Goal: Task Accomplishment & Management: Manage account settings

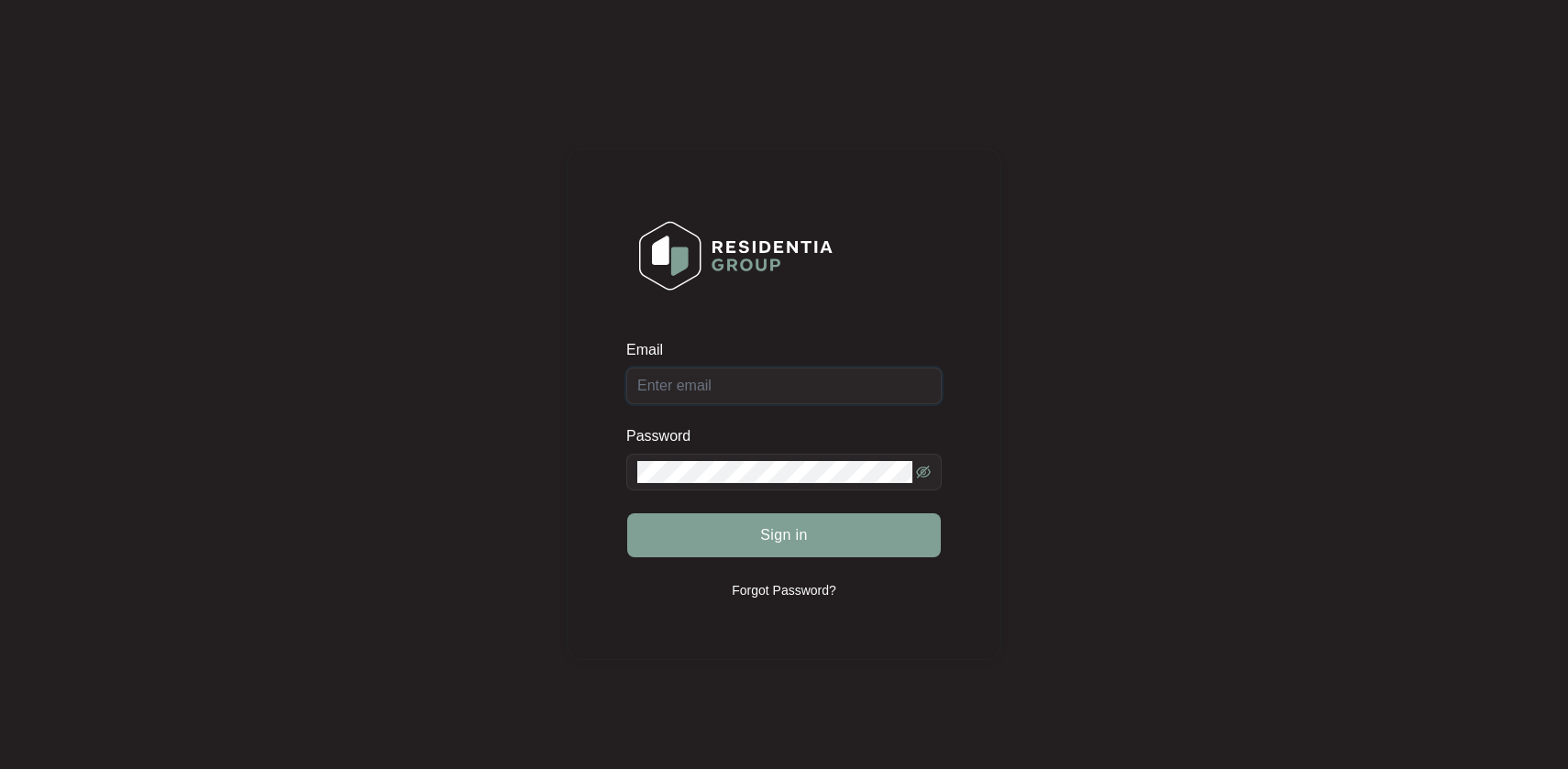
click at [697, 369] on input "Email" at bounding box center [783, 386] width 315 height 37
type input "[EMAIL_ADDRESS][DOMAIN_NAME]"
click at [798, 531] on span "Sign in" at bounding box center [784, 535] width 48 height 22
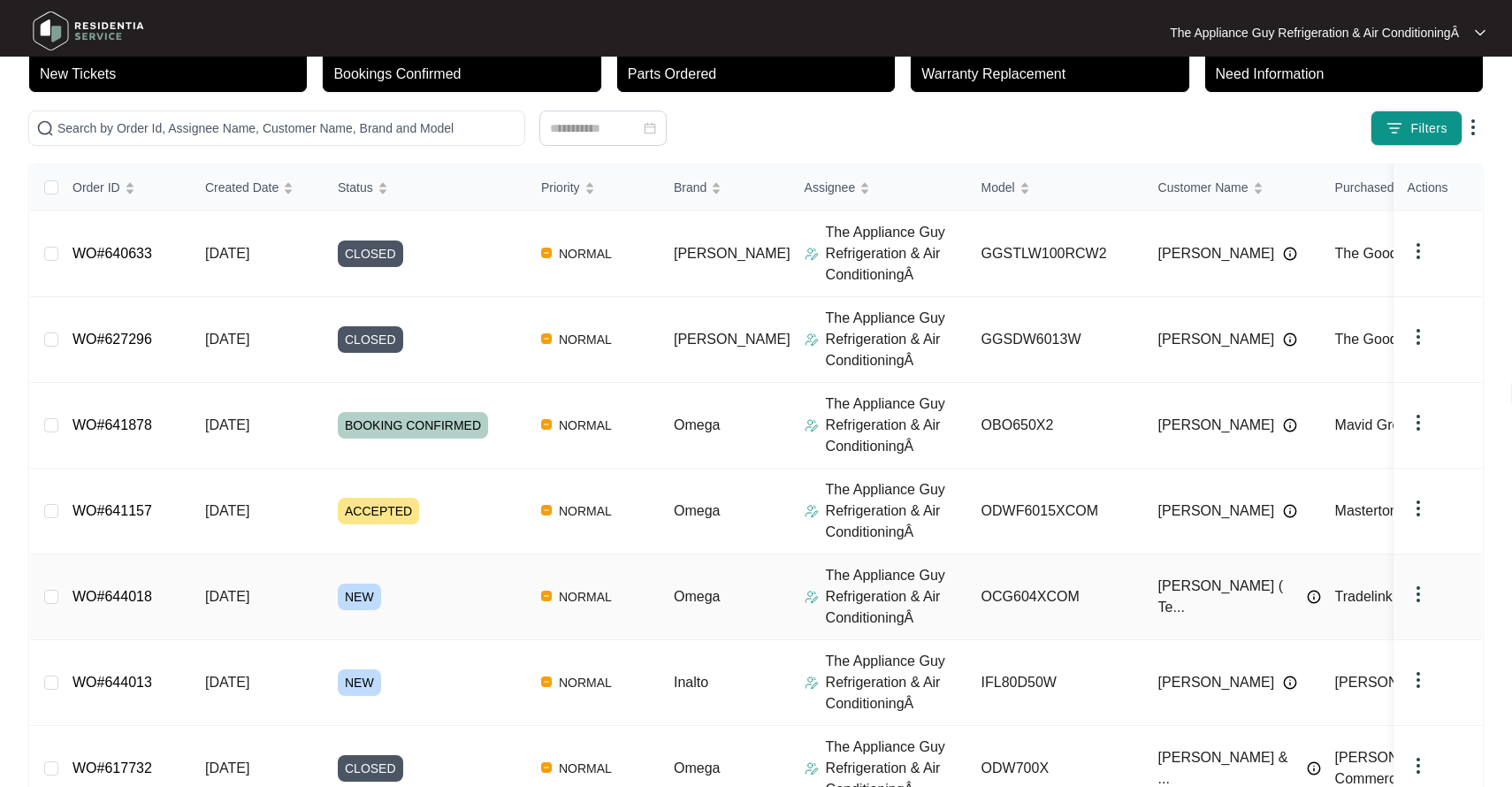
scroll to position [132, 0]
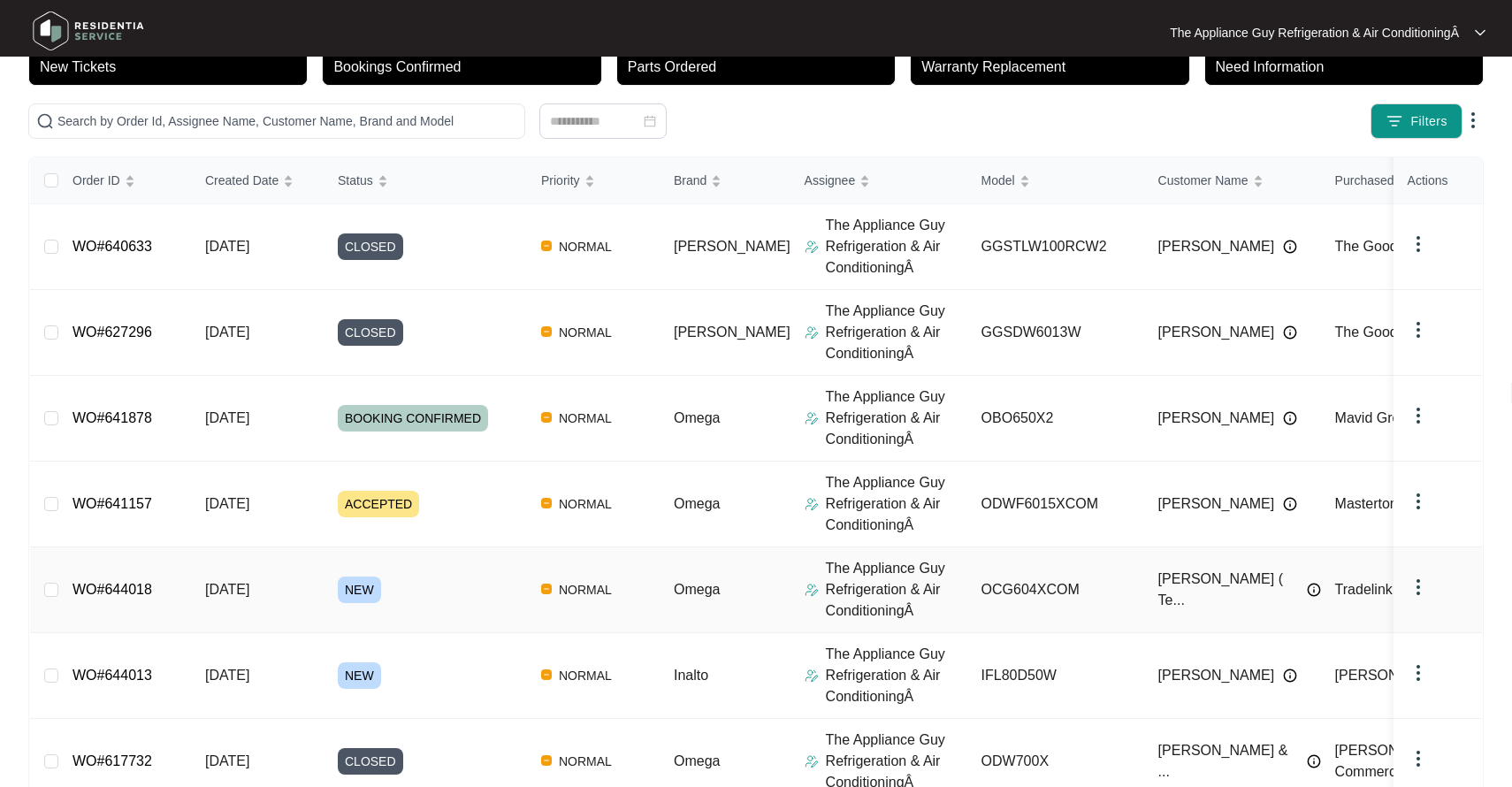
click at [470, 587] on div "NEW" at bounding box center [432, 590] width 189 height 27
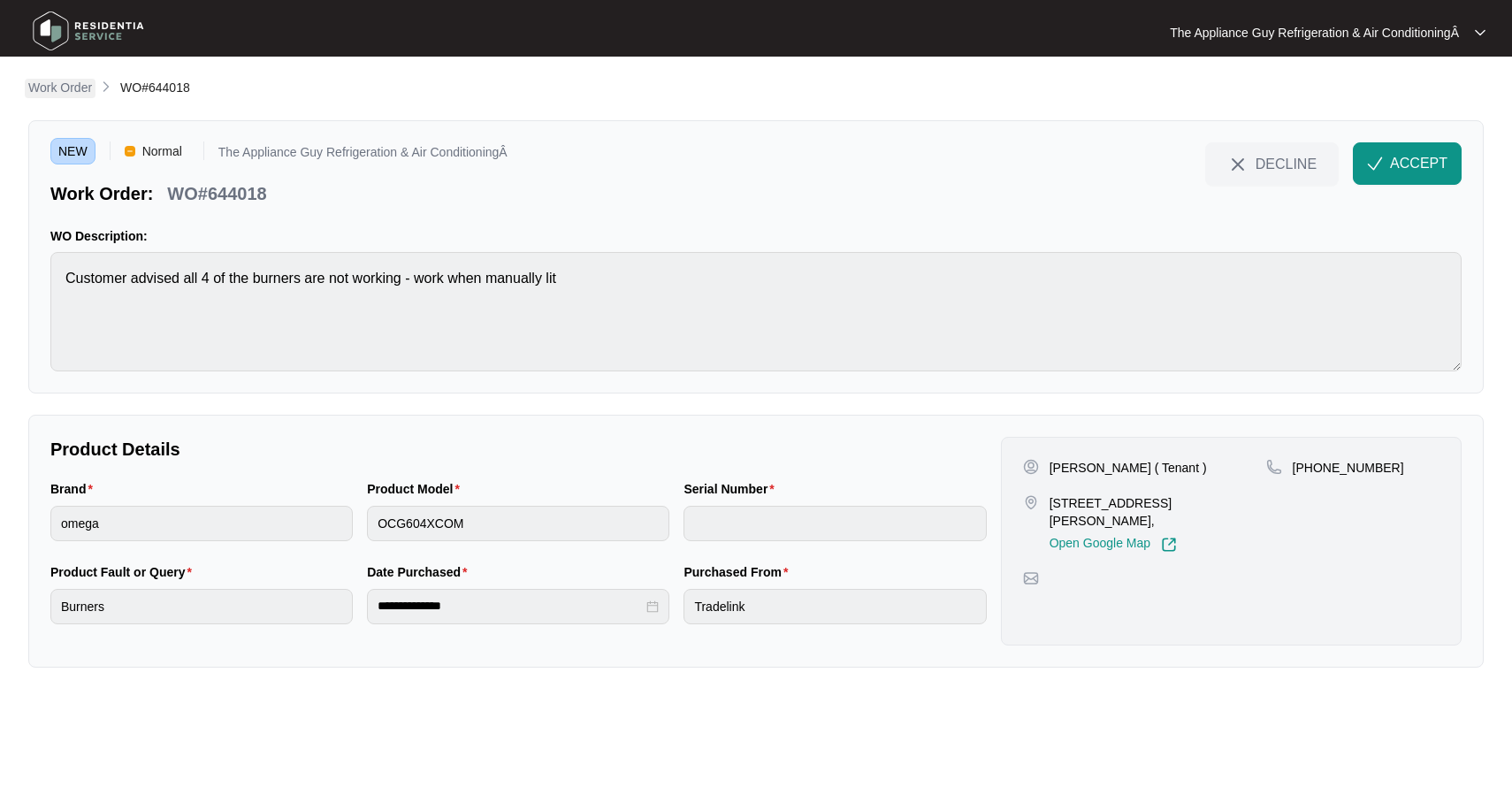
click at [54, 88] on p "Work Order" at bounding box center [59, 87] width 63 height 17
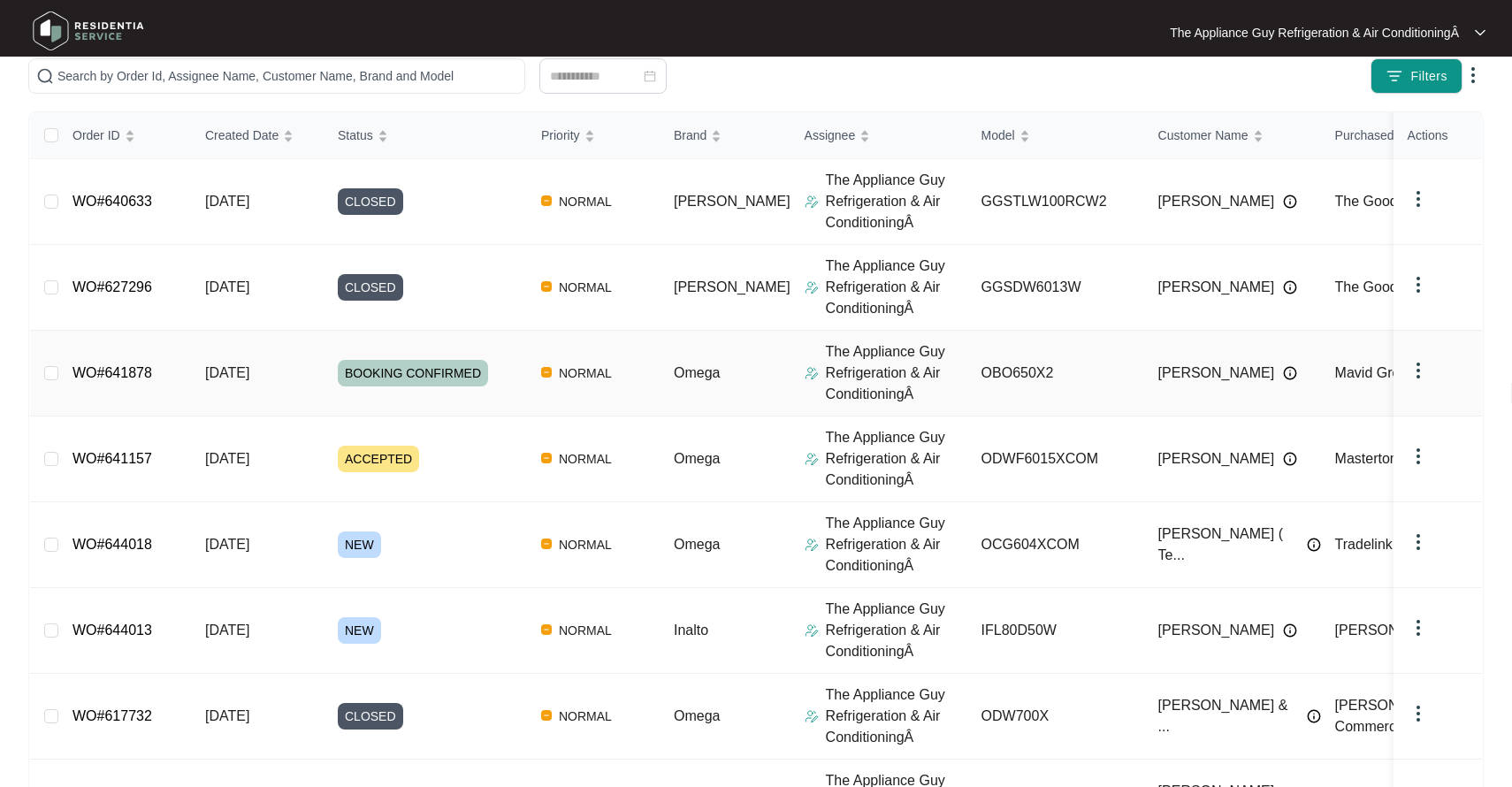
scroll to position [179, 0]
click at [372, 627] on span "NEW" at bounding box center [359, 630] width 43 height 27
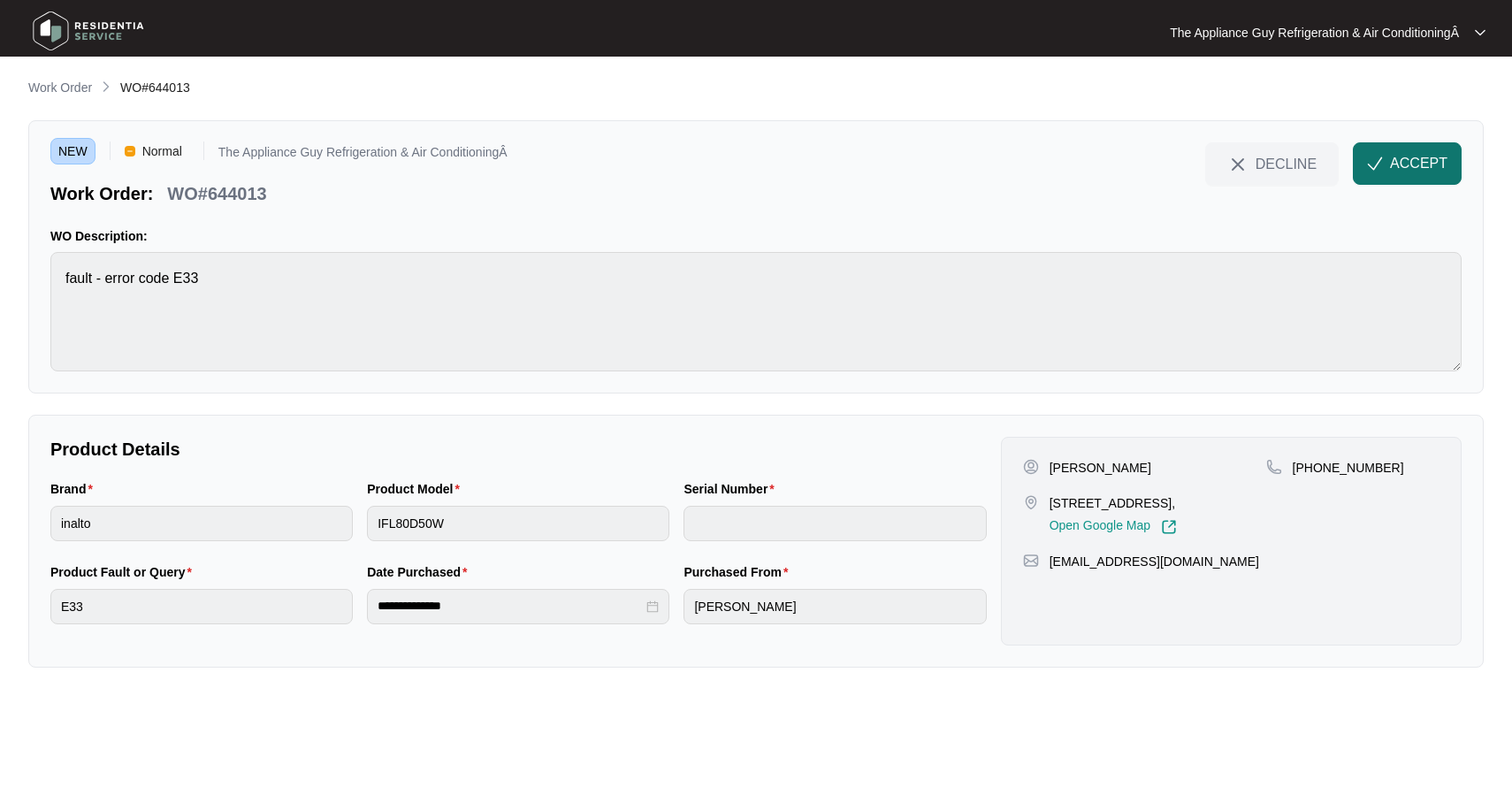
click at [1414, 155] on span "ACCEPT" at bounding box center [1419, 163] width 58 height 21
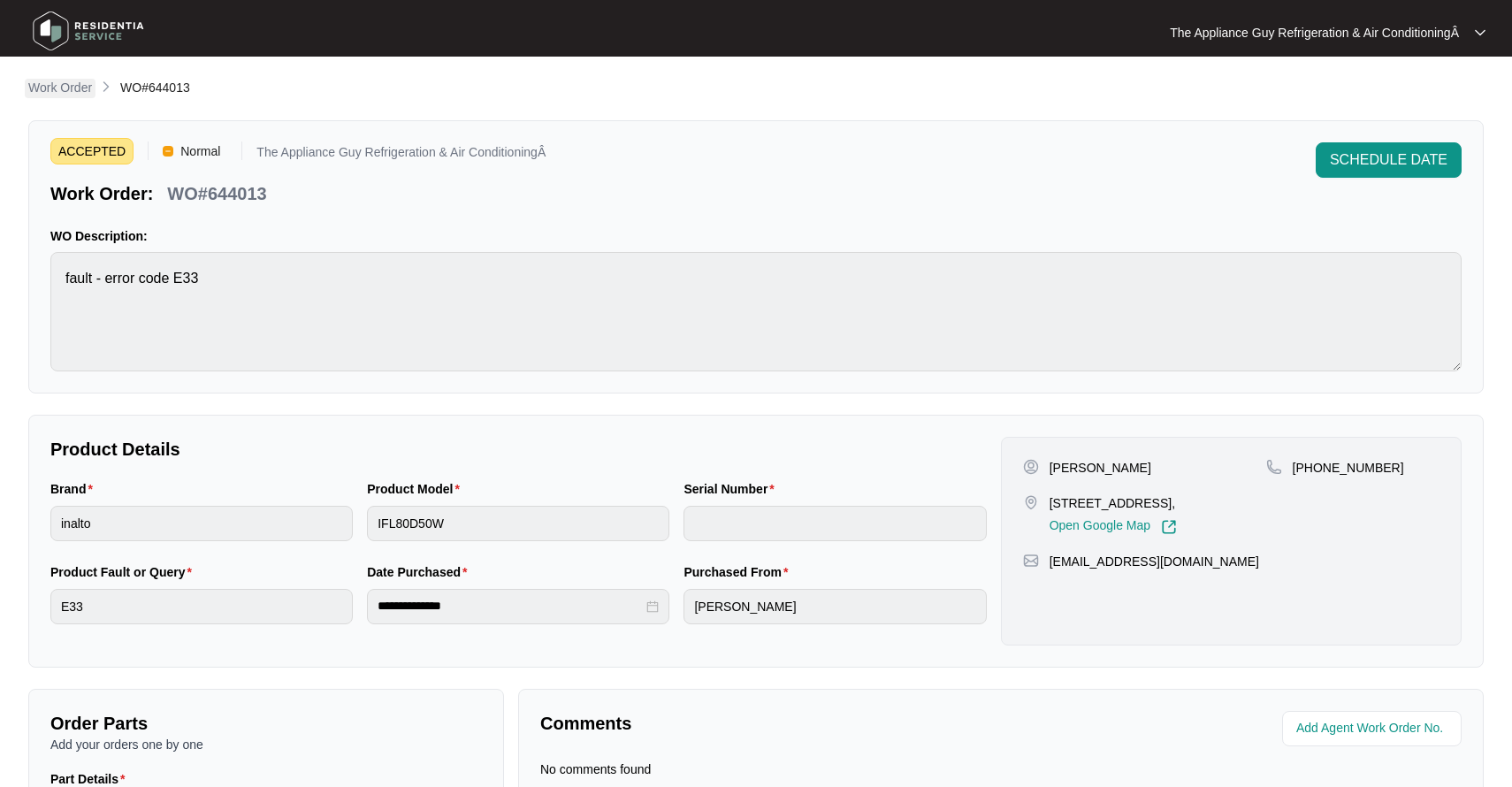
click at [66, 93] on p "Work Order" at bounding box center [59, 87] width 63 height 17
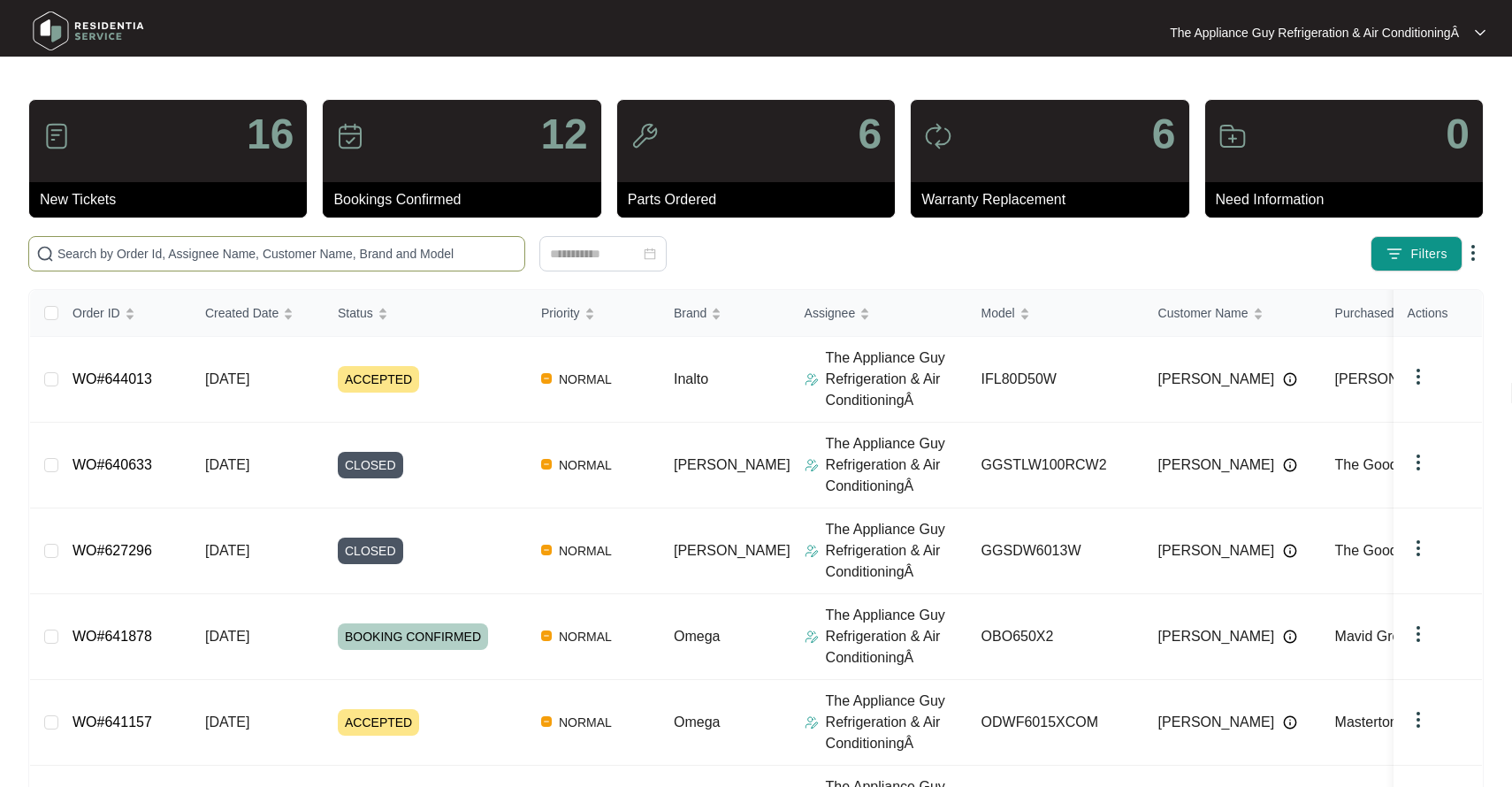
click at [137, 257] on input "text" at bounding box center [287, 253] width 460 height 19
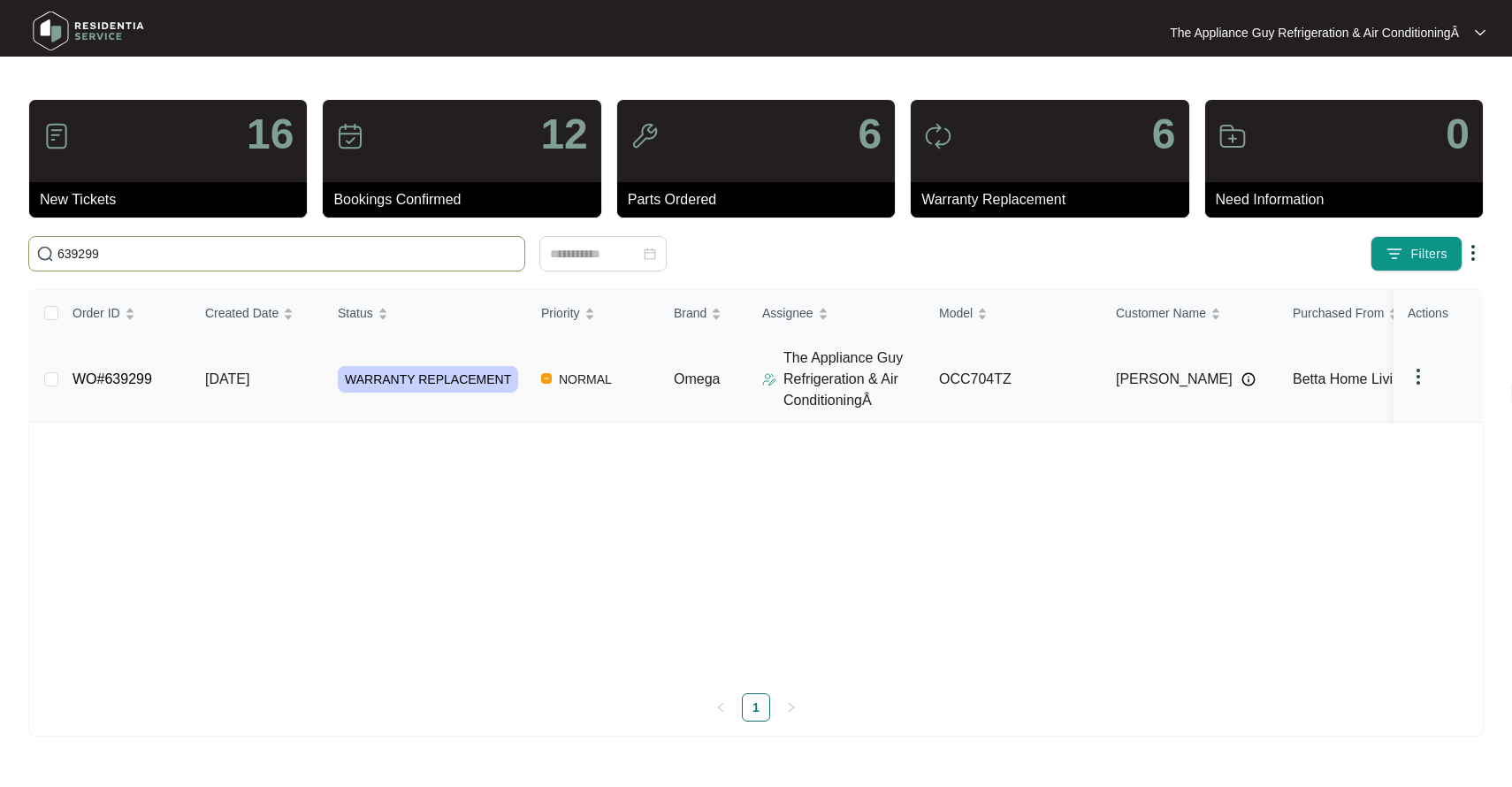
type input "639299"
click at [272, 369] on td "[DATE]" at bounding box center [257, 379] width 132 height 85
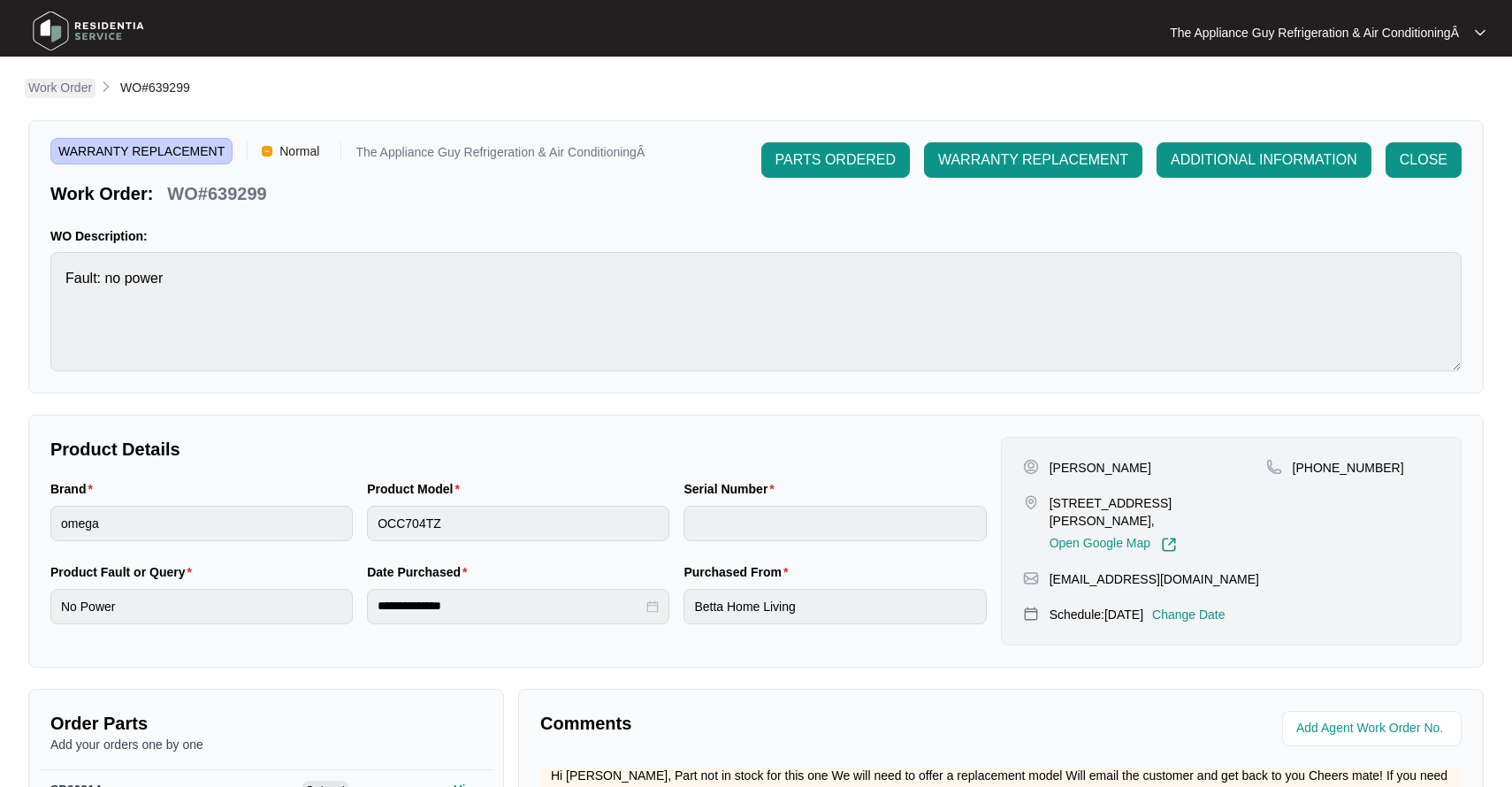
click at [70, 86] on p "Work Order" at bounding box center [59, 87] width 63 height 17
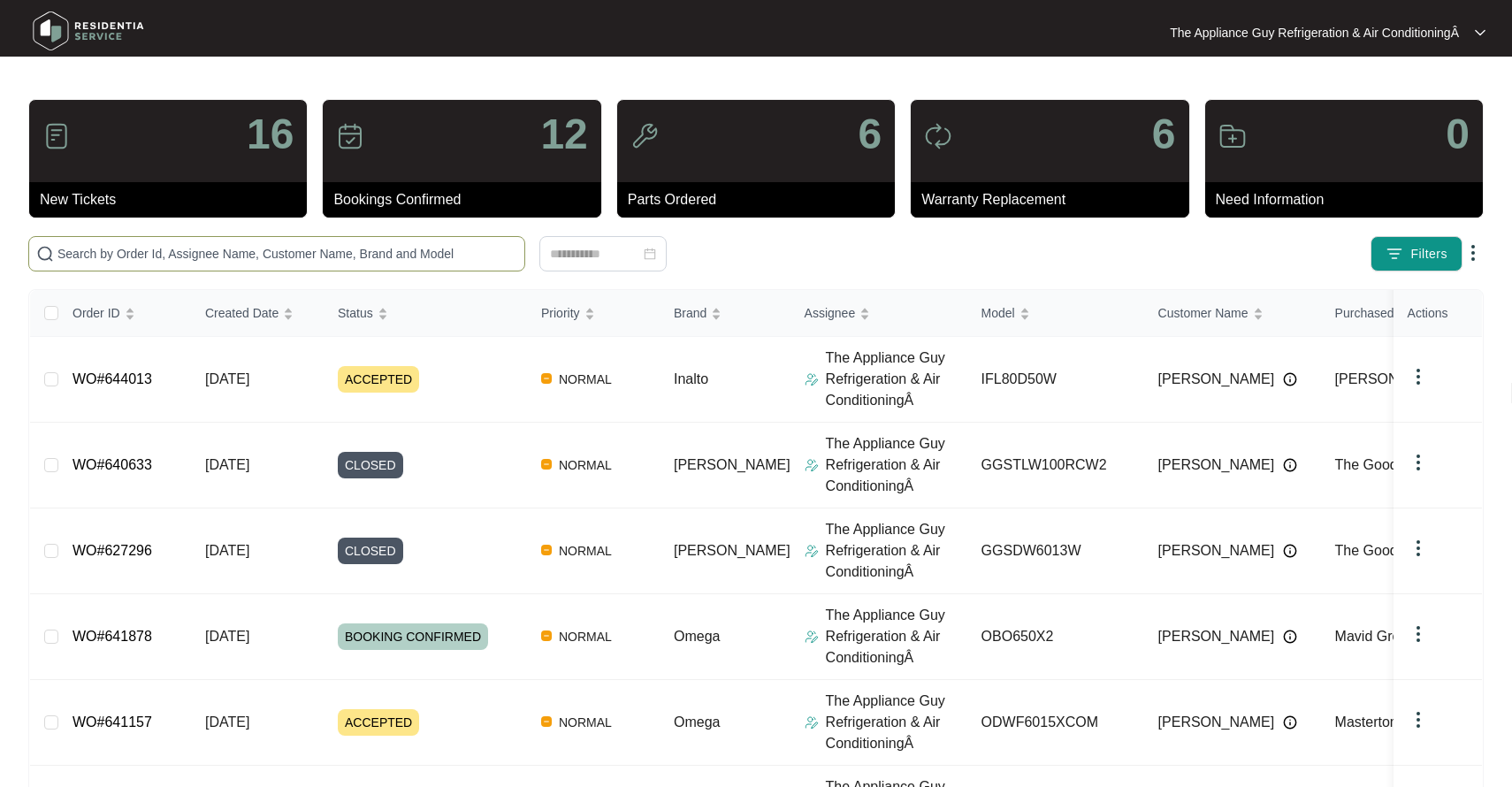
click at [120, 248] on input "text" at bounding box center [287, 253] width 460 height 19
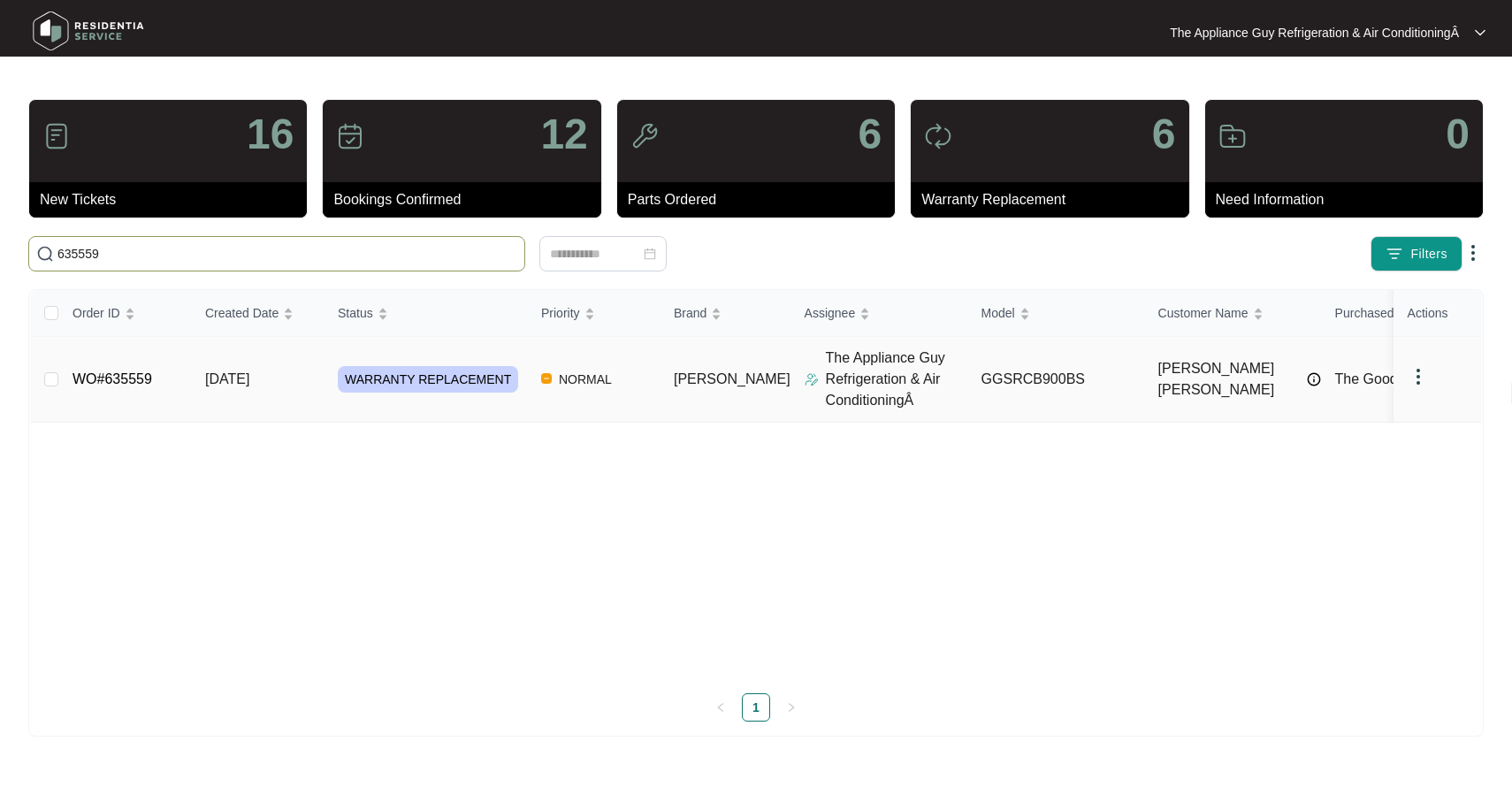
type input "635559"
click at [213, 367] on td "[DATE]" at bounding box center [257, 379] width 132 height 85
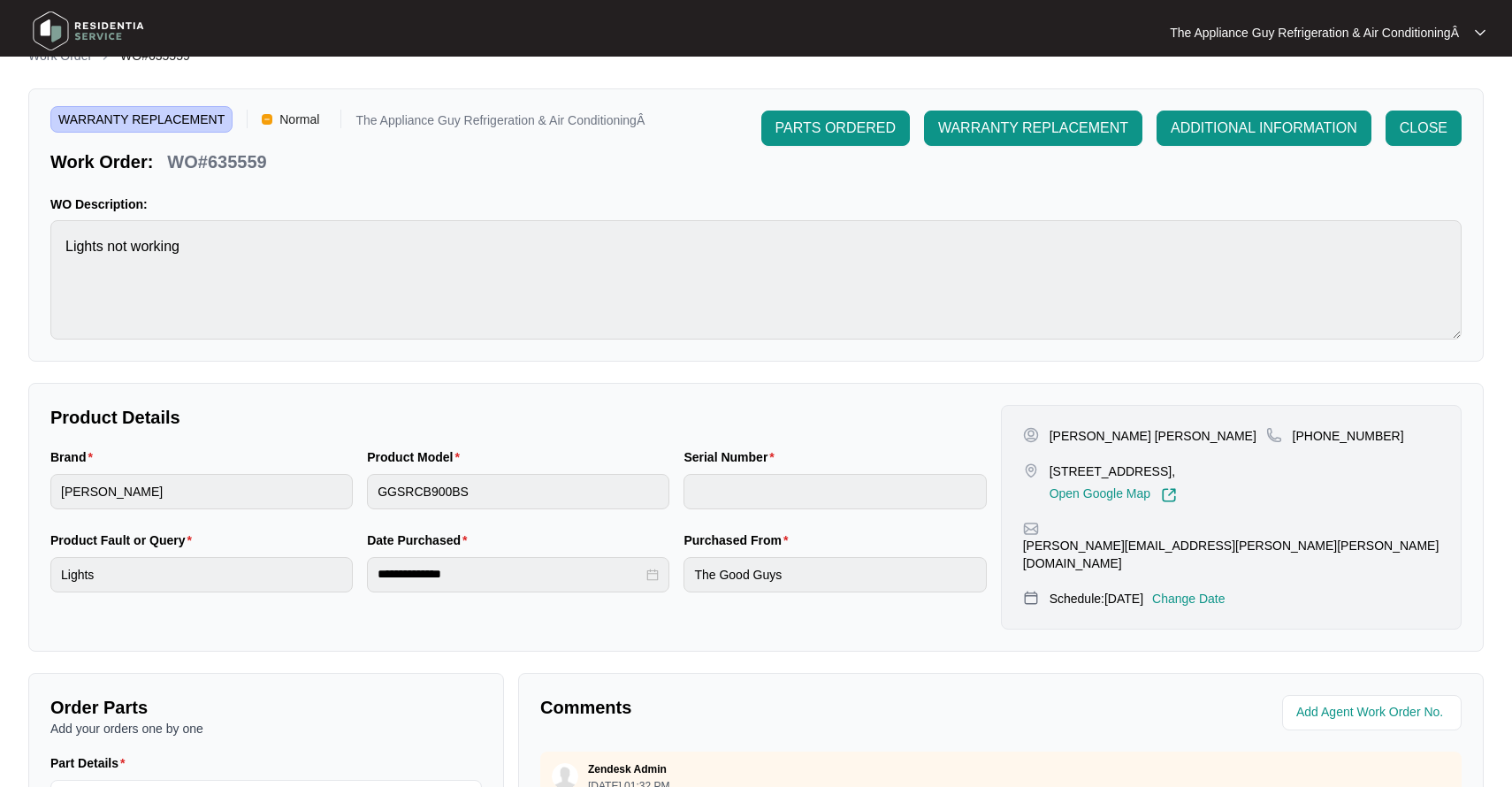
scroll to position [36, 0]
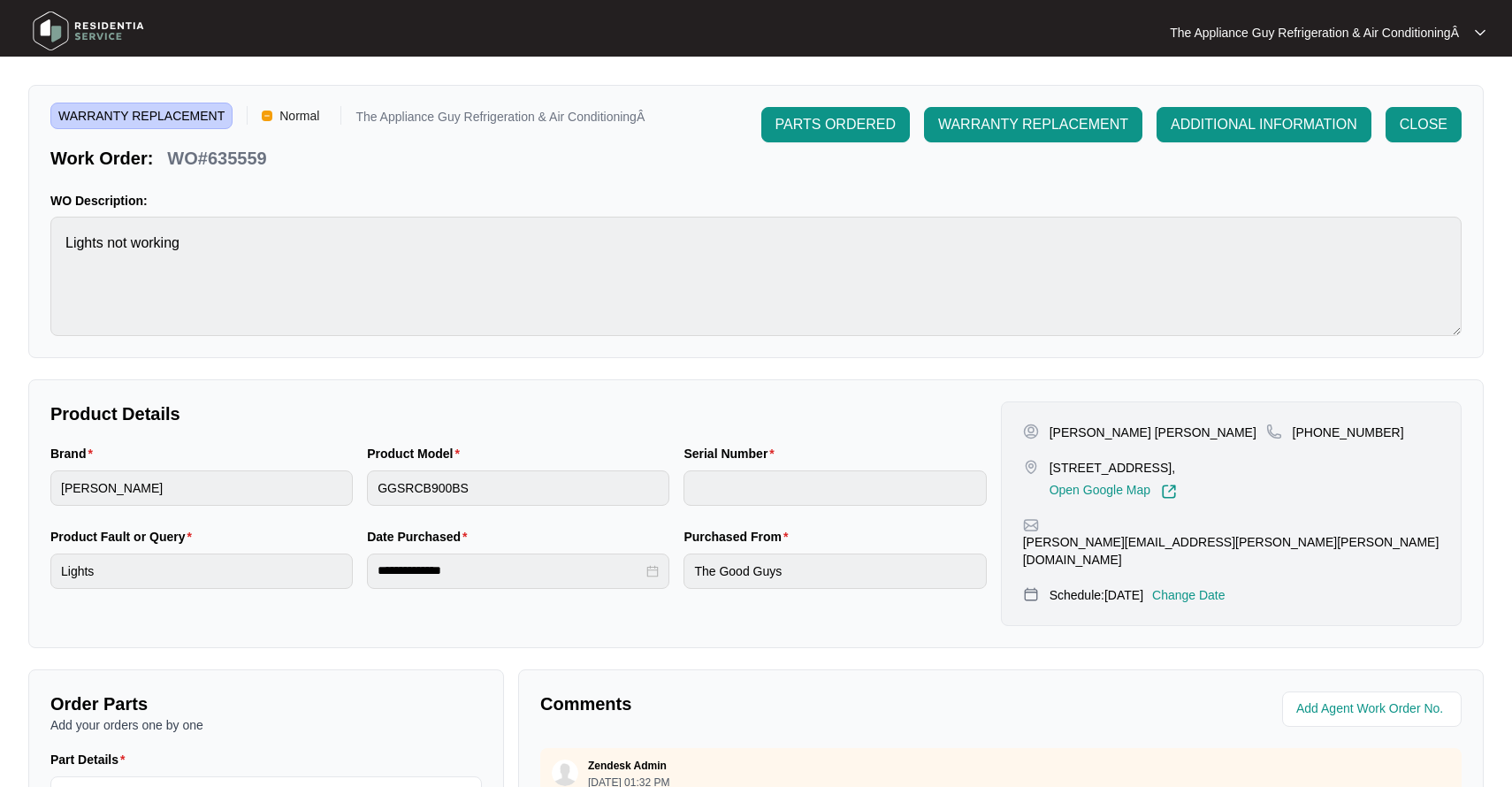
click at [1223, 586] on p "Change Date" at bounding box center [1189, 595] width 73 height 17
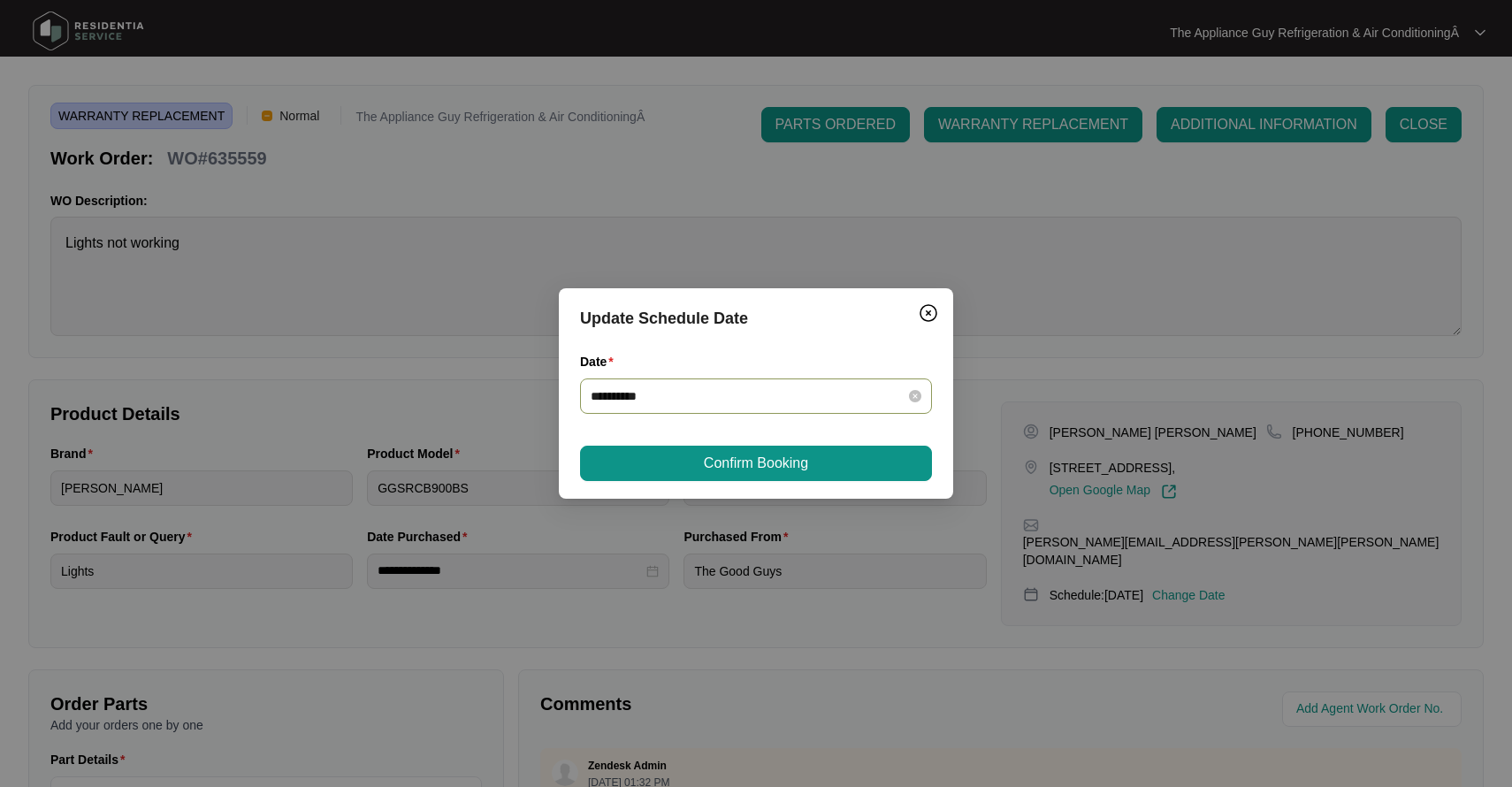
click at [906, 389] on div "**********" at bounding box center [756, 396] width 331 height 19
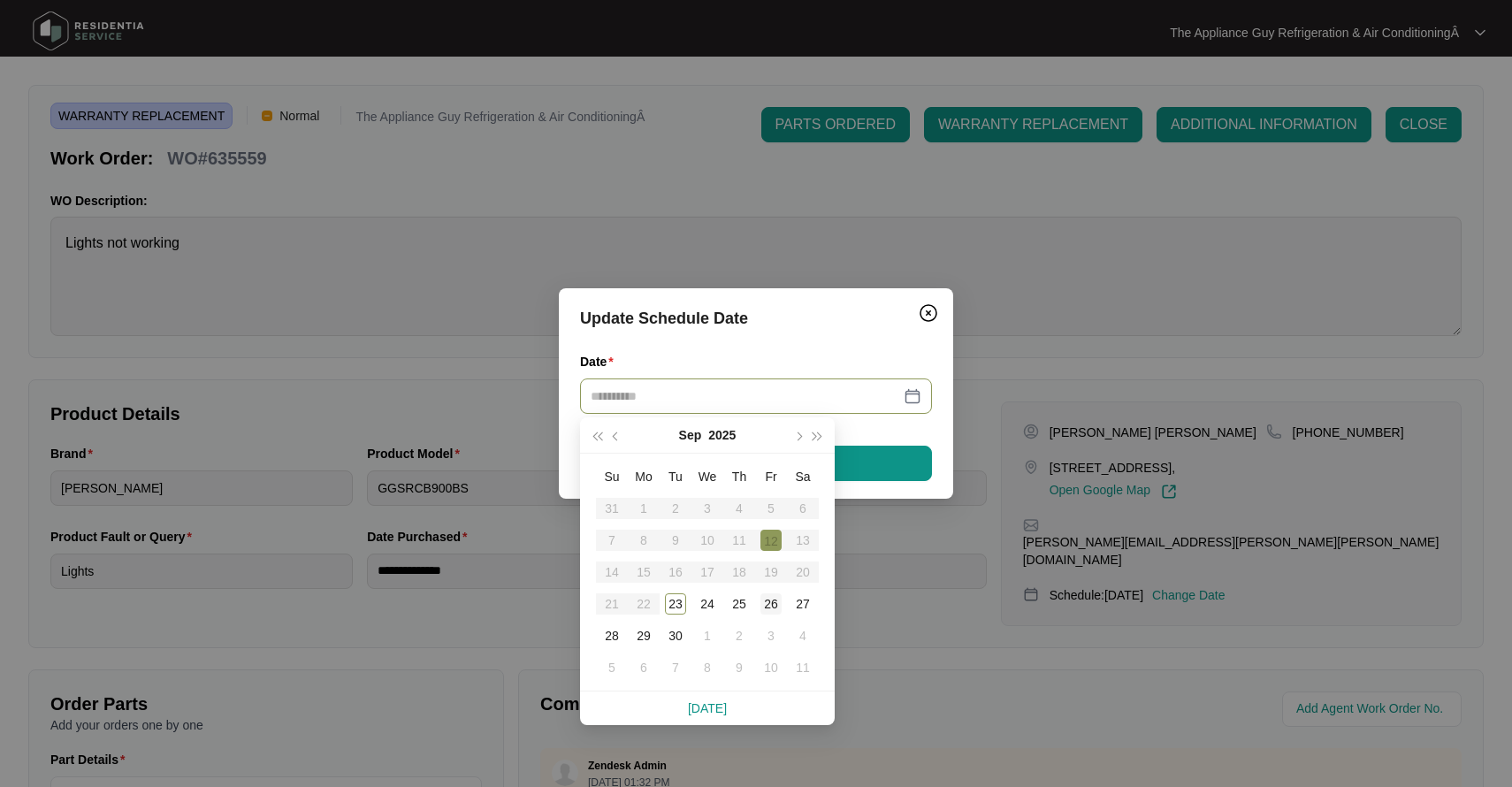
click at [766, 604] on div "26" at bounding box center [771, 604] width 21 height 21
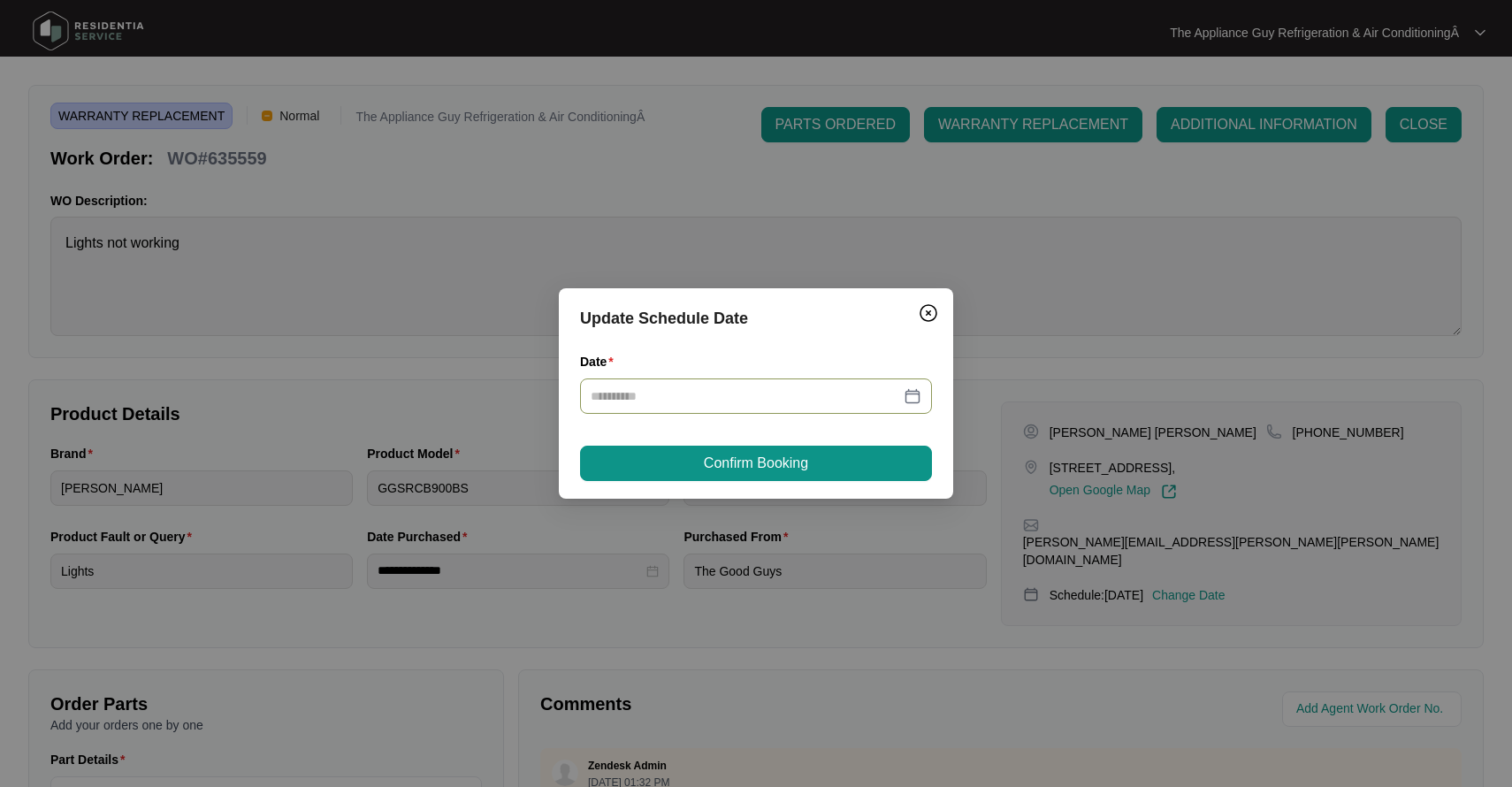
type input "**********"
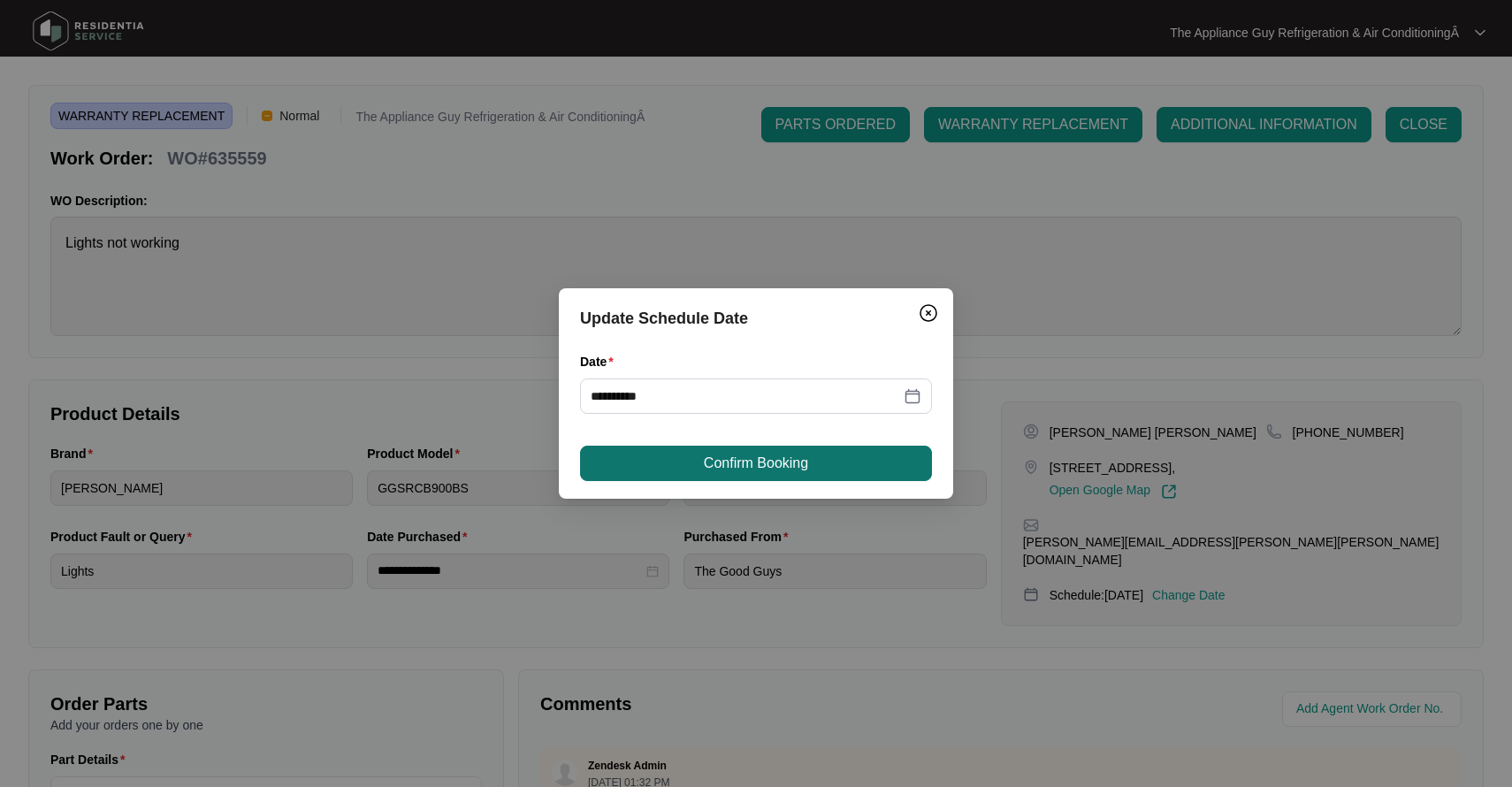
click at [653, 459] on button "Confirm Booking" at bounding box center [756, 463] width 352 height 36
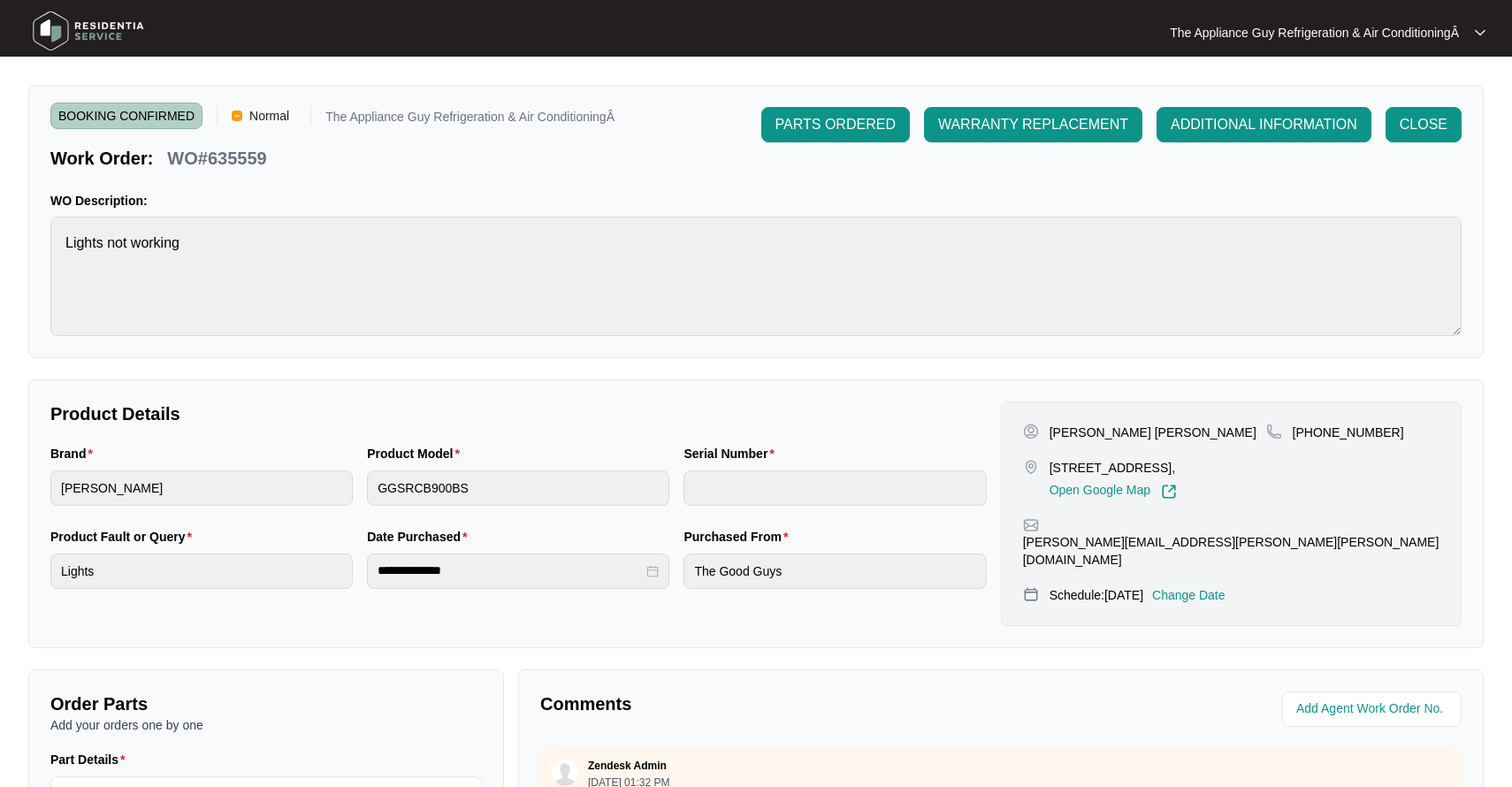
scroll to position [0, 0]
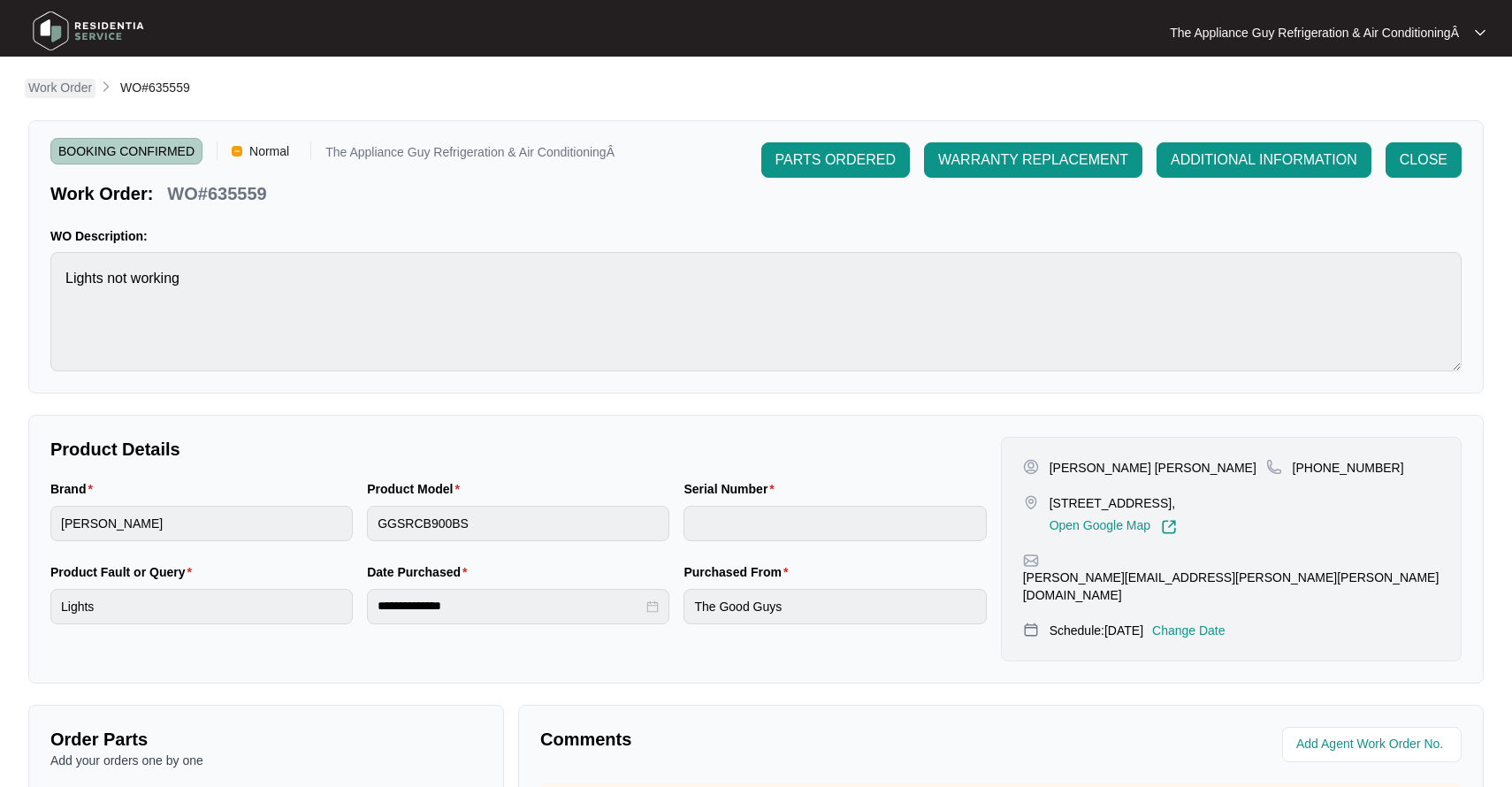
click at [64, 84] on p "Work Order" at bounding box center [59, 87] width 63 height 17
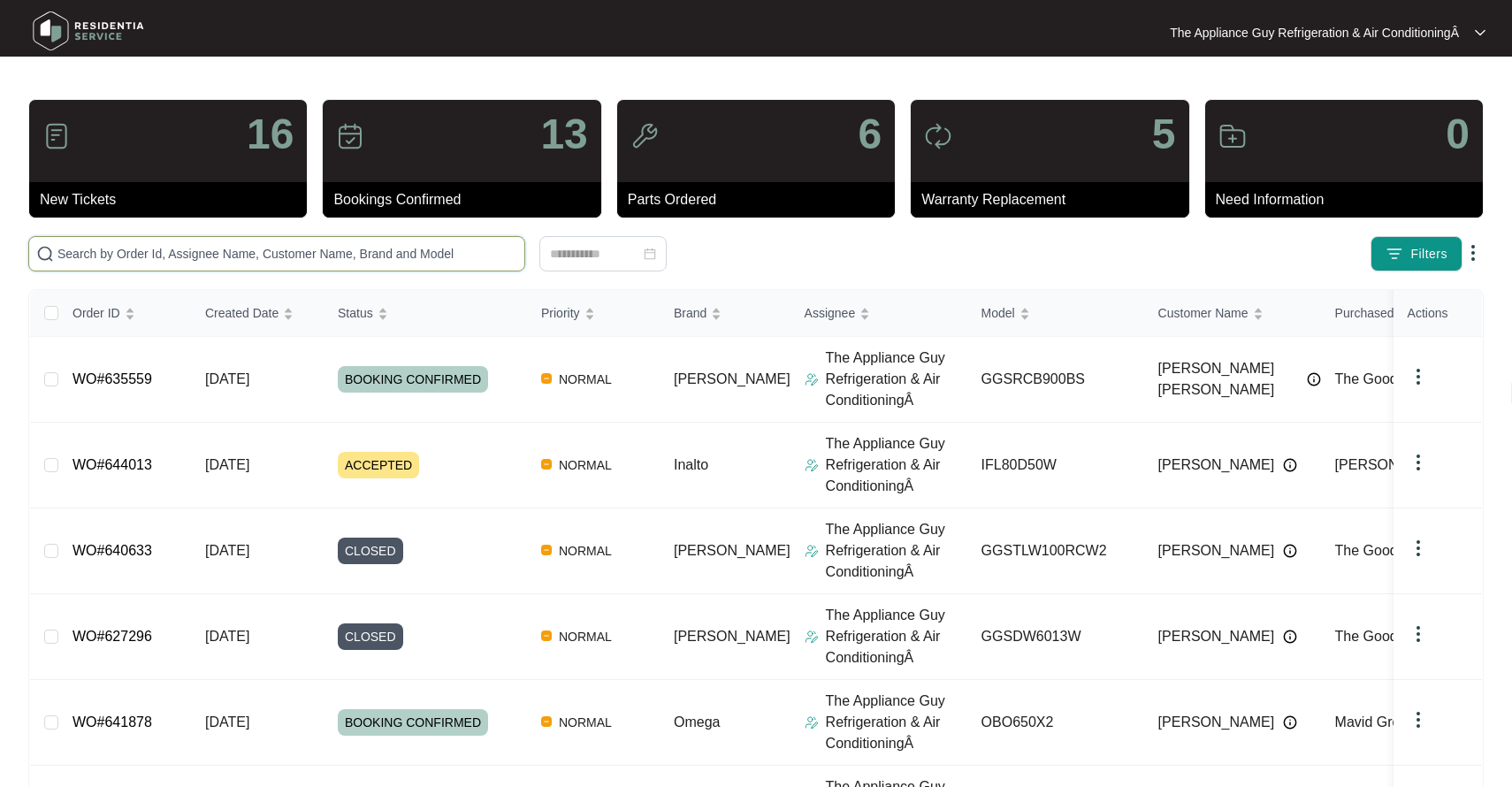
click at [140, 250] on input "text" at bounding box center [287, 253] width 460 height 19
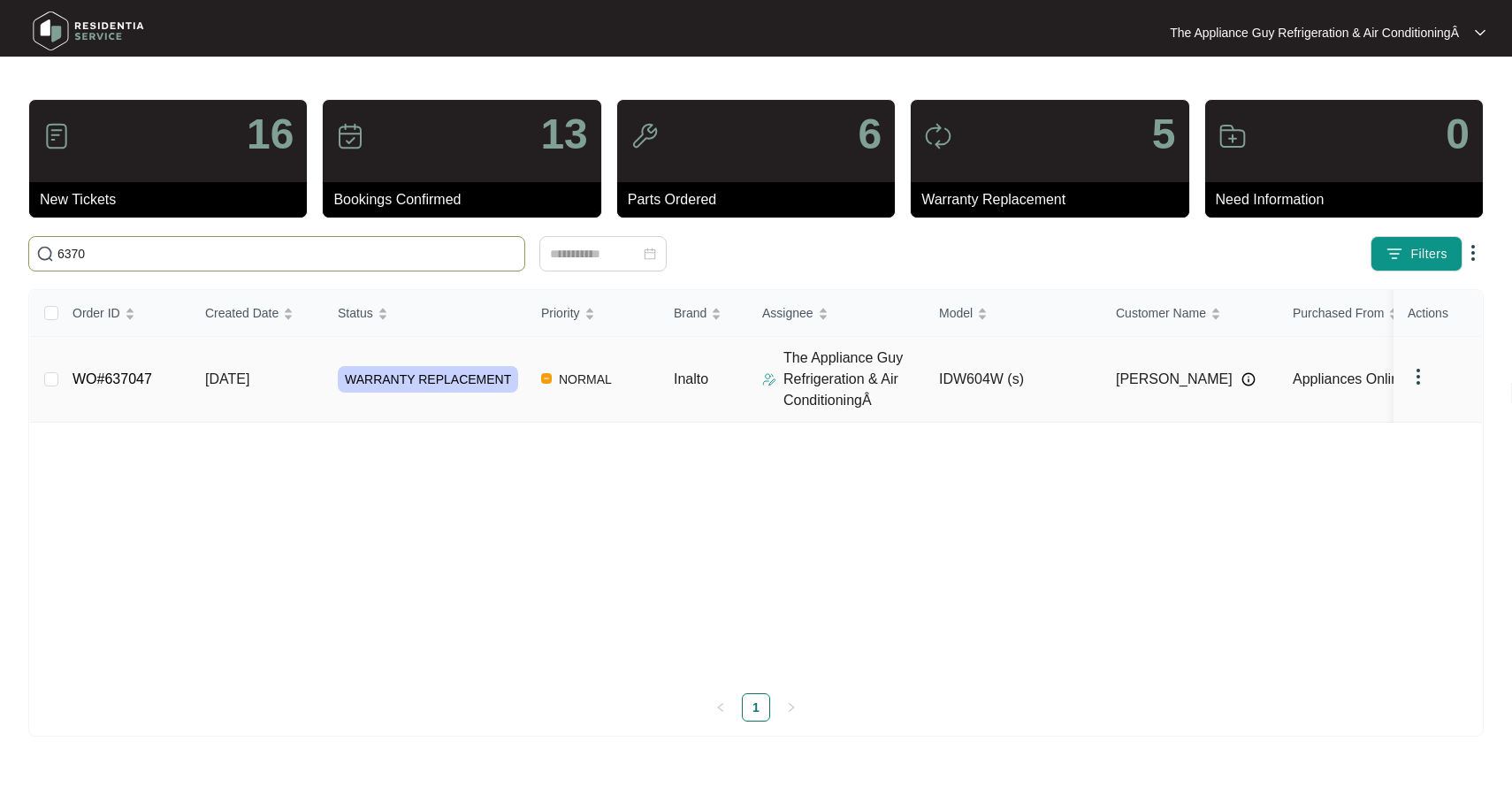
type input "6370"
click at [137, 378] on link "WO#637047" at bounding box center [112, 379] width 80 height 15
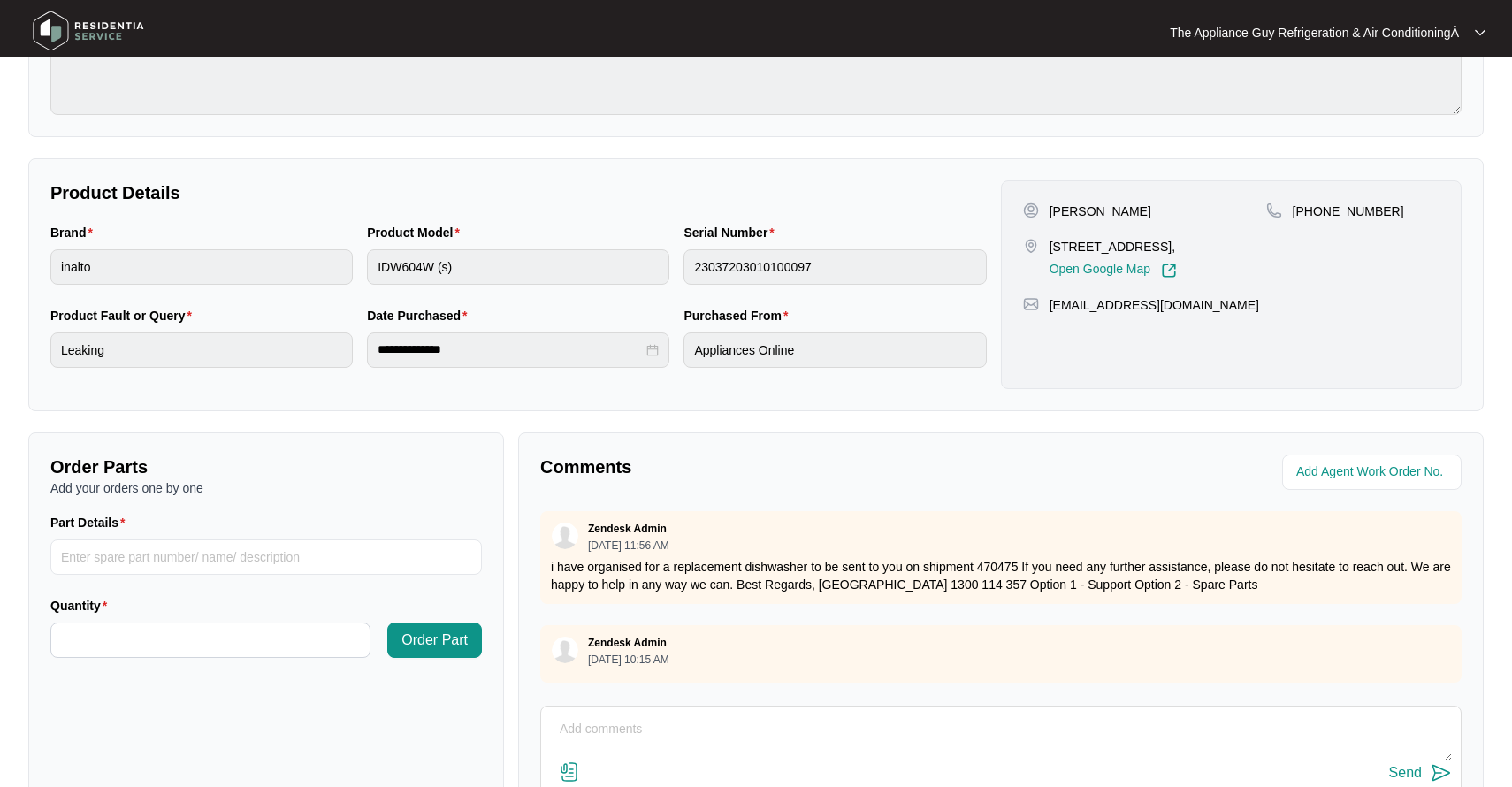
scroll to position [205, 0]
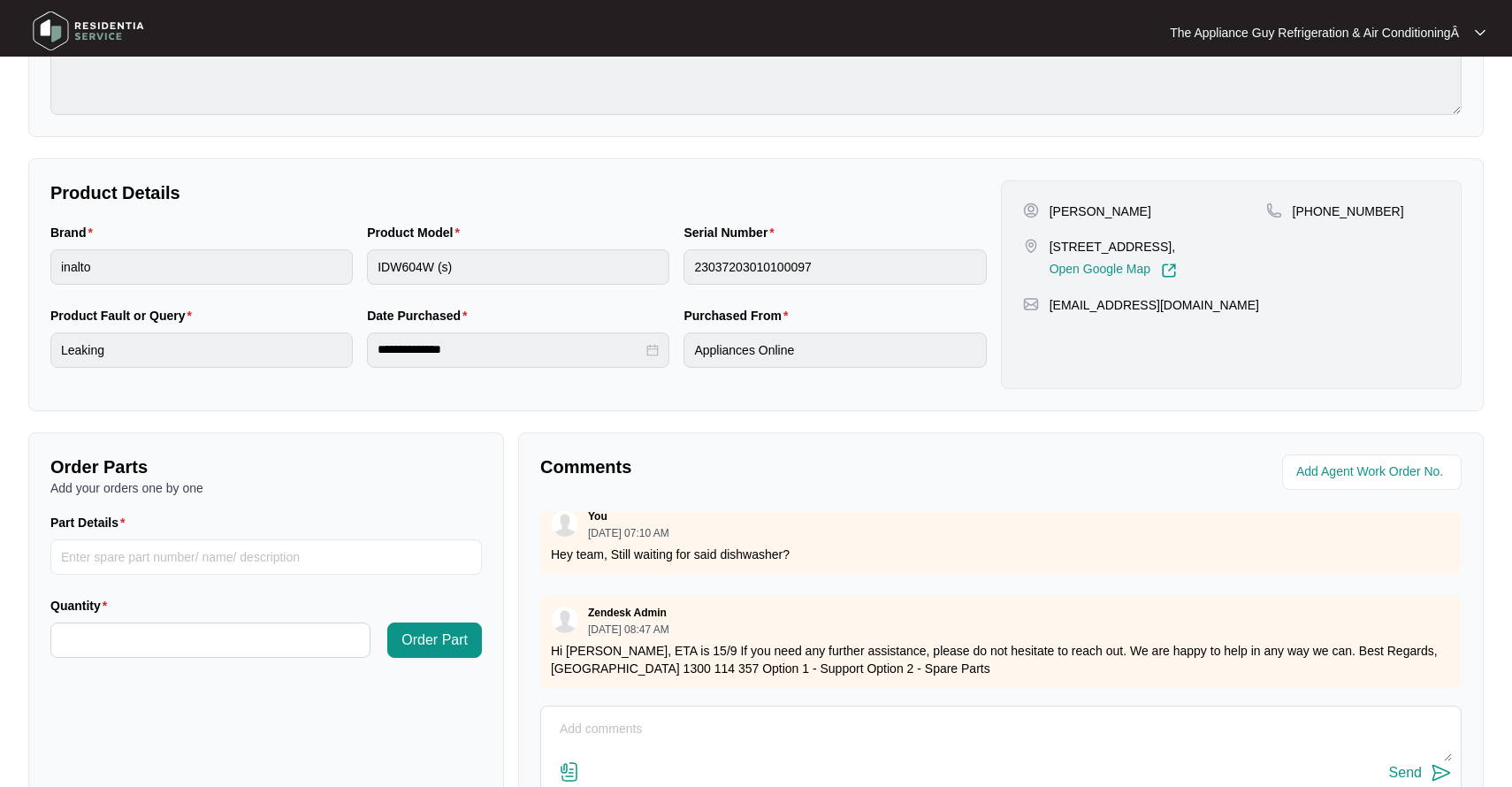
click at [601, 728] on textarea at bounding box center [1001, 739] width 902 height 46
type textarea "Booked for [DATE]"
click at [1420, 741] on div "Send" at bounding box center [1406, 773] width 33 height 16
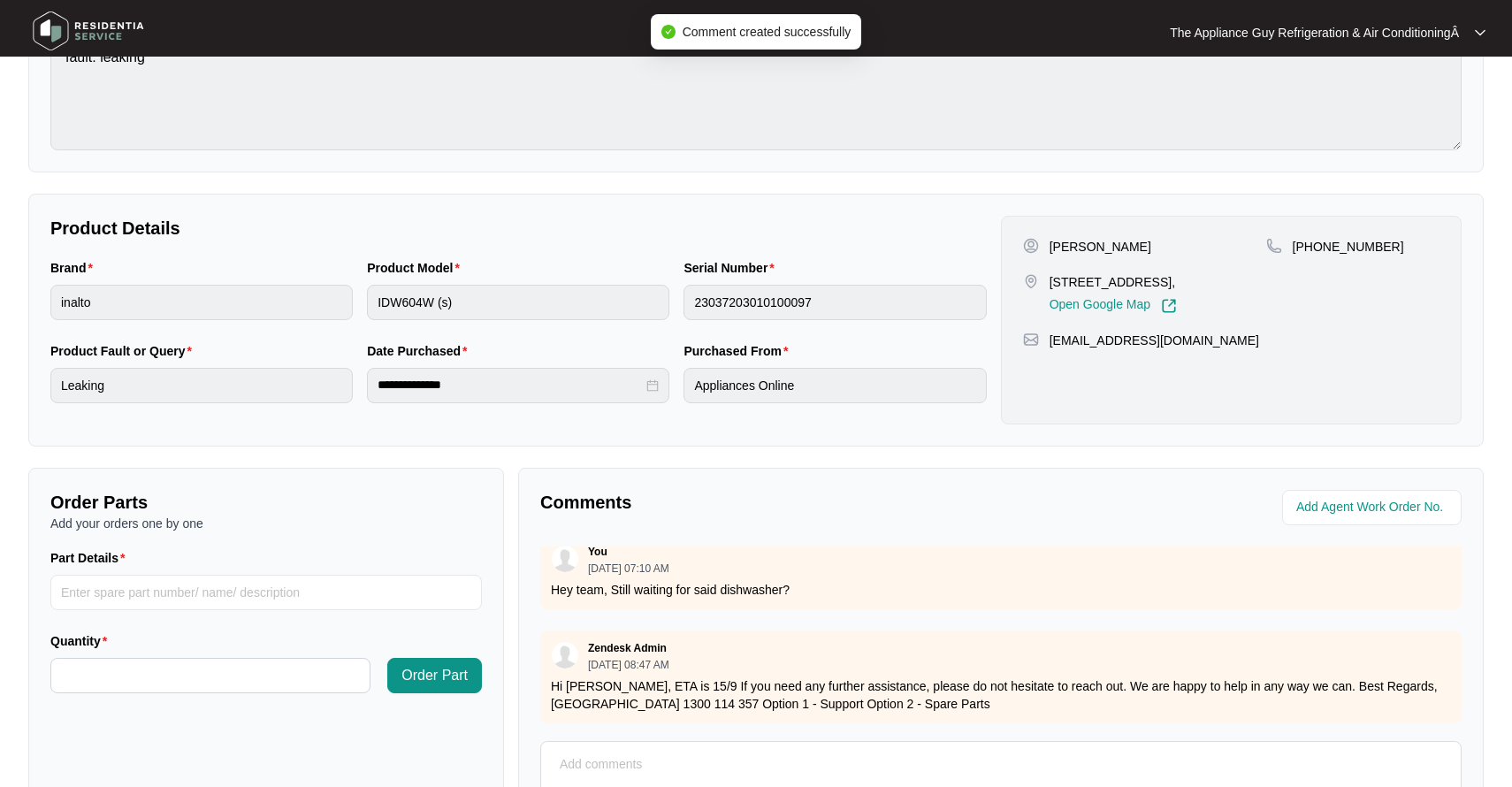
scroll to position [0, 0]
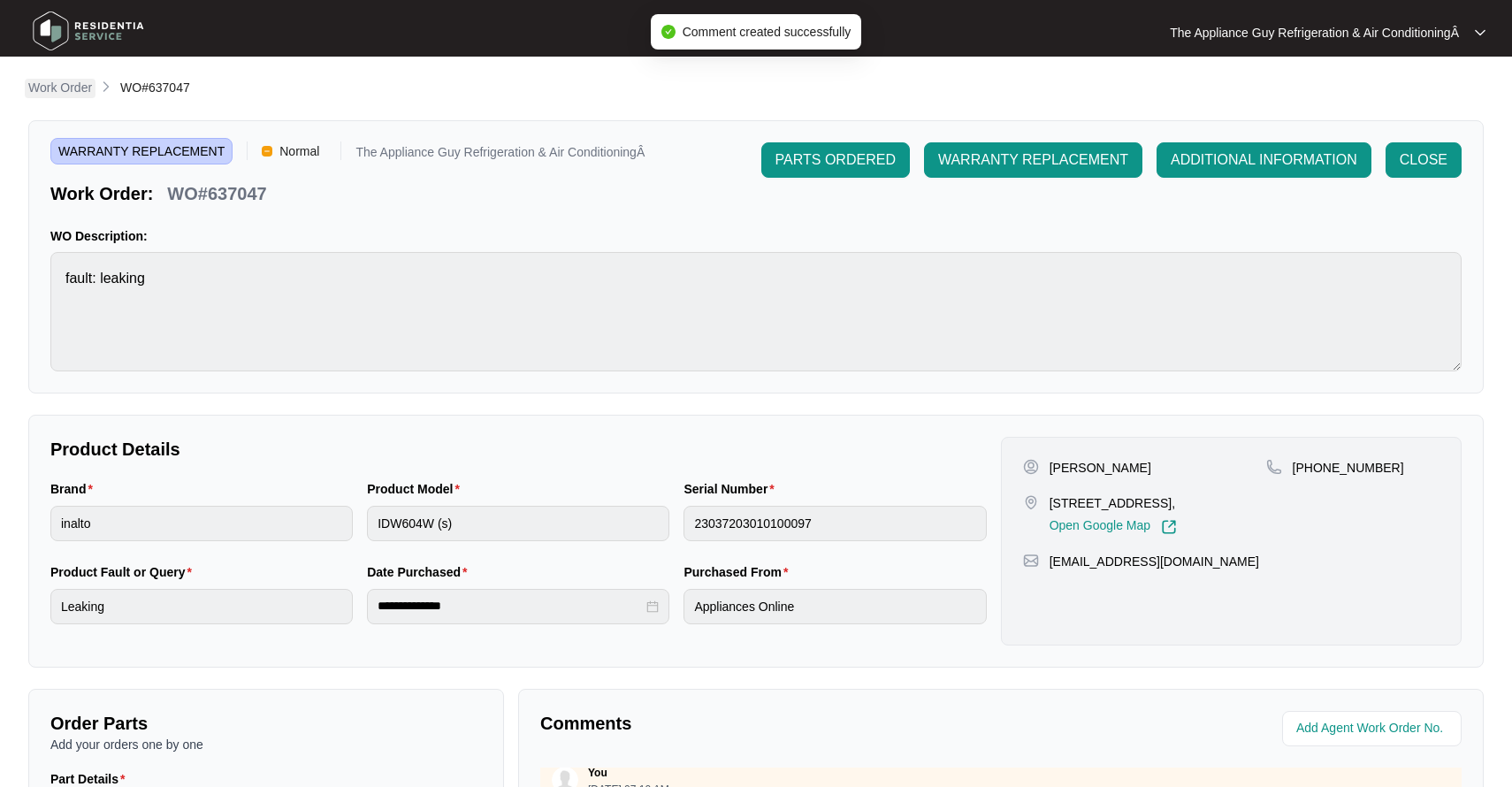
click at [39, 89] on p "Work Order" at bounding box center [59, 87] width 63 height 17
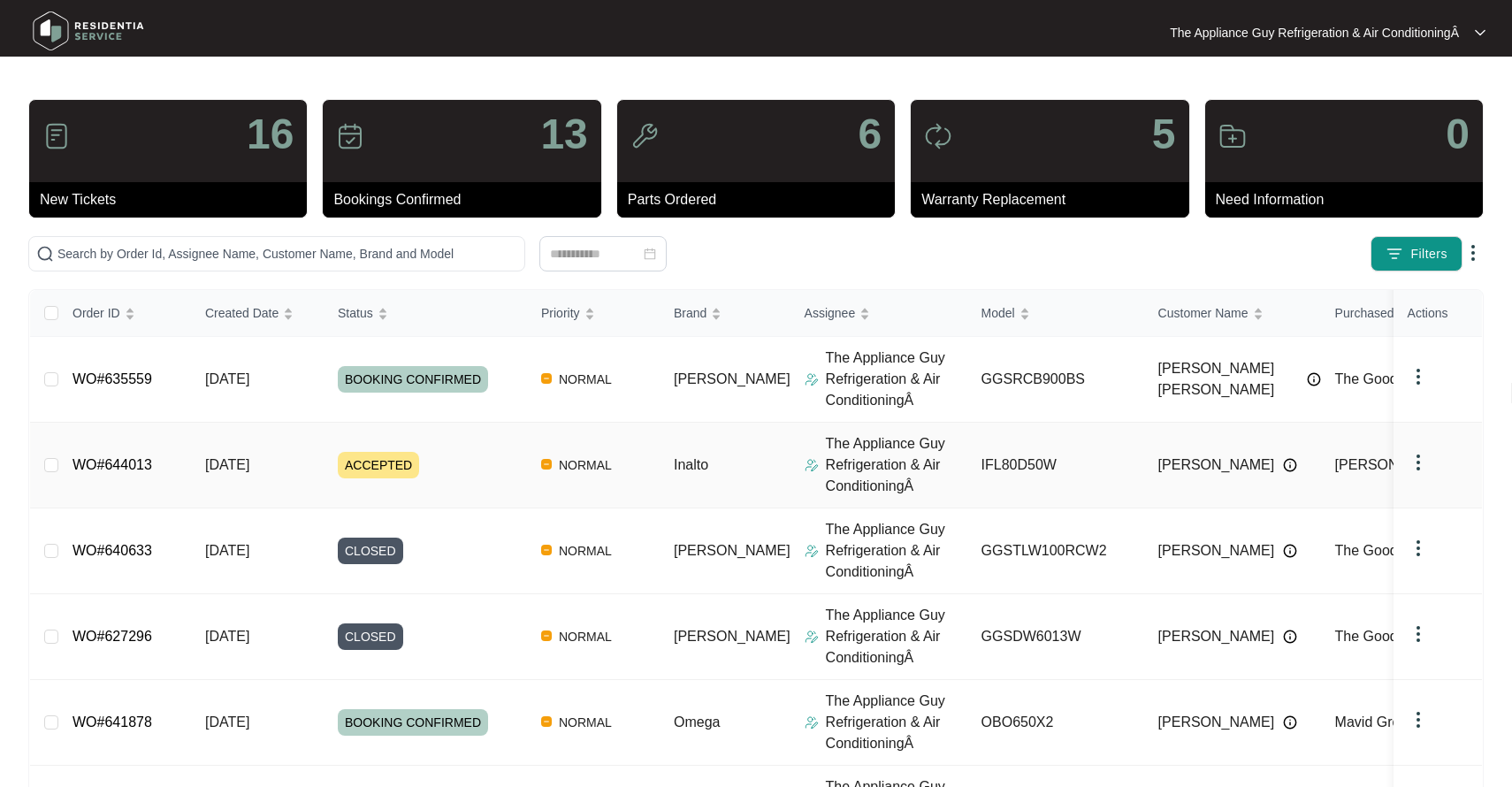
click at [345, 450] on td "ACCEPTED" at bounding box center [425, 465] width 203 height 85
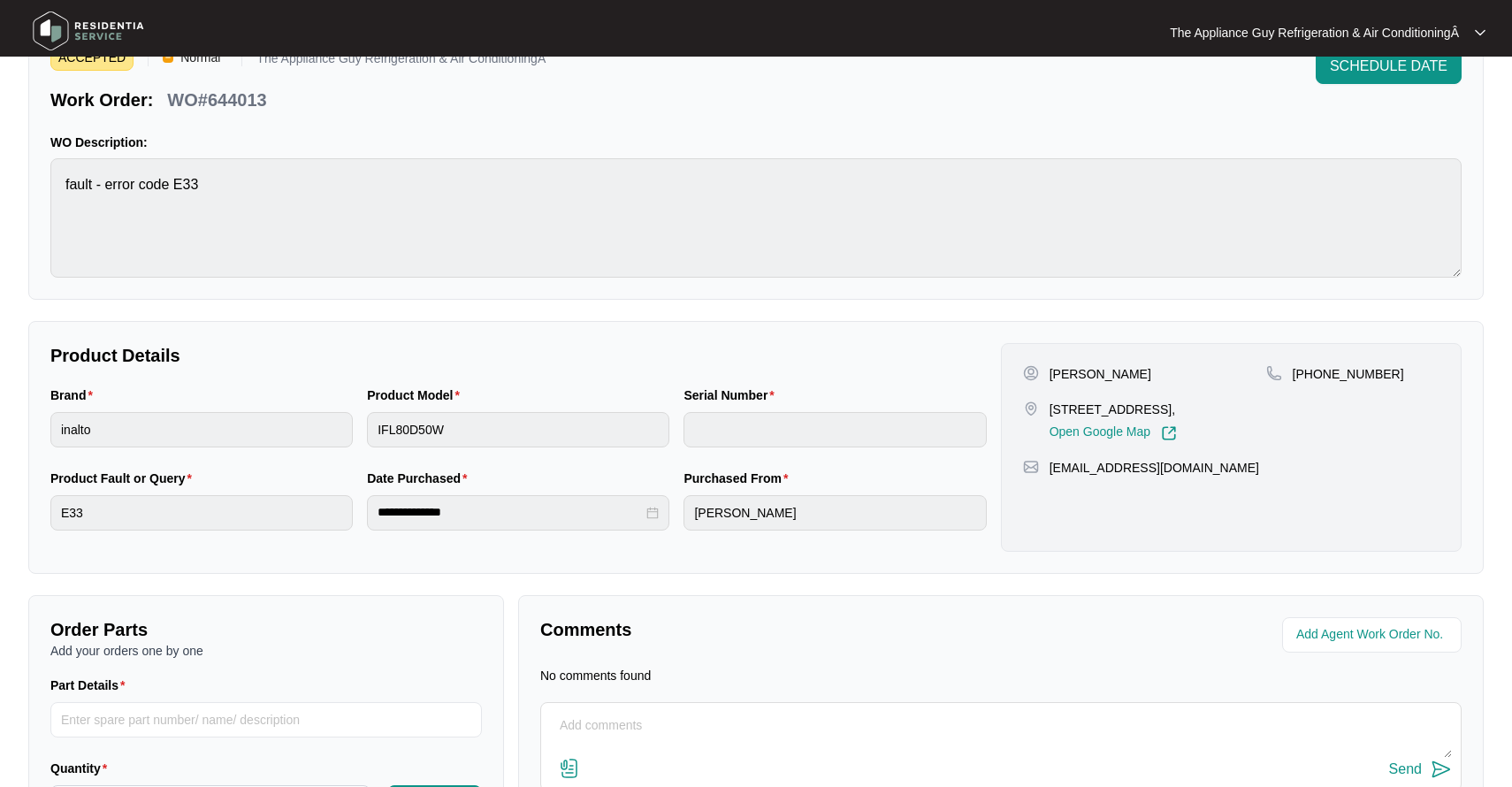
scroll to position [91, 0]
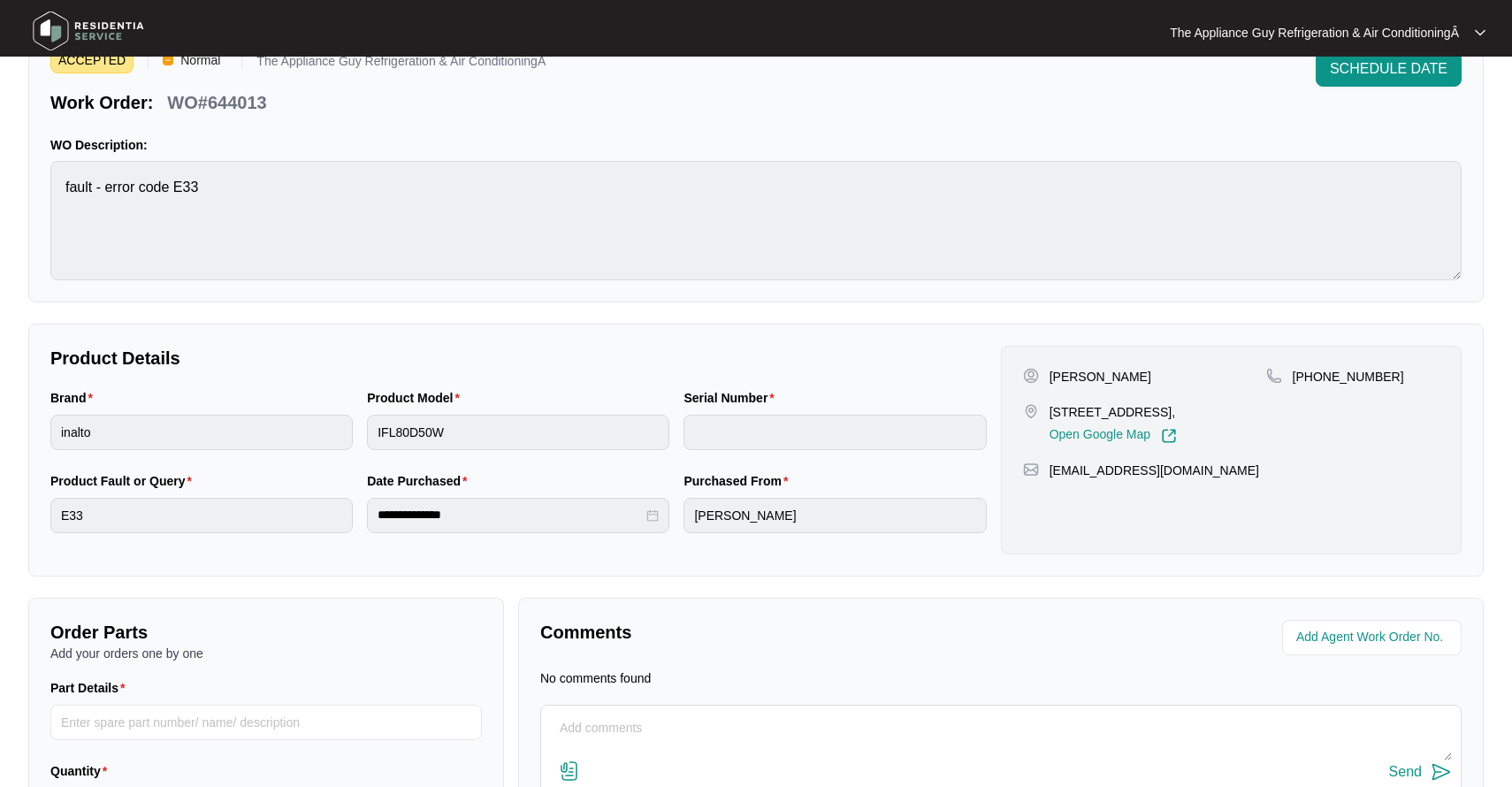
click at [1046, 410] on div "[STREET_ADDRESS], Open Google Map" at bounding box center [1144, 423] width 243 height 40
drag, startPoint x: 1050, startPoint y: 410, endPoint x: 1211, endPoint y: 409, distance: 161.0
click at [1211, 409] on div "[STREET_ADDRESS], Open Google Map" at bounding box center [1144, 423] width 243 height 40
copy p "[STREET_ADDRESS]"
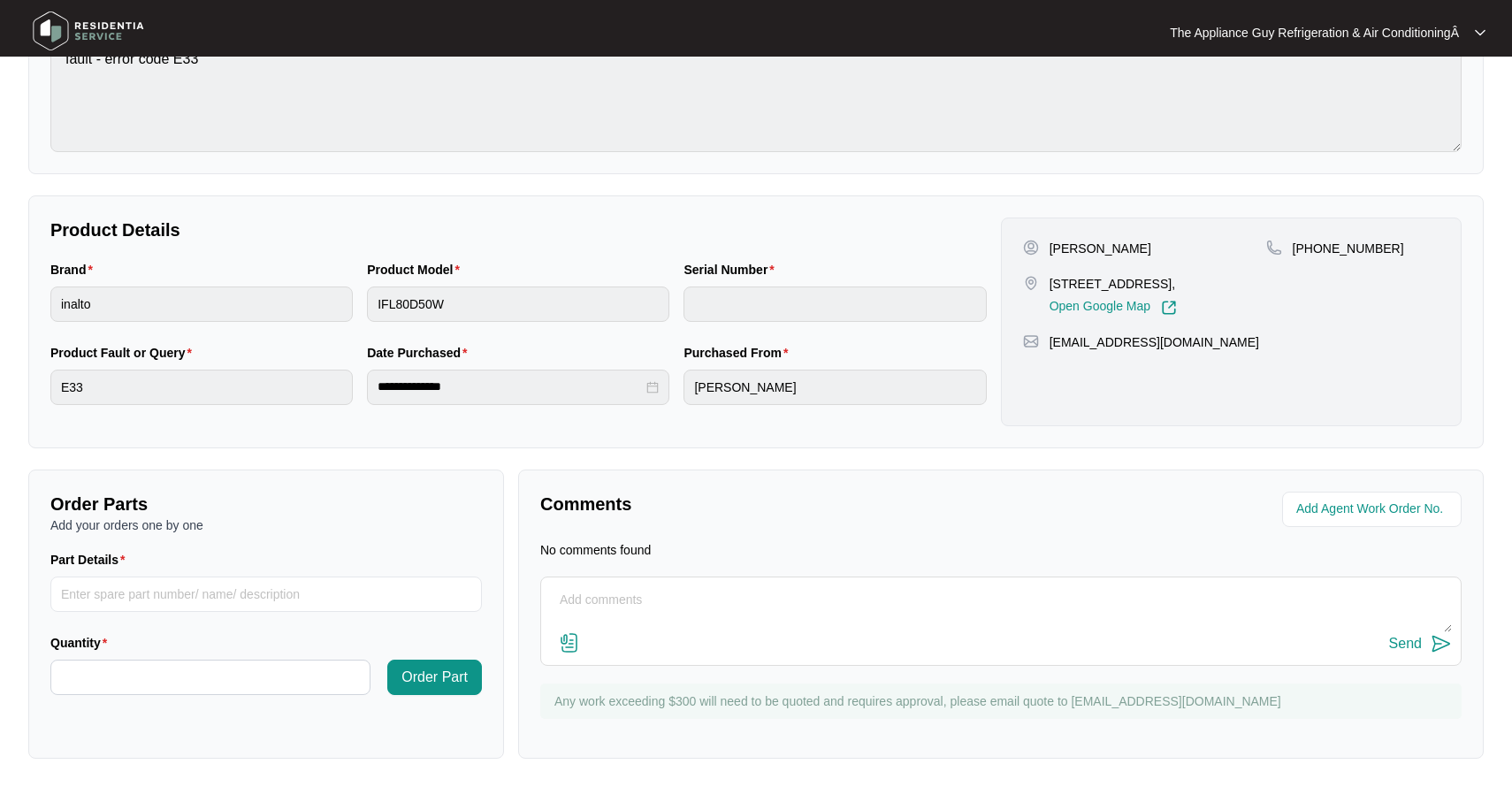
scroll to position [0, 0]
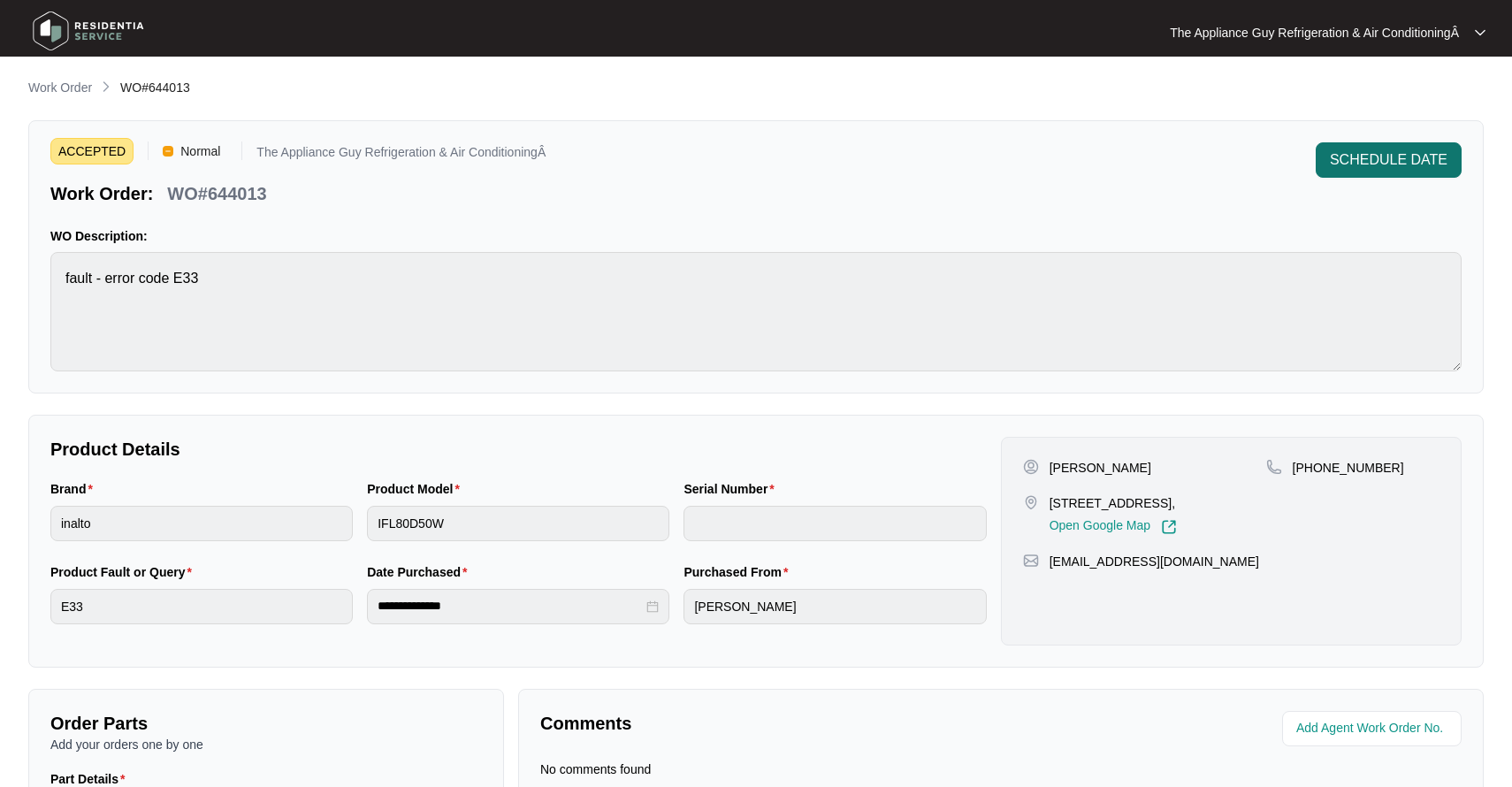
click at [1375, 167] on span "SCHEDULE DATE" at bounding box center [1388, 160] width 118 height 21
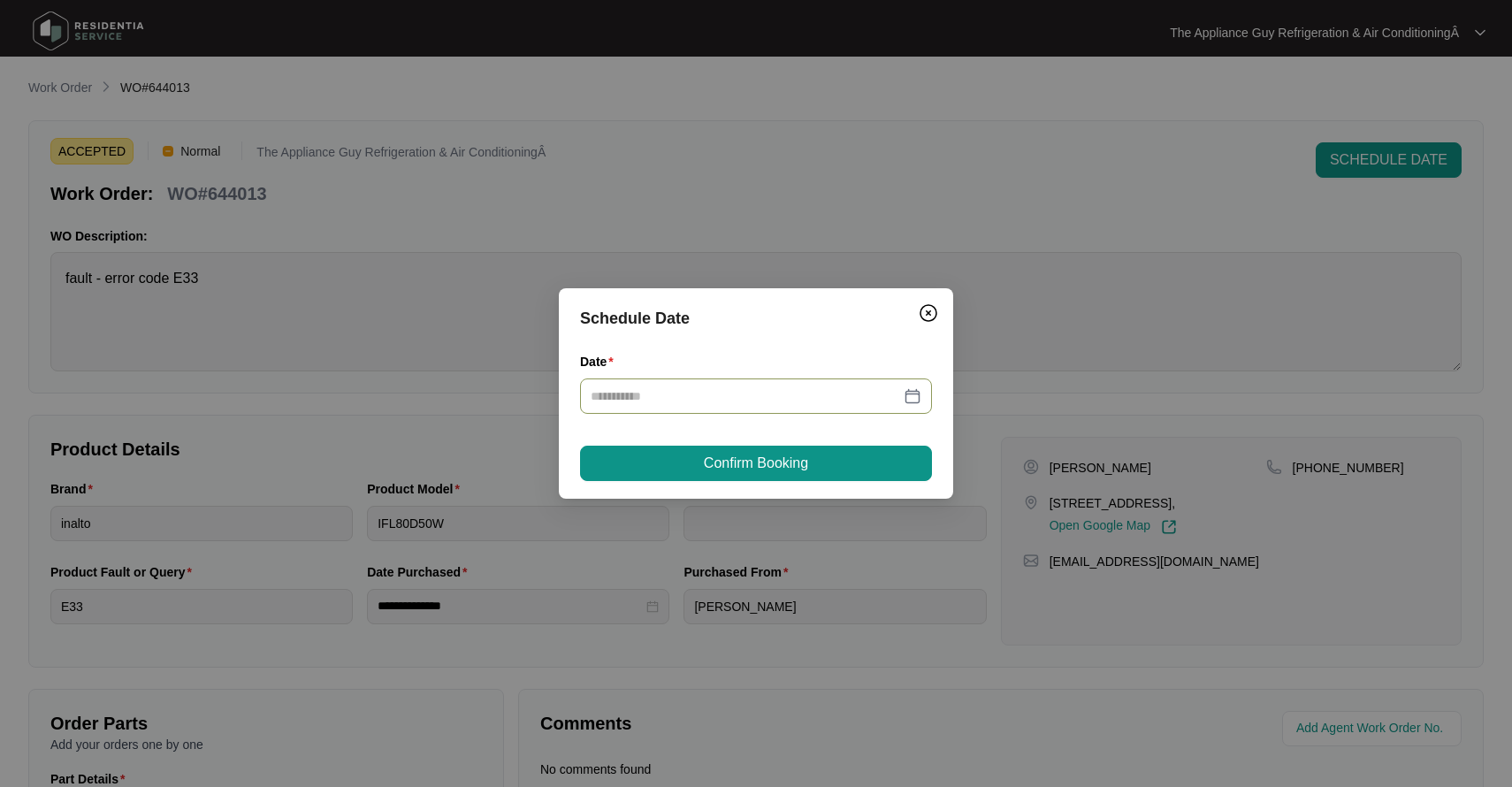
click at [910, 397] on div at bounding box center [756, 396] width 331 height 19
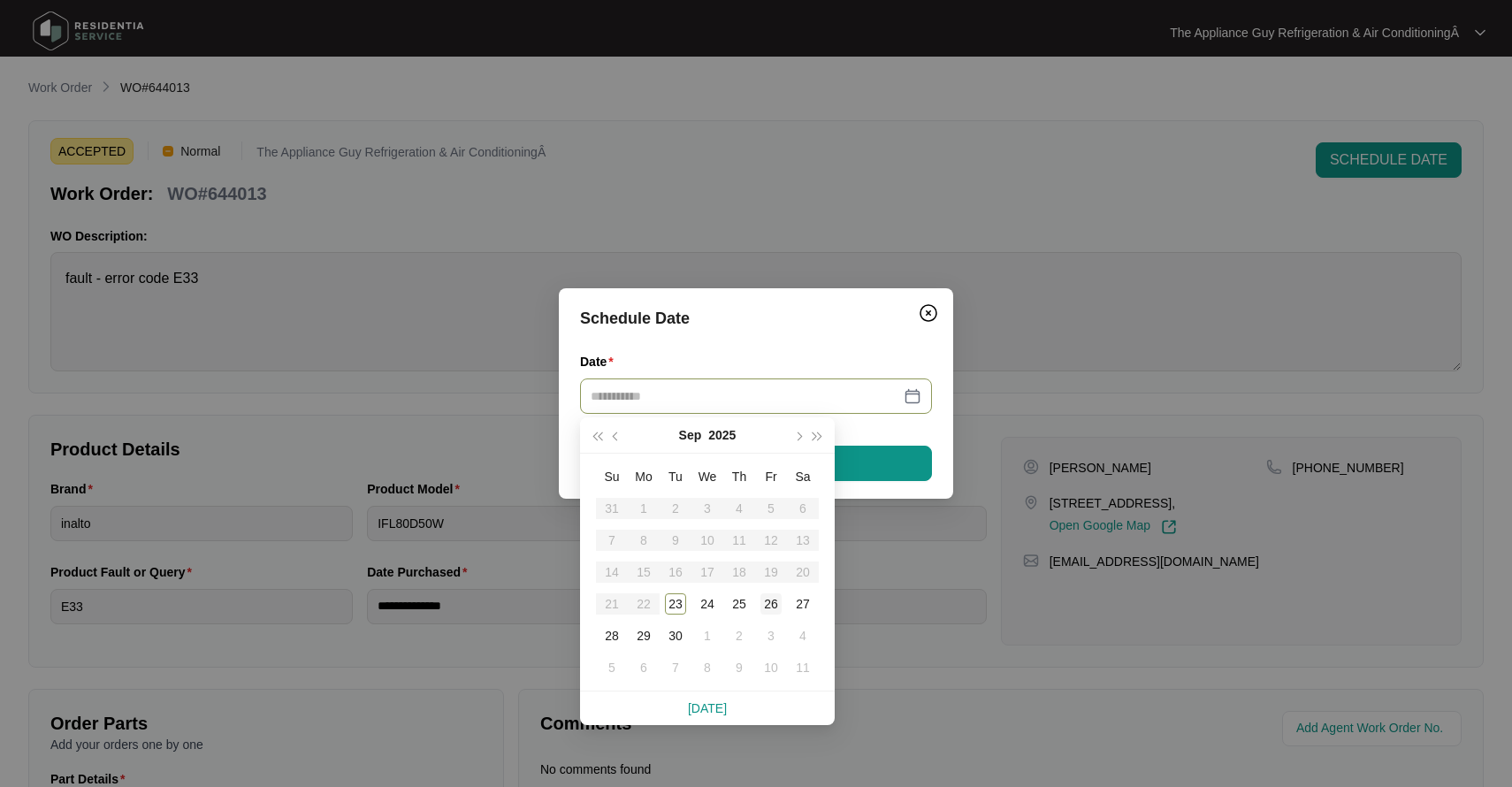
type input "**********"
click at [765, 602] on div "26" at bounding box center [771, 604] width 21 height 21
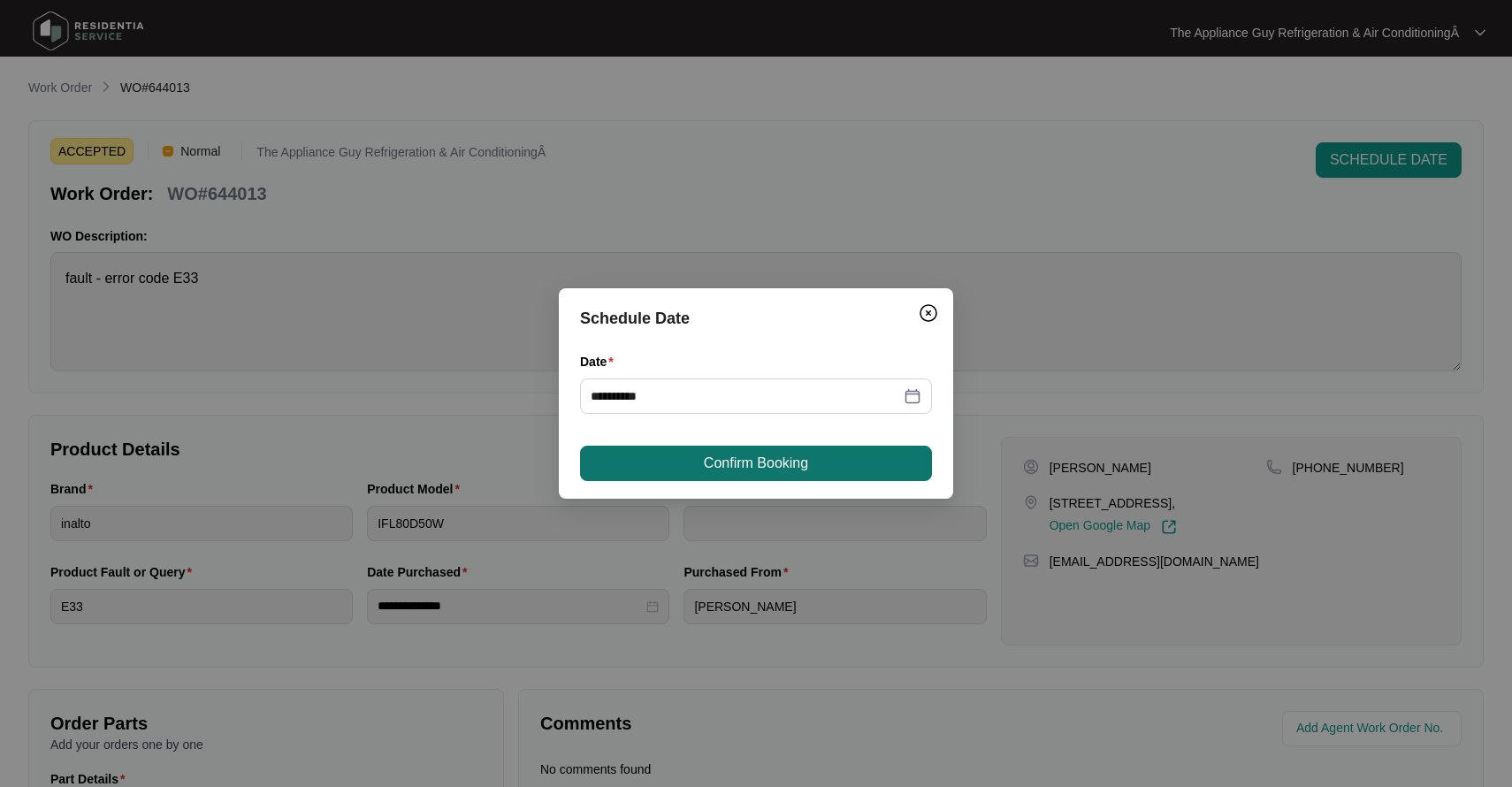
click at [711, 462] on span "Confirm Booking" at bounding box center [756, 464] width 105 height 21
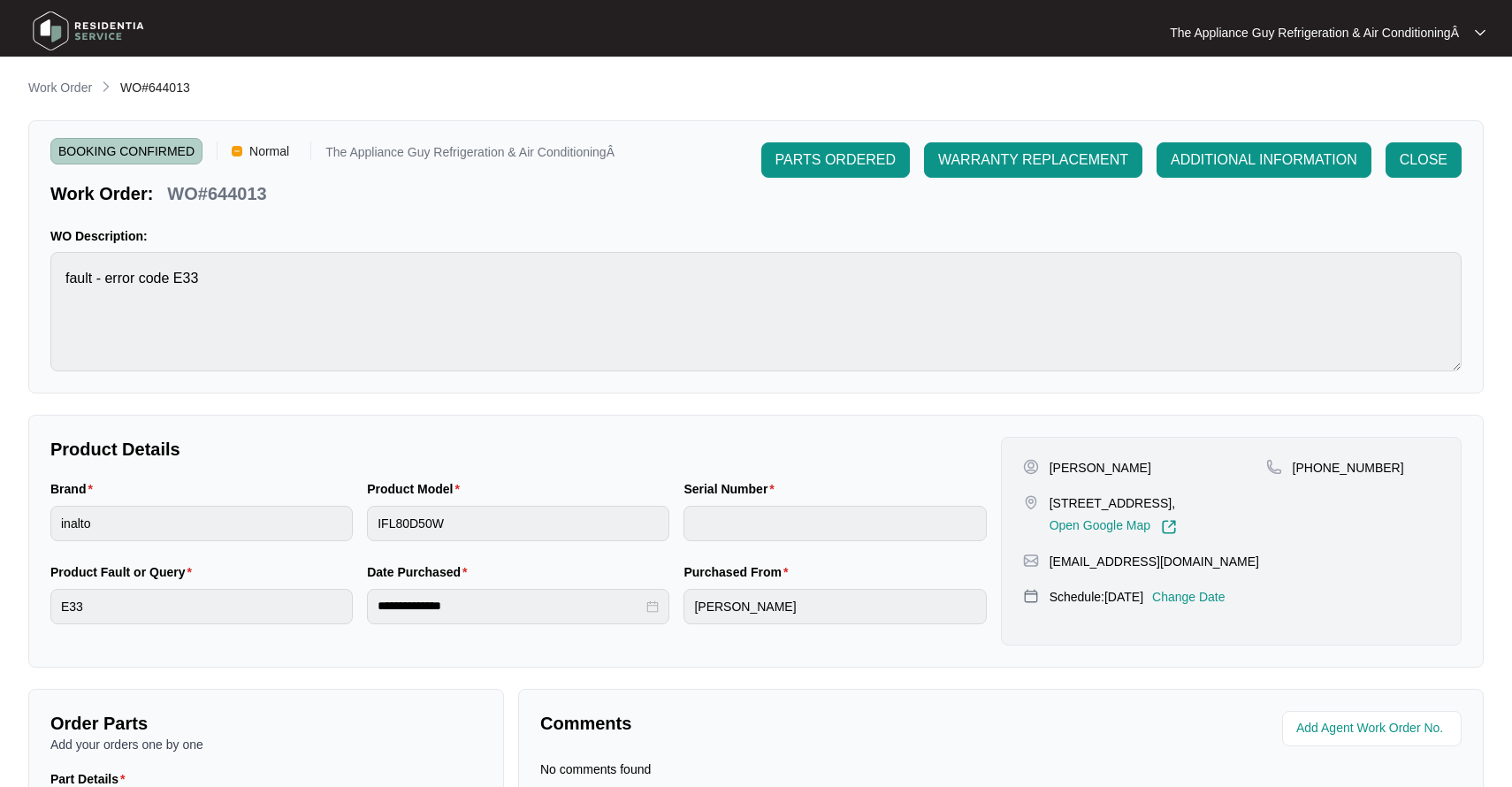
click at [44, 89] on p "Work Order" at bounding box center [59, 87] width 63 height 17
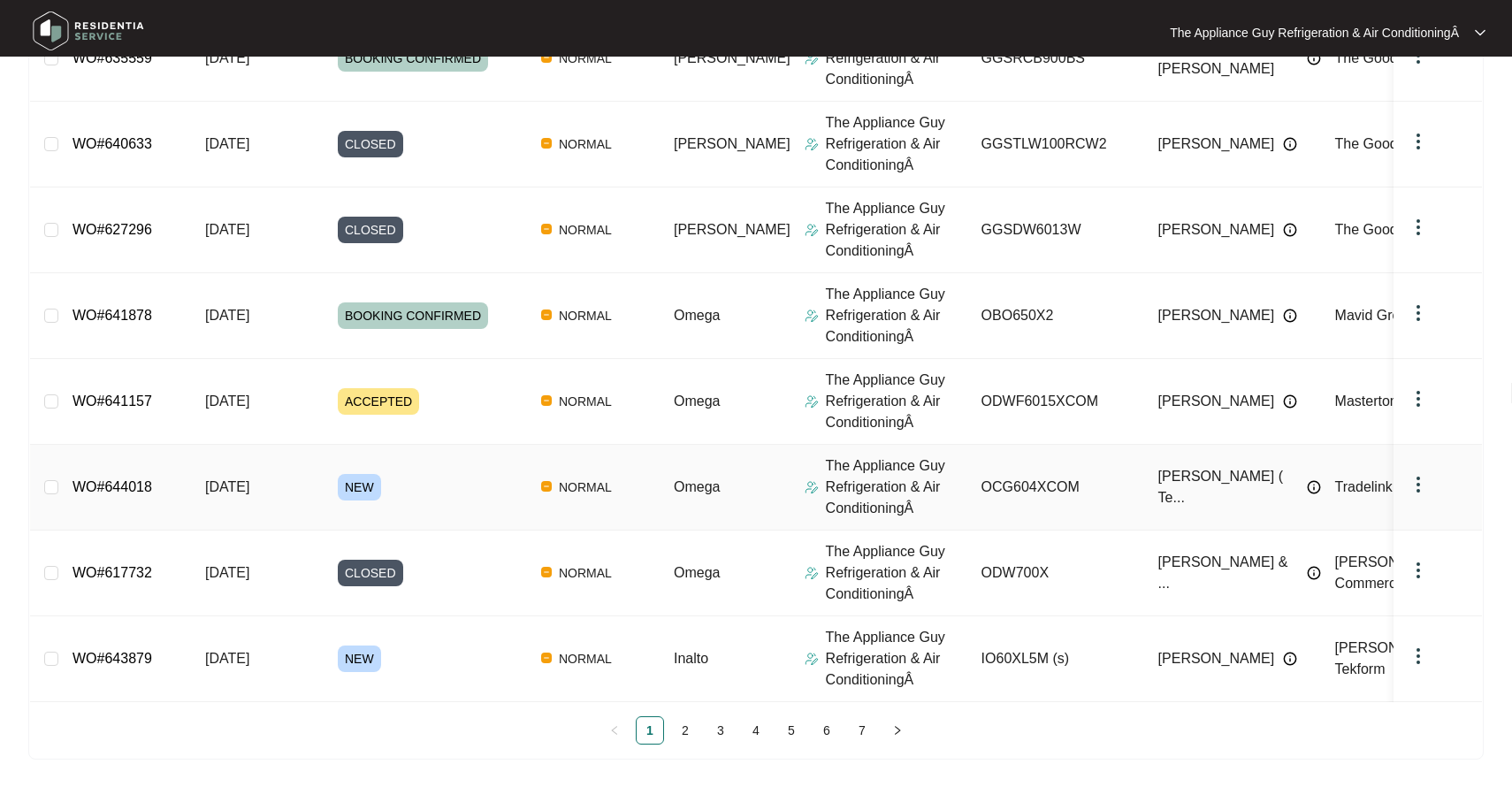
scroll to position [493, 0]
click at [370, 486] on span "NEW" at bounding box center [359, 487] width 43 height 27
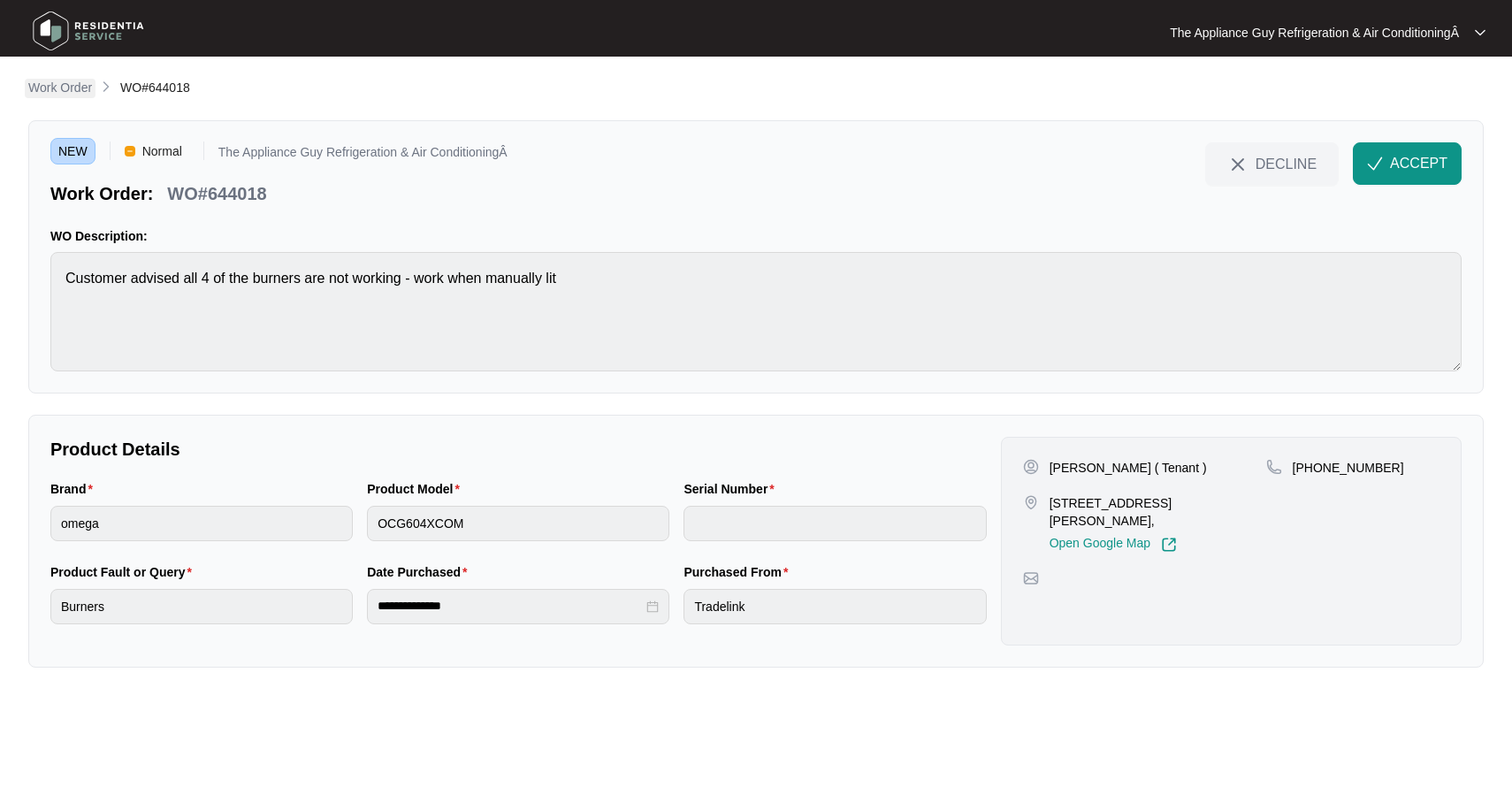
click at [83, 89] on p "Work Order" at bounding box center [59, 87] width 63 height 17
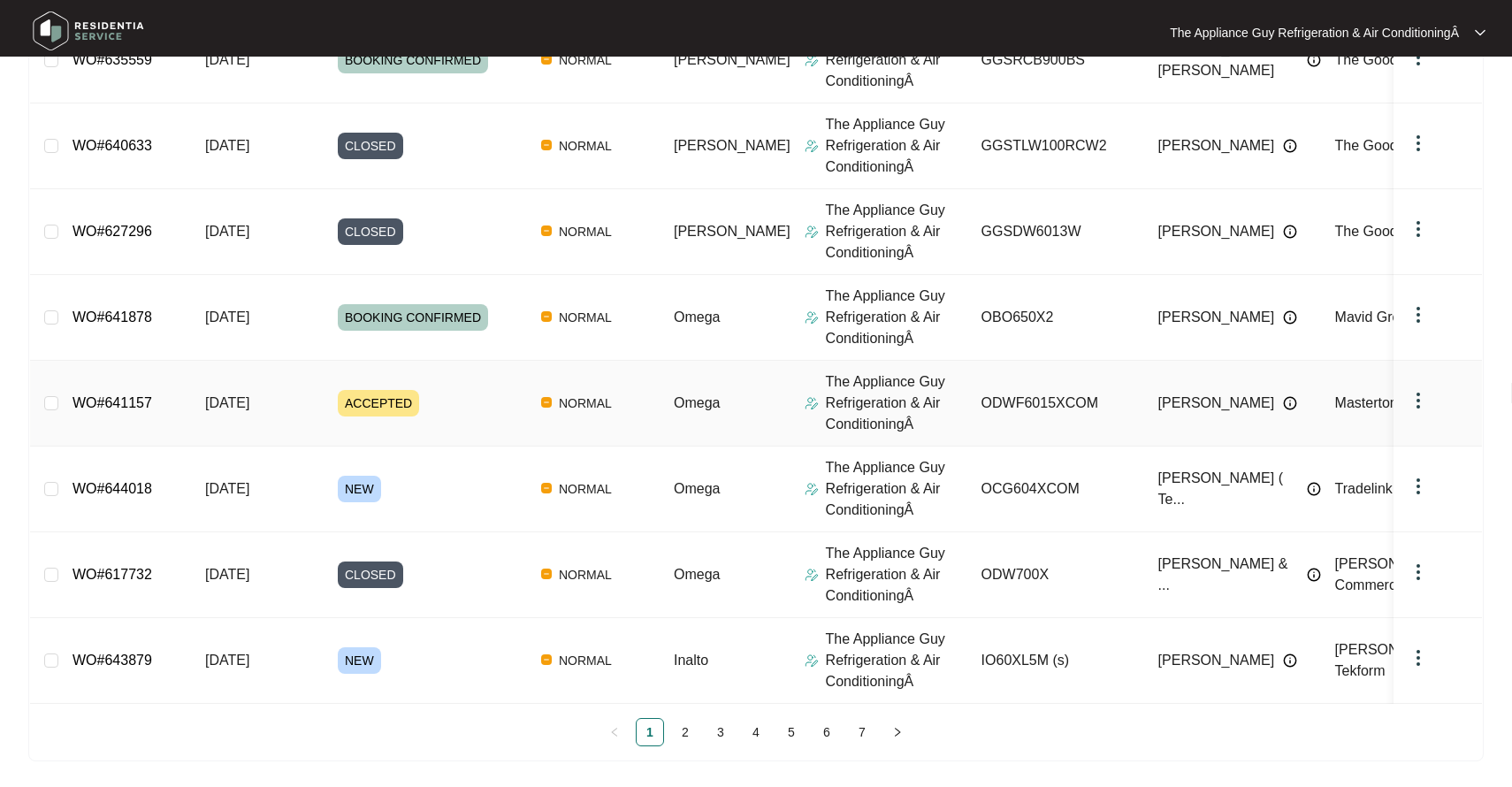
scroll to position [493, 0]
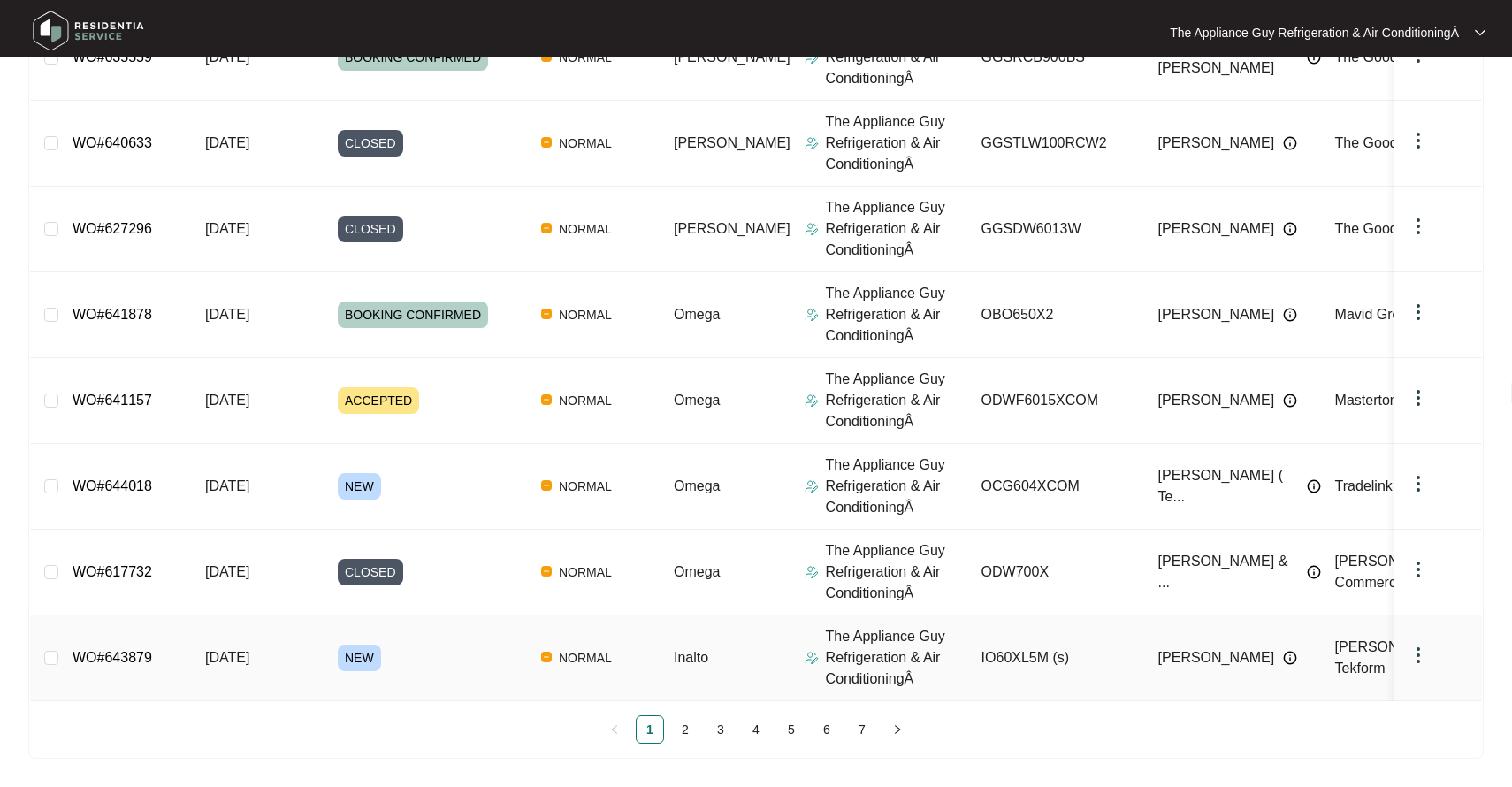
click at [377, 694] on td "NEW" at bounding box center [425, 657] width 203 height 85
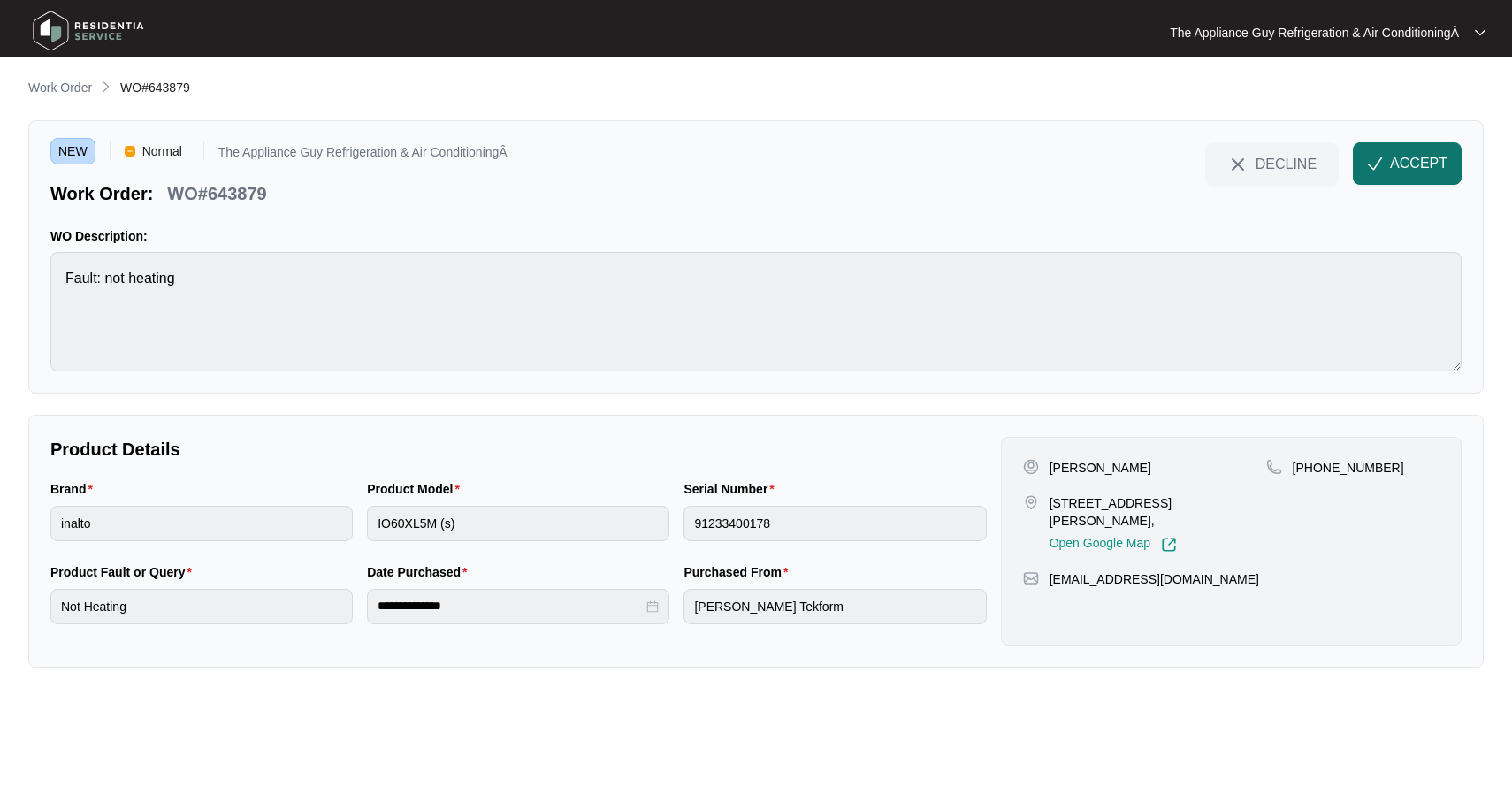
click at [1398, 164] on span "ACCEPT" at bounding box center [1419, 163] width 58 height 21
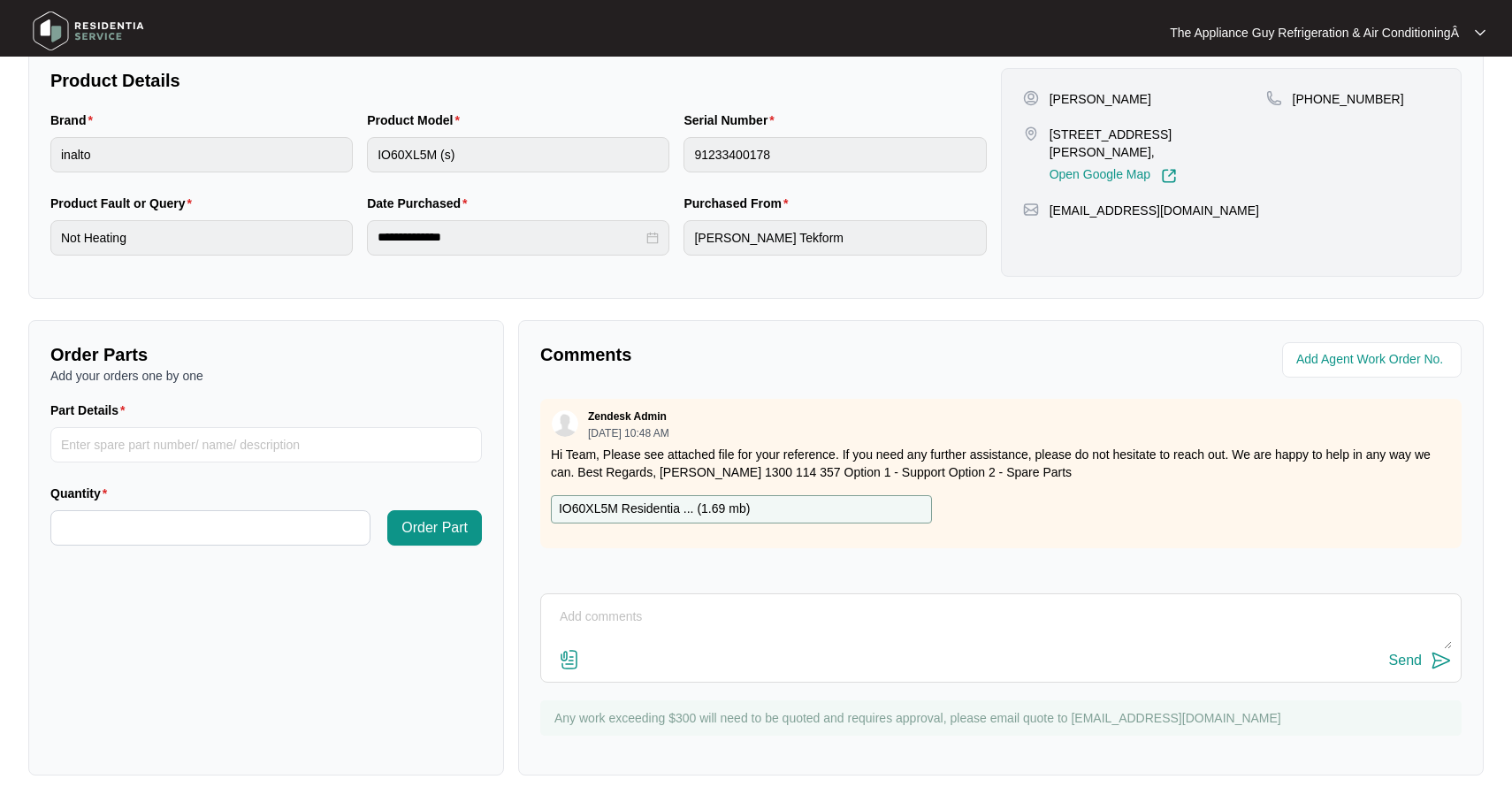
scroll to position [386, 0]
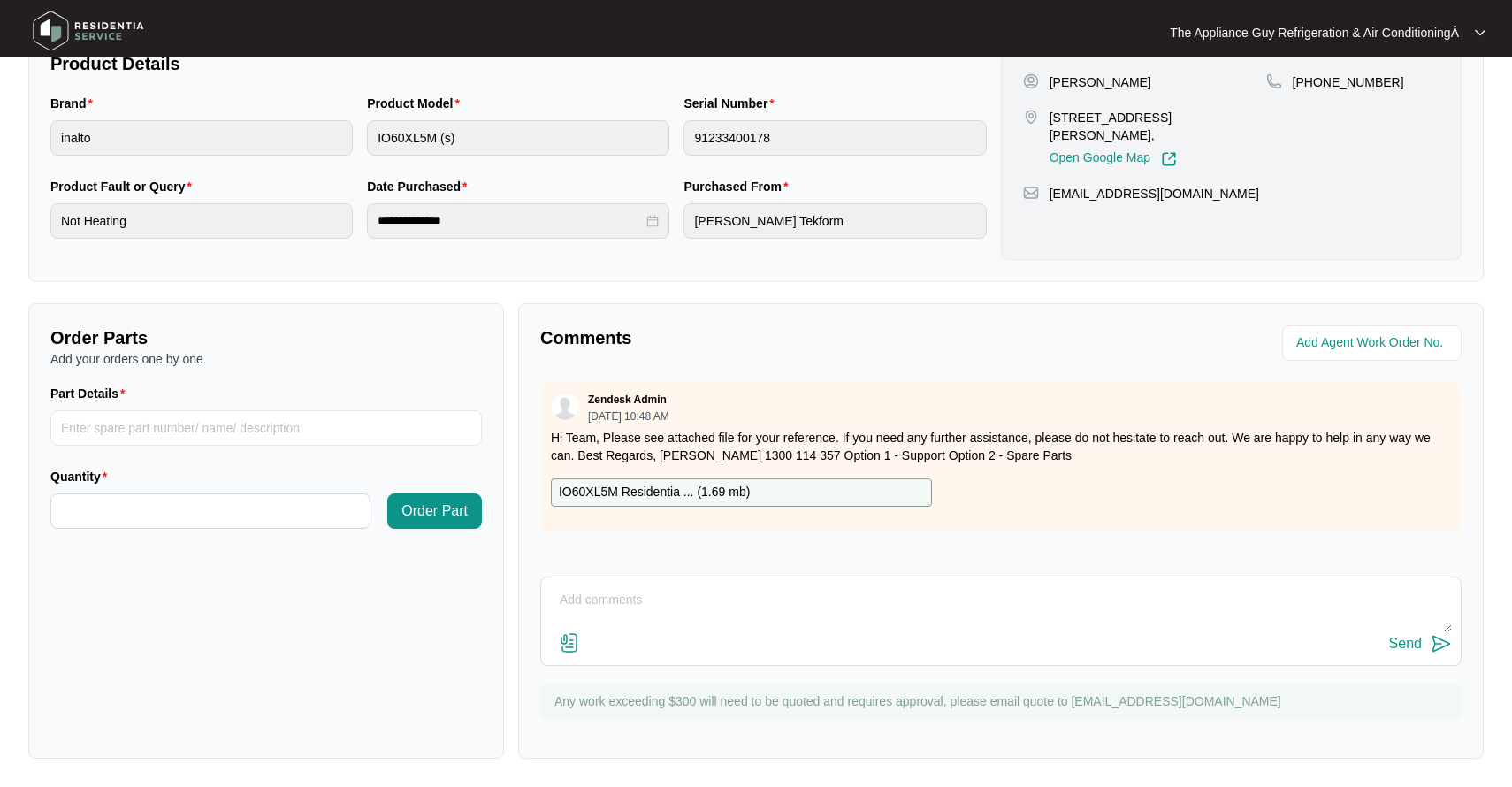
drag, startPoint x: 1154, startPoint y: 484, endPoint x: 1092, endPoint y: 485, distance: 62.0
click at [1154, 484] on div "IO60XL5M Residentia ... ( 1.69 mb )" at bounding box center [1001, 492] width 914 height 28
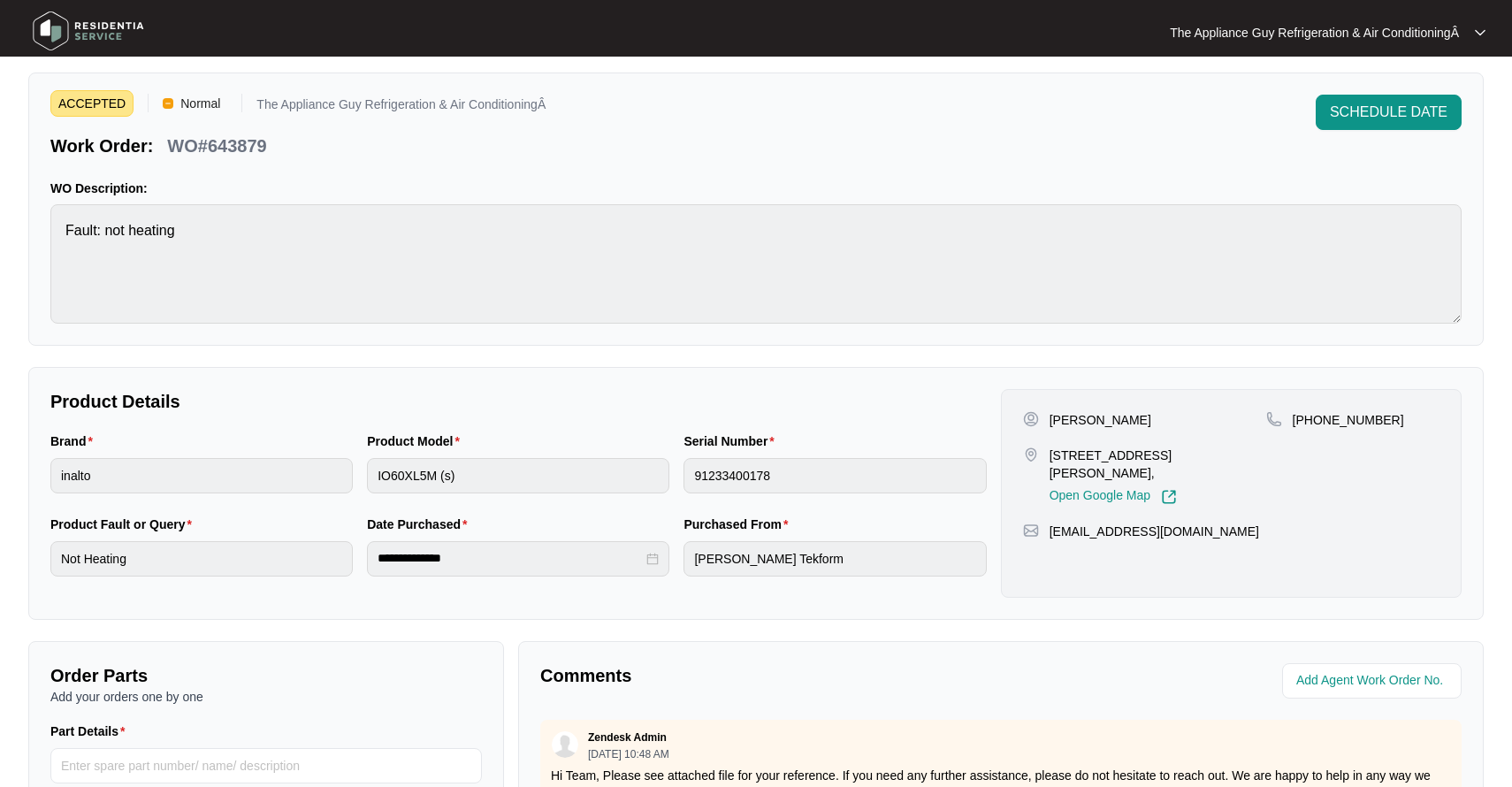
scroll to position [45, 0]
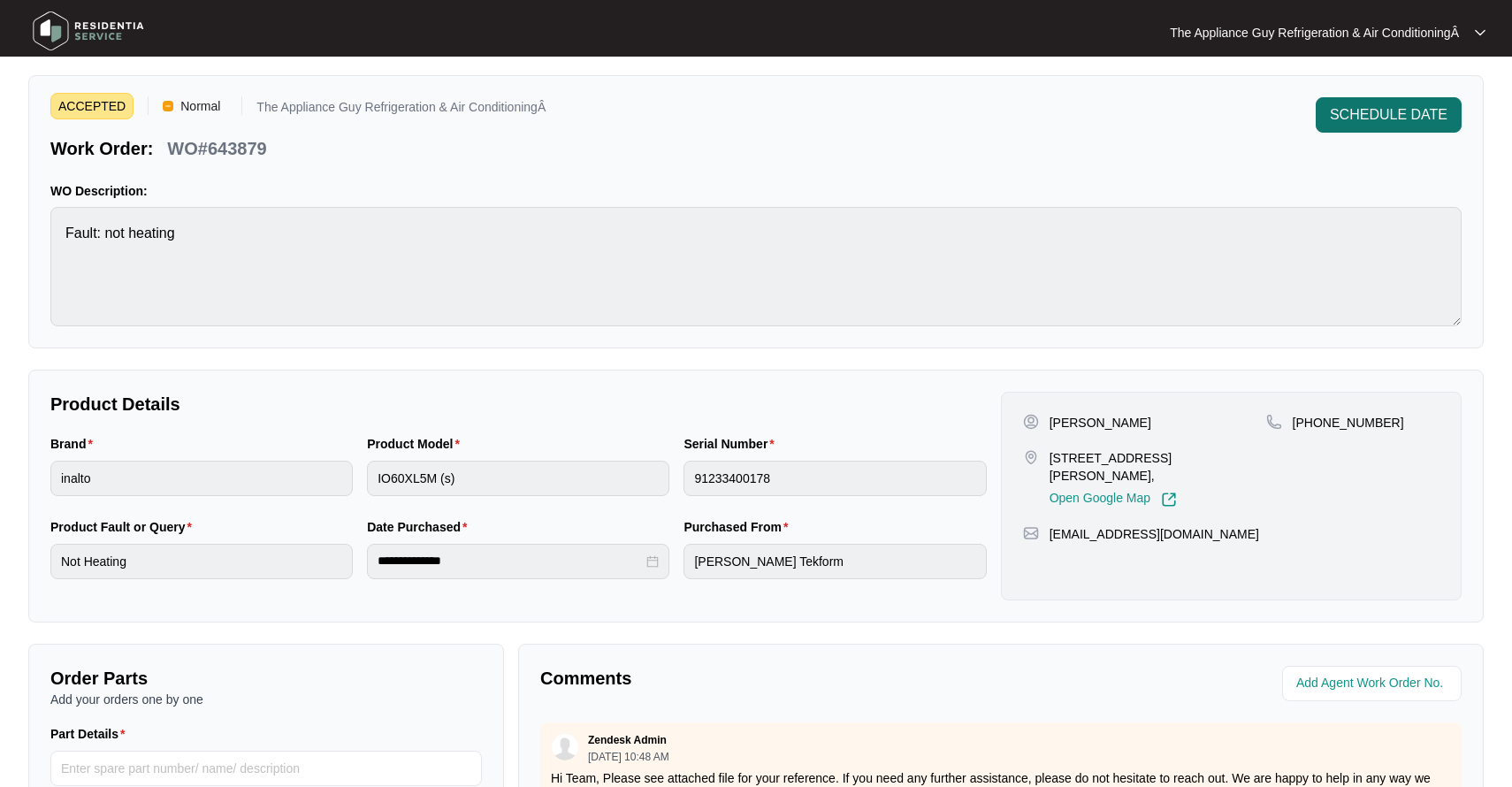
click at [1417, 119] on span "SCHEDULE DATE" at bounding box center [1388, 115] width 118 height 21
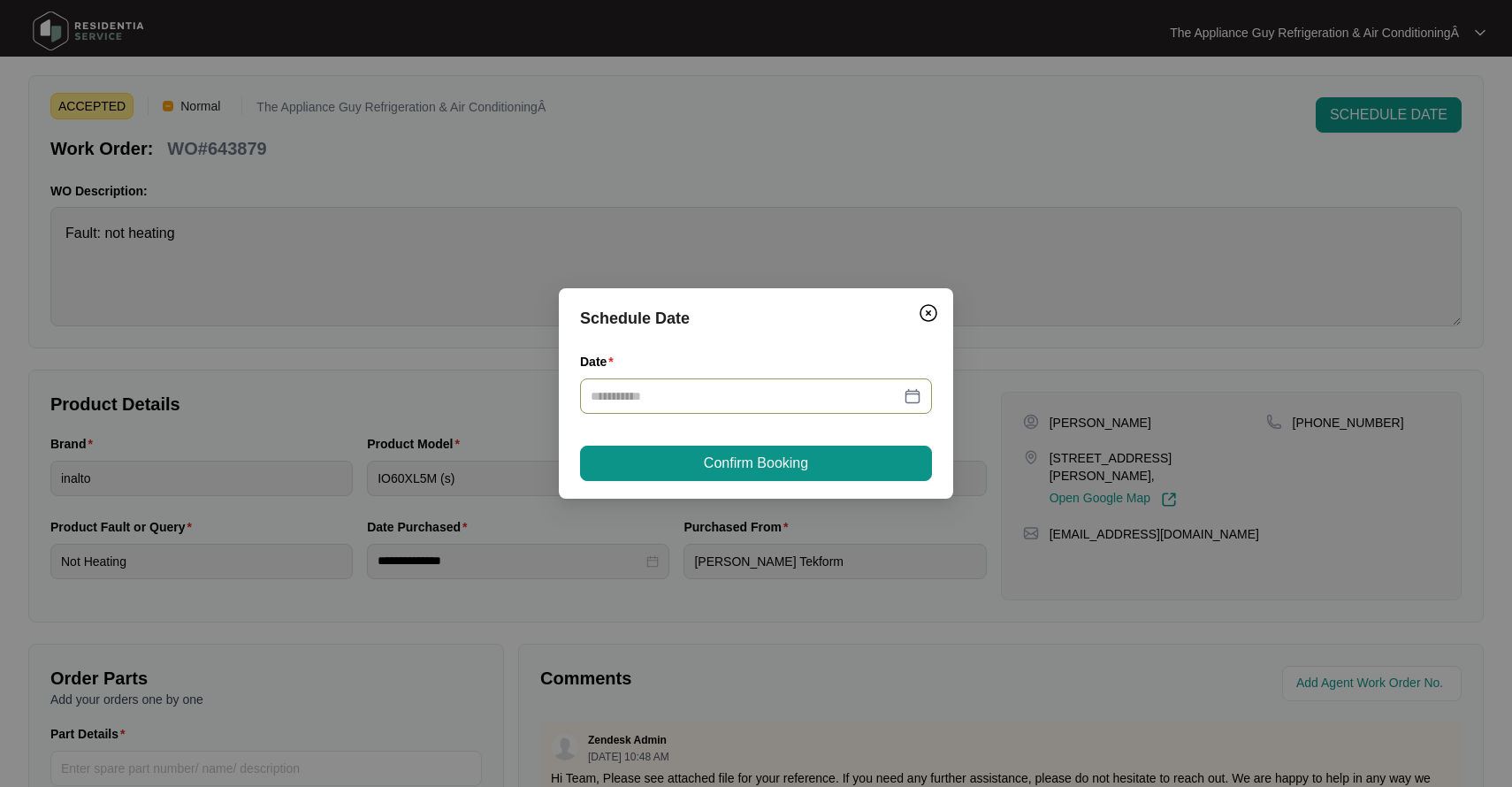
click at [909, 392] on div at bounding box center [756, 396] width 331 height 19
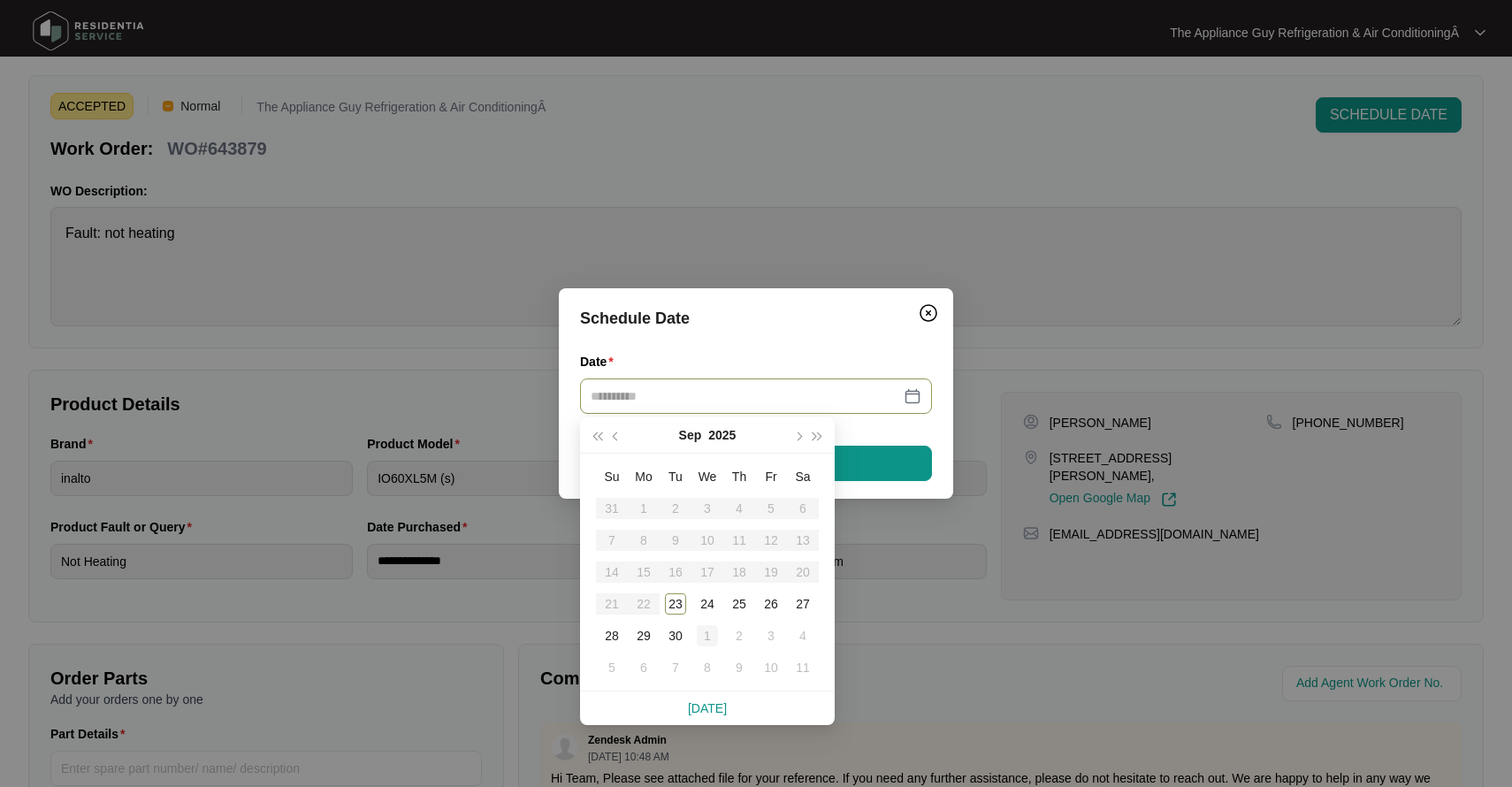
type input "**********"
click at [709, 635] on div "1" at bounding box center [707, 636] width 21 height 21
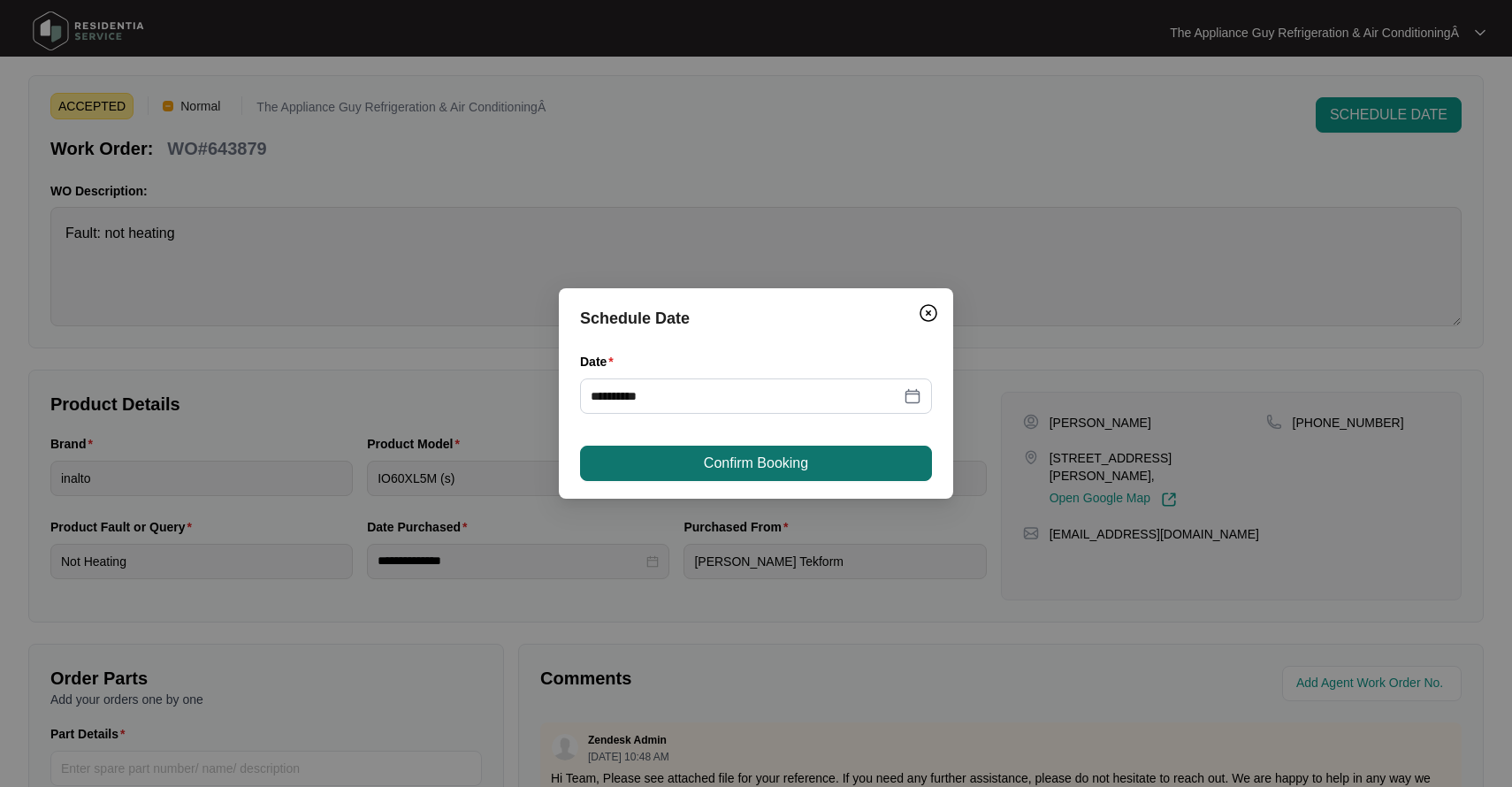
click at [728, 475] on button "Confirm Booking" at bounding box center [756, 463] width 352 height 36
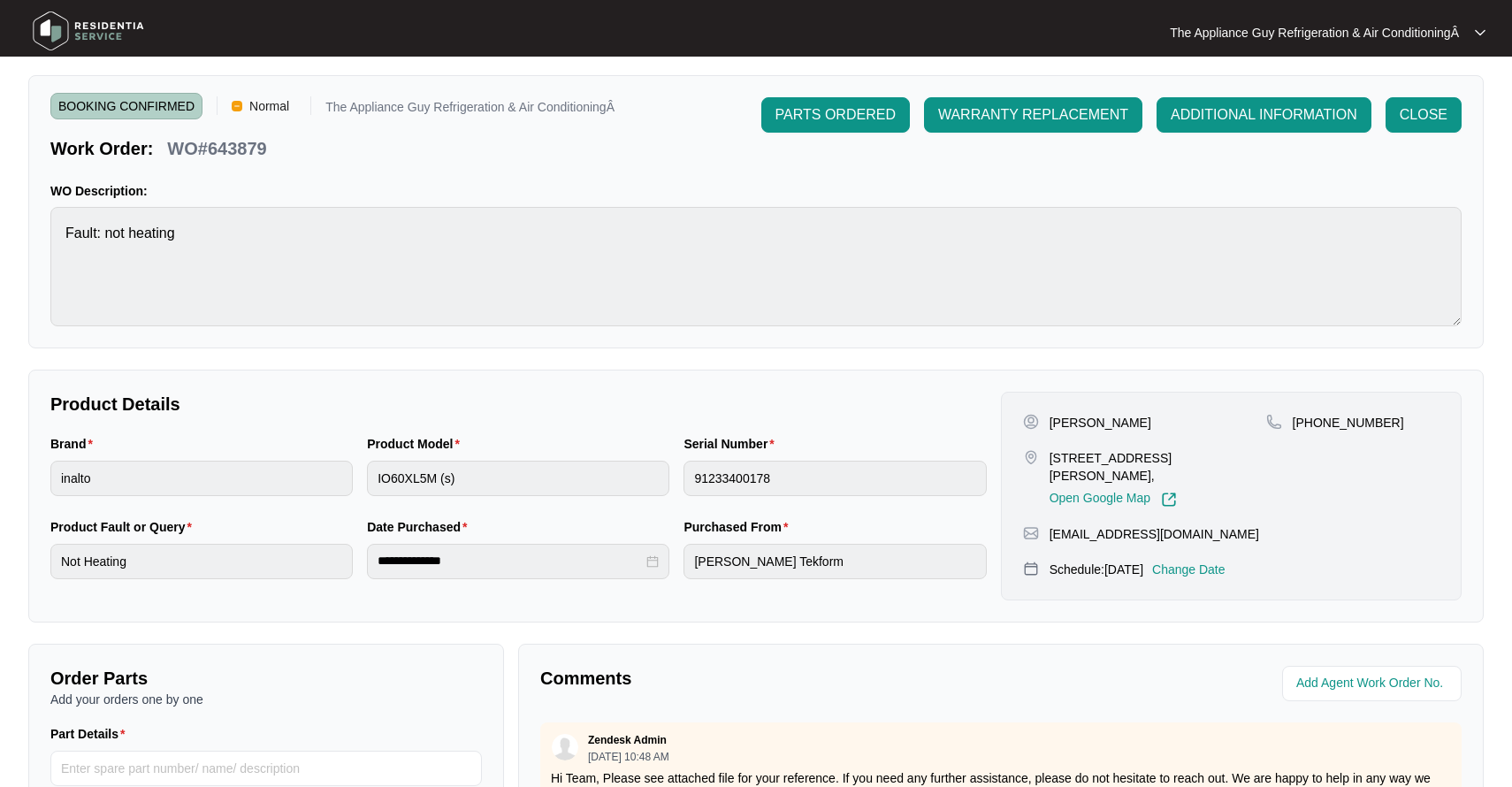
scroll to position [0, 0]
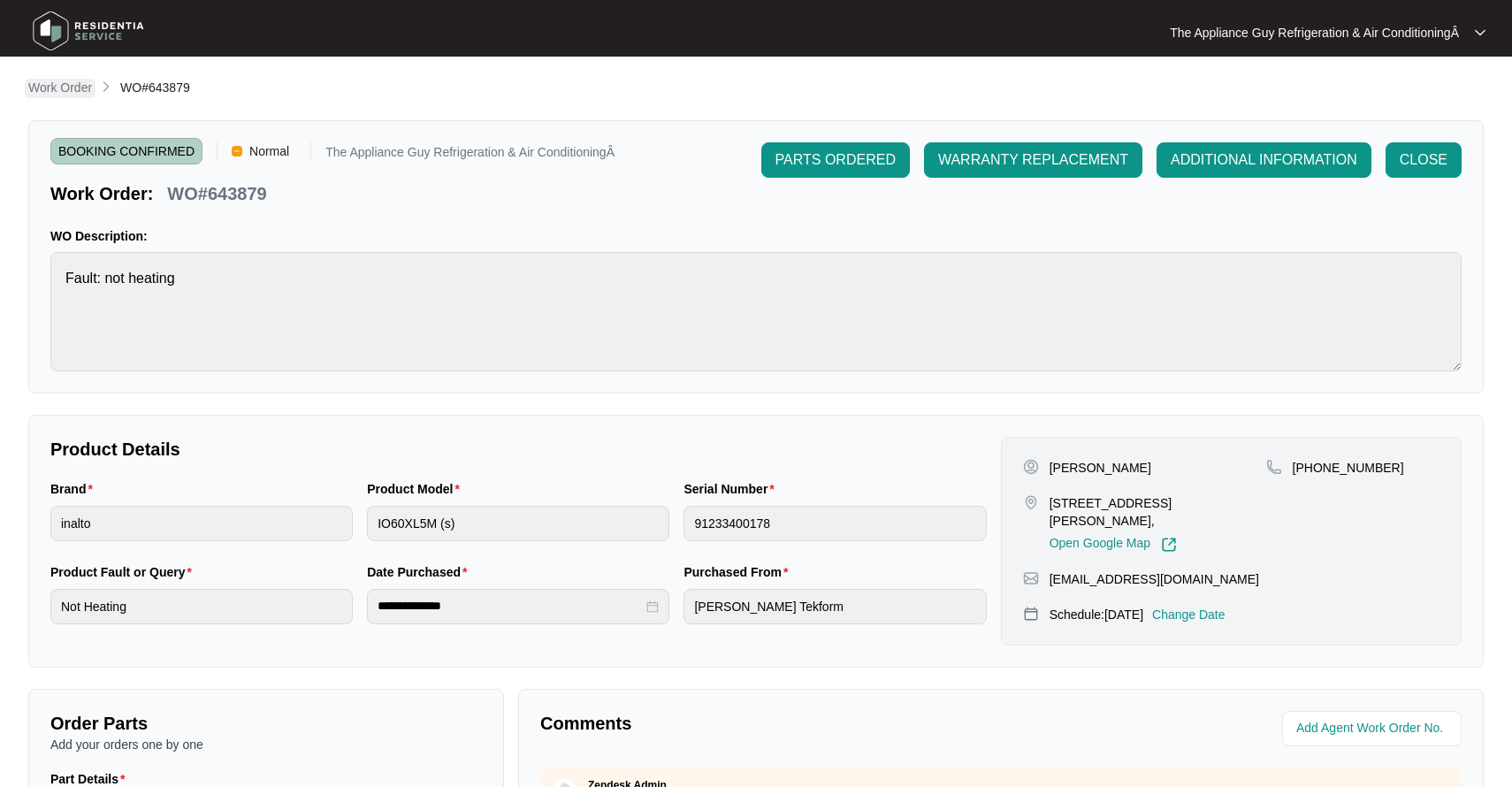
click at [64, 85] on p "Work Order" at bounding box center [59, 87] width 63 height 17
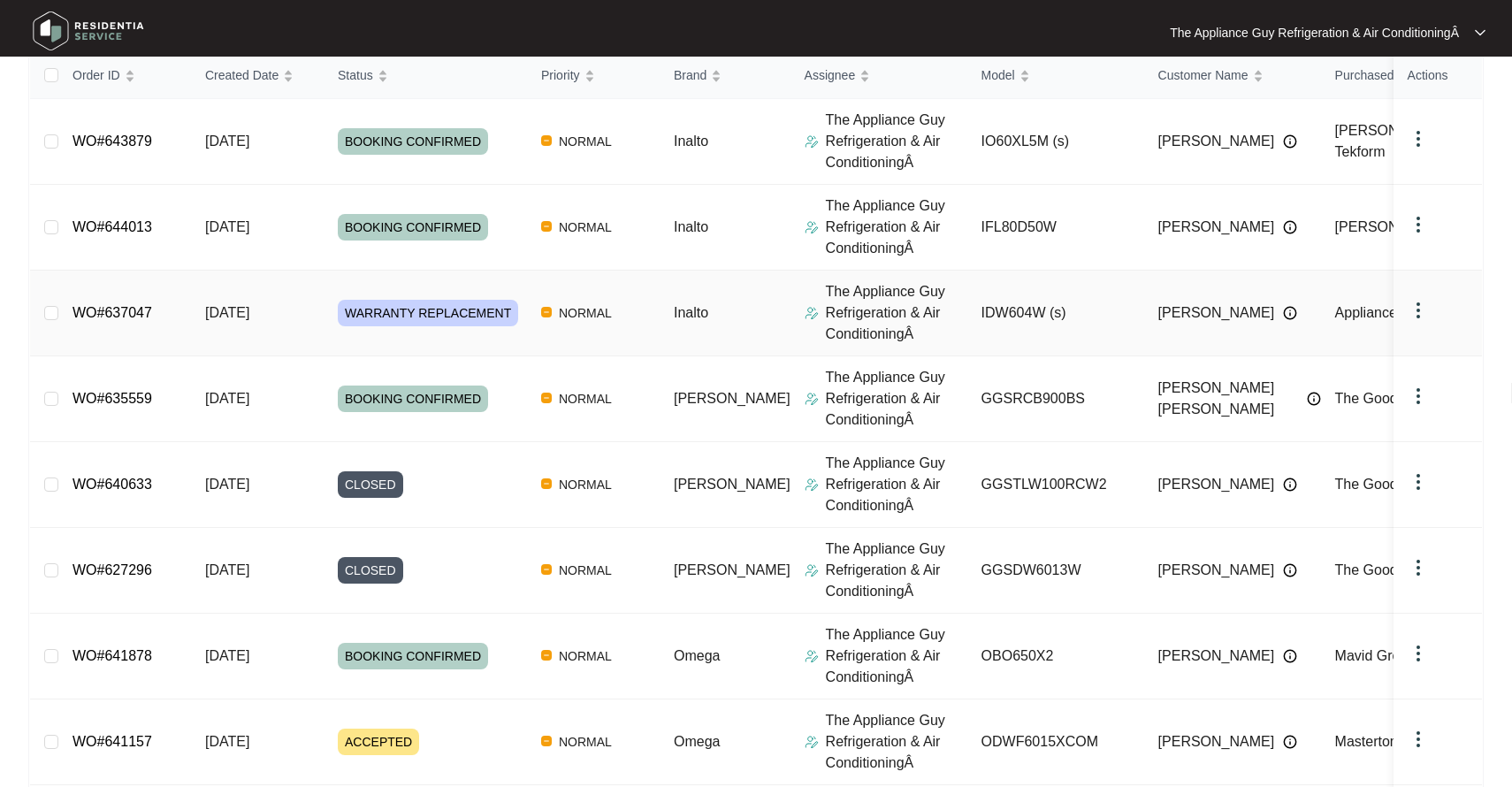
scroll to position [493, 0]
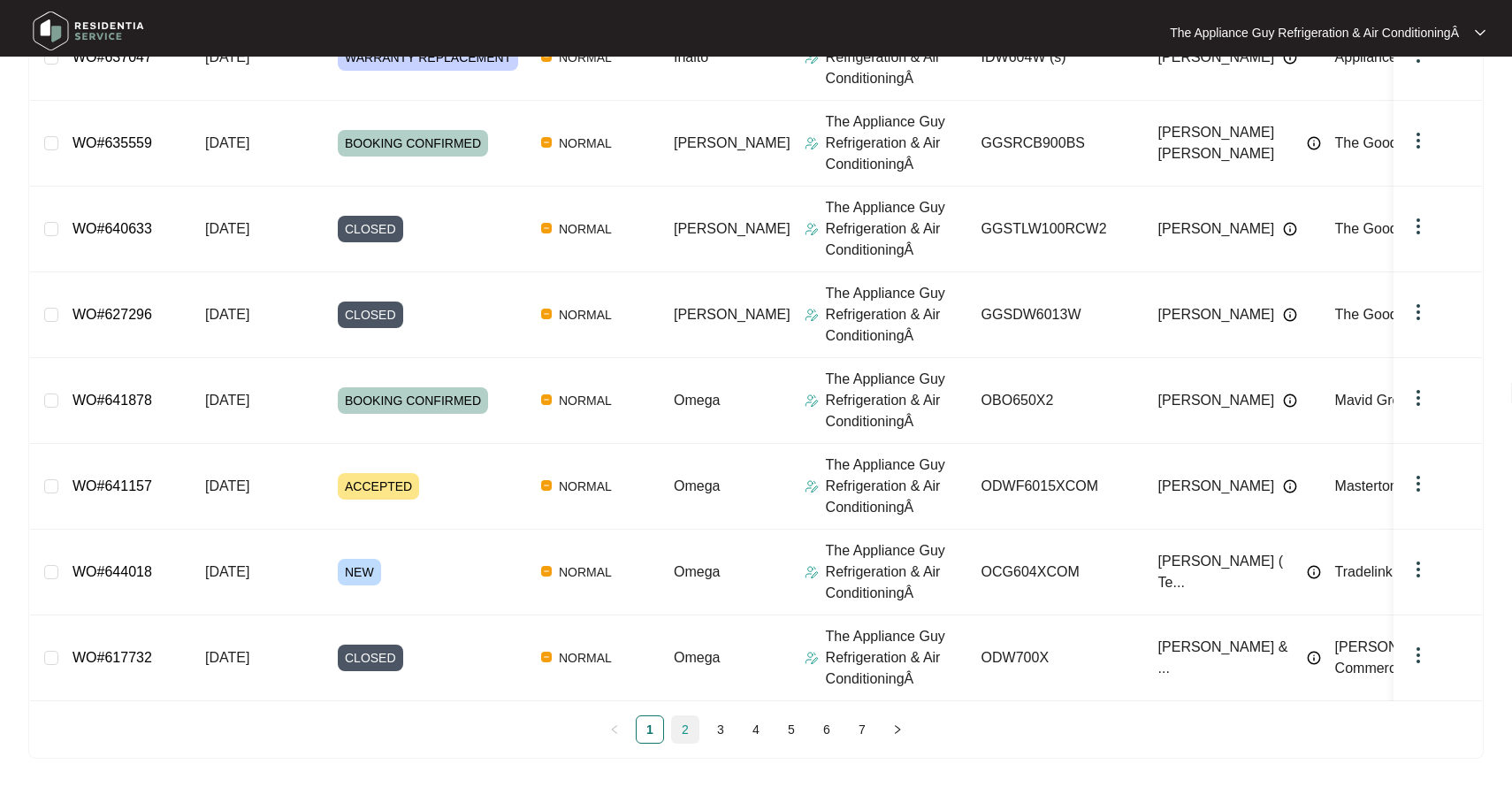
click at [694, 734] on link "2" at bounding box center [685, 730] width 27 height 27
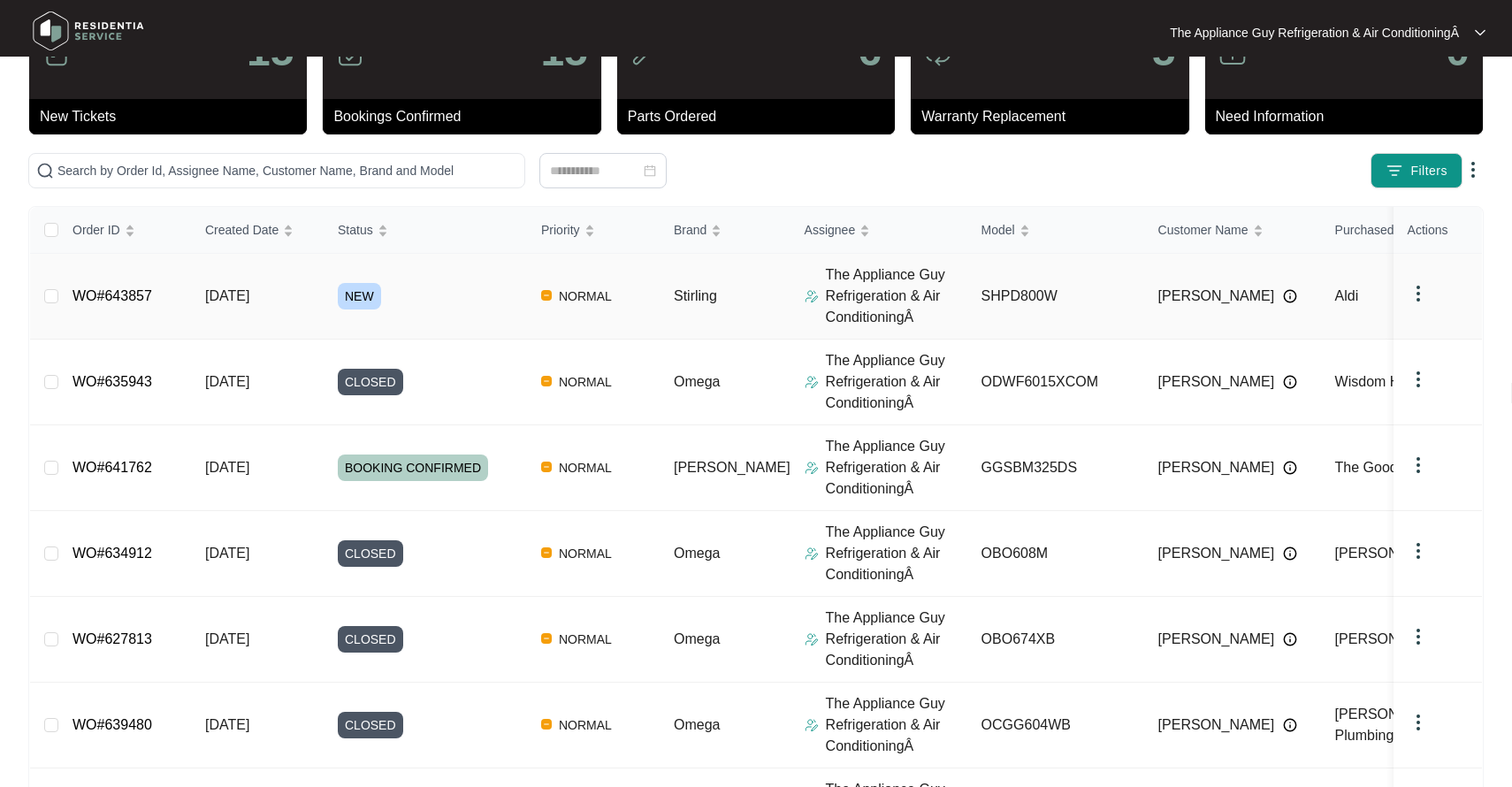
scroll to position [0, 0]
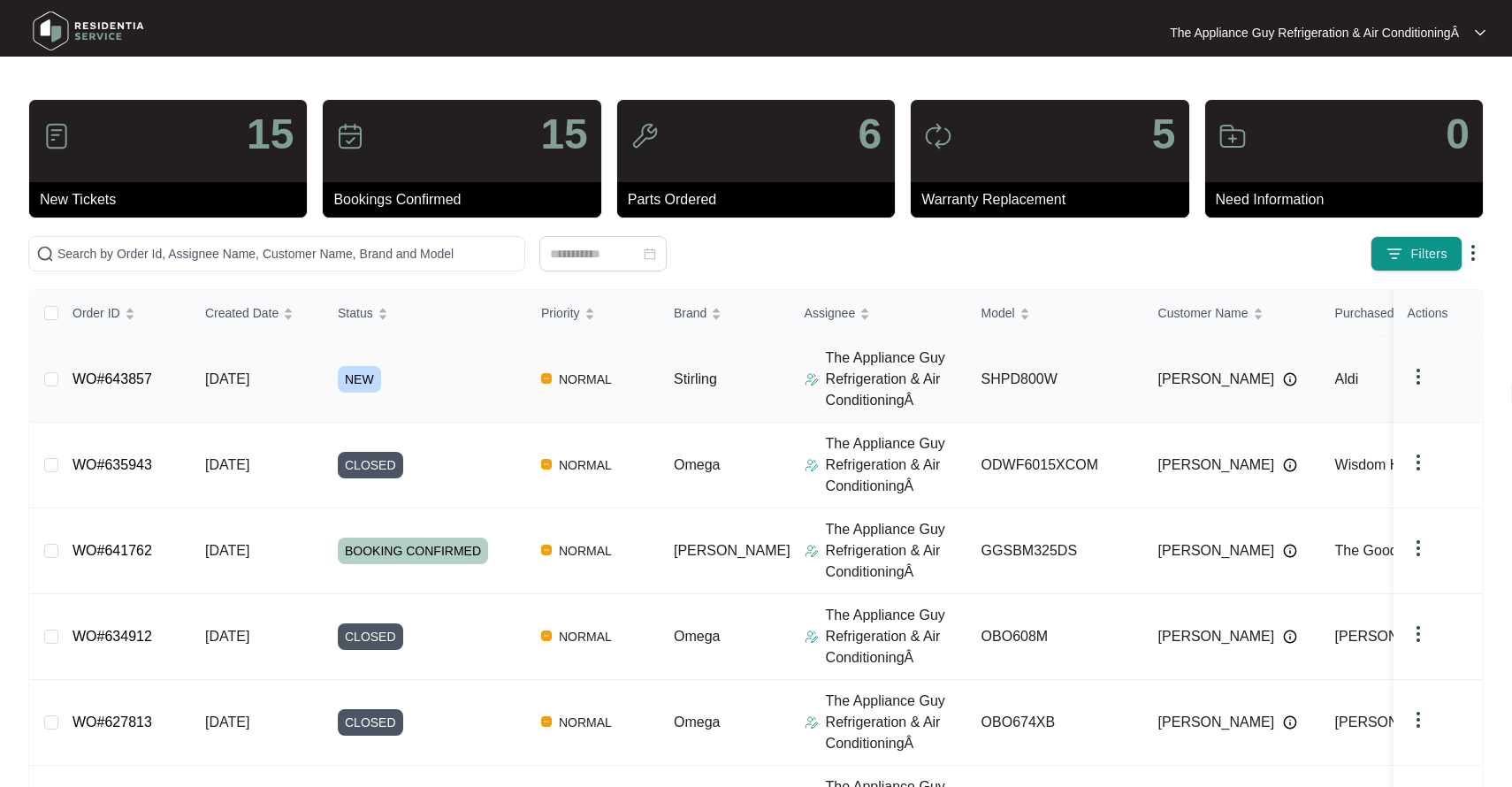
click at [402, 390] on div "NEW" at bounding box center [432, 380] width 189 height 27
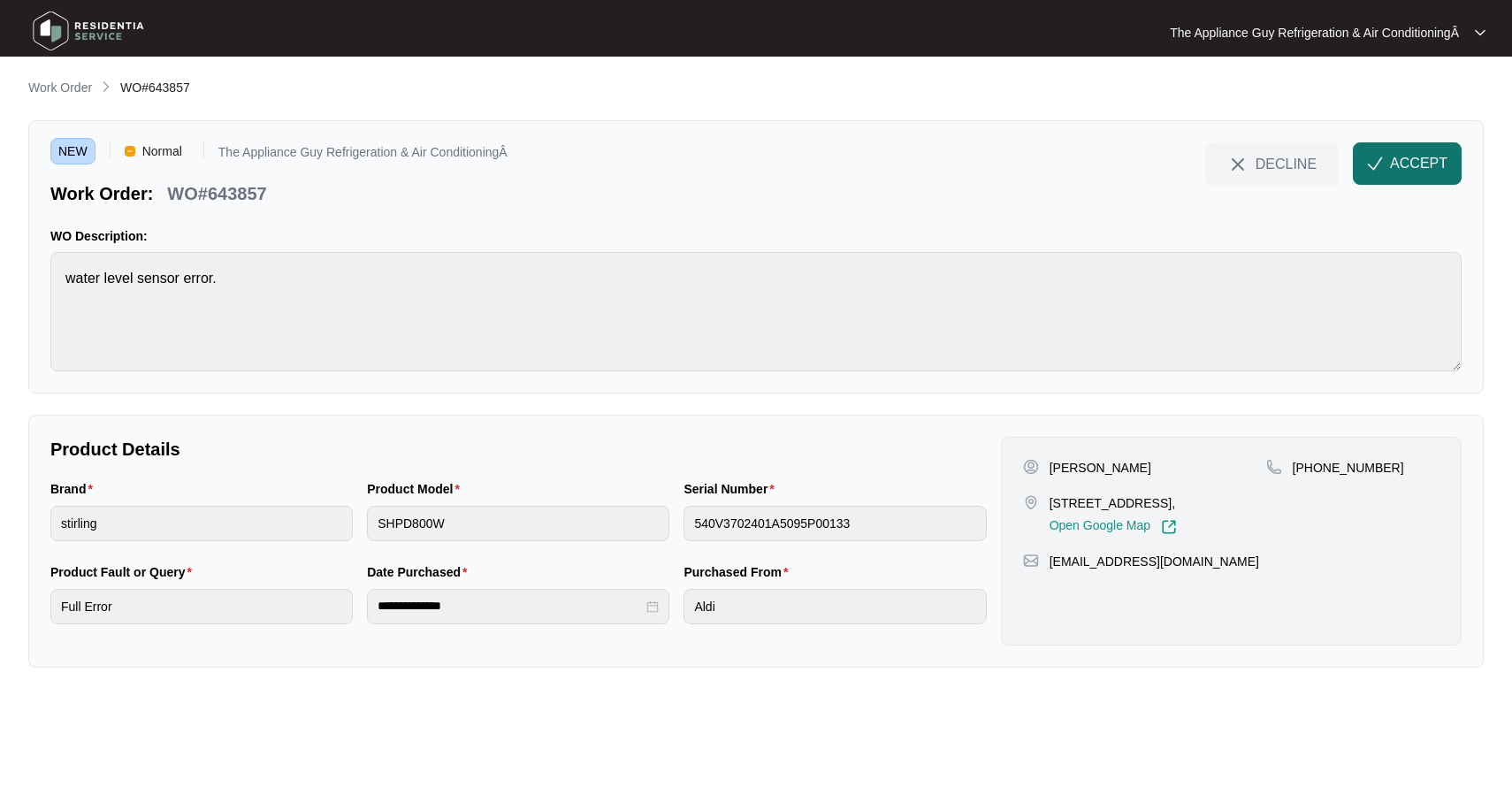
click at [1373, 164] on img "button" at bounding box center [1375, 163] width 16 height 16
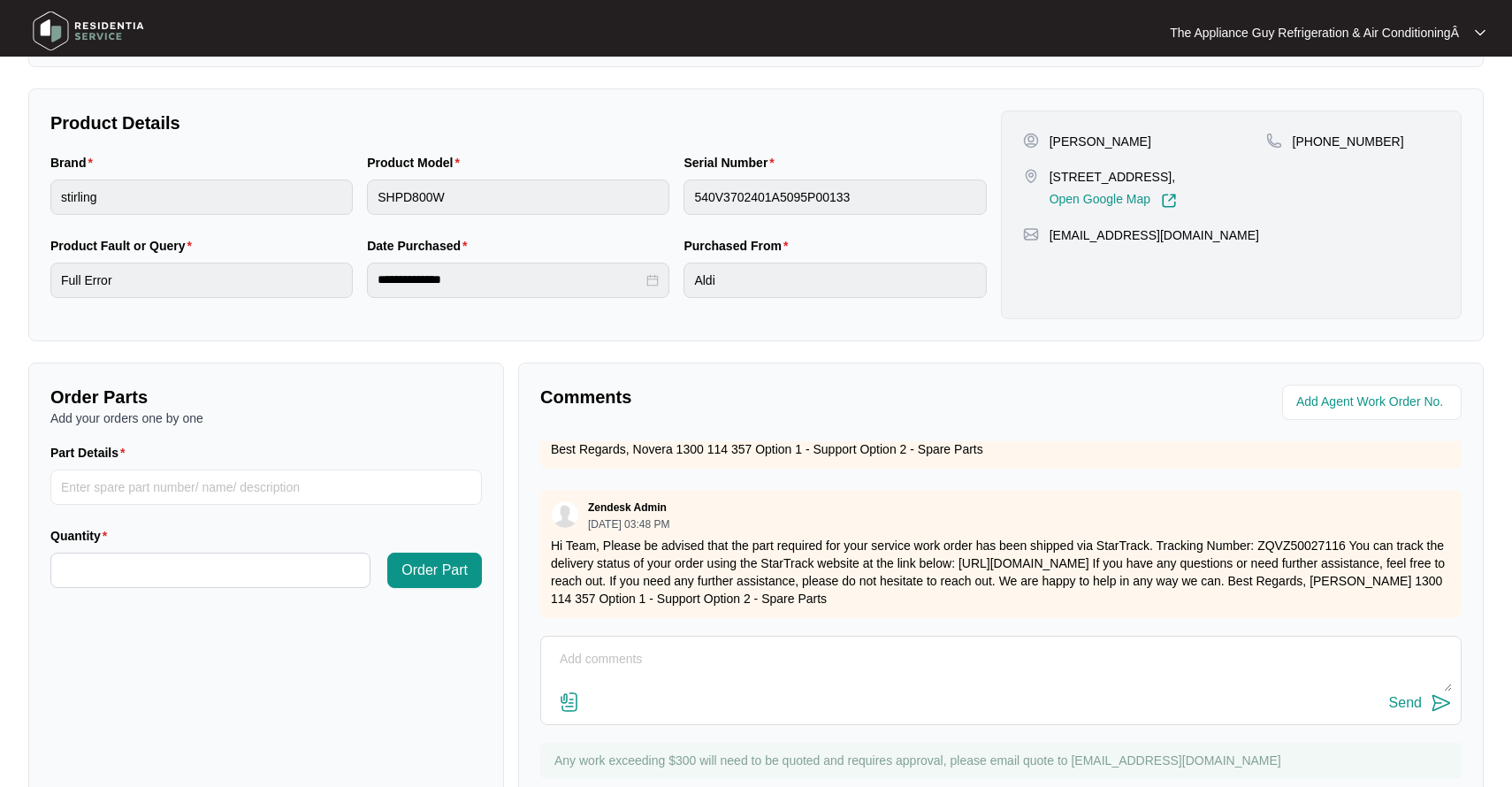
scroll to position [323, 0]
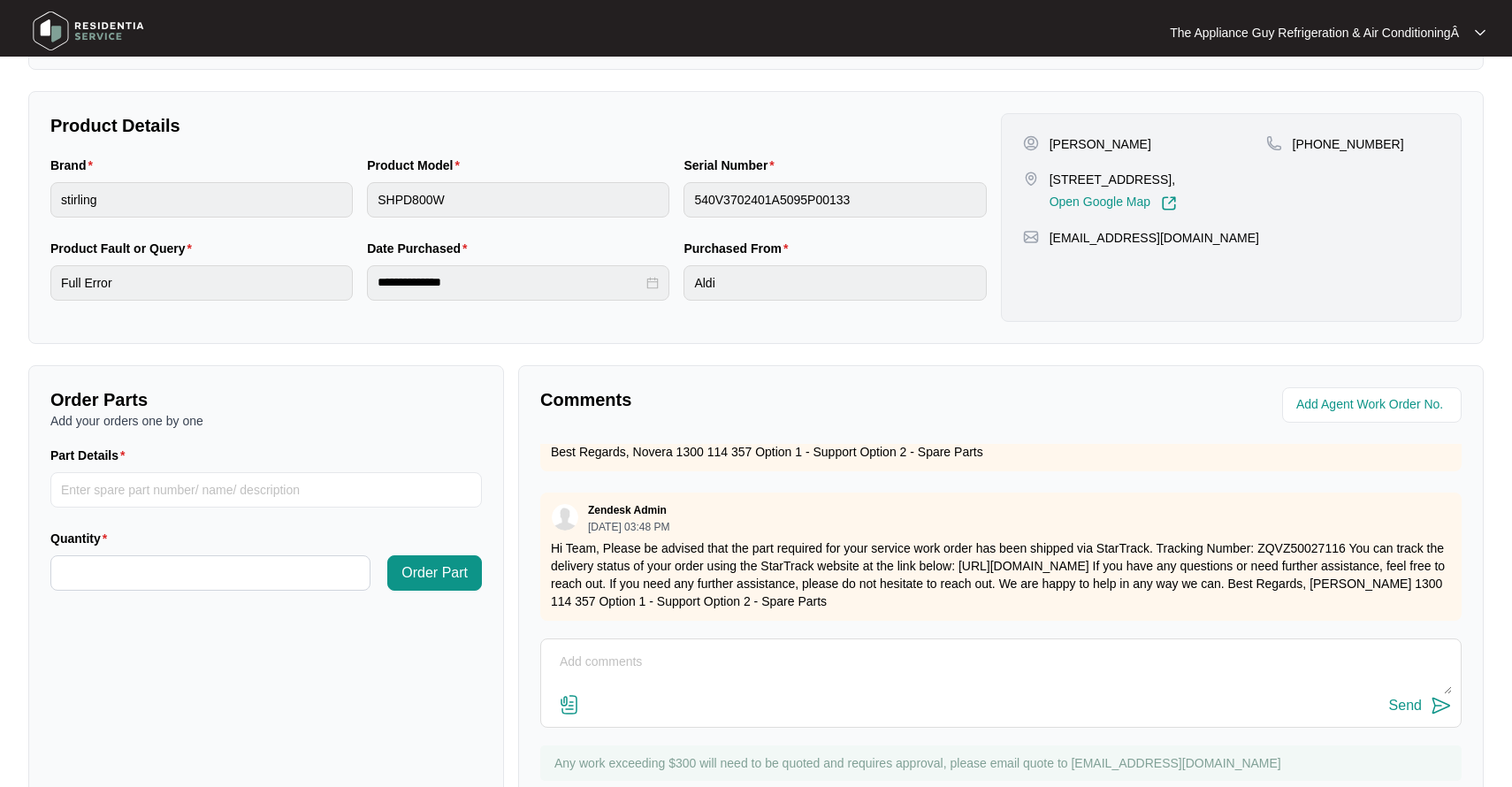
drag, startPoint x: 1047, startPoint y: 177, endPoint x: 1076, endPoint y: 200, distance: 37.0
click at [1076, 199] on div "[STREET_ADDRESS], Open Google Map" at bounding box center [1144, 191] width 243 height 40
copy p "[STREET_ADDRESS]"
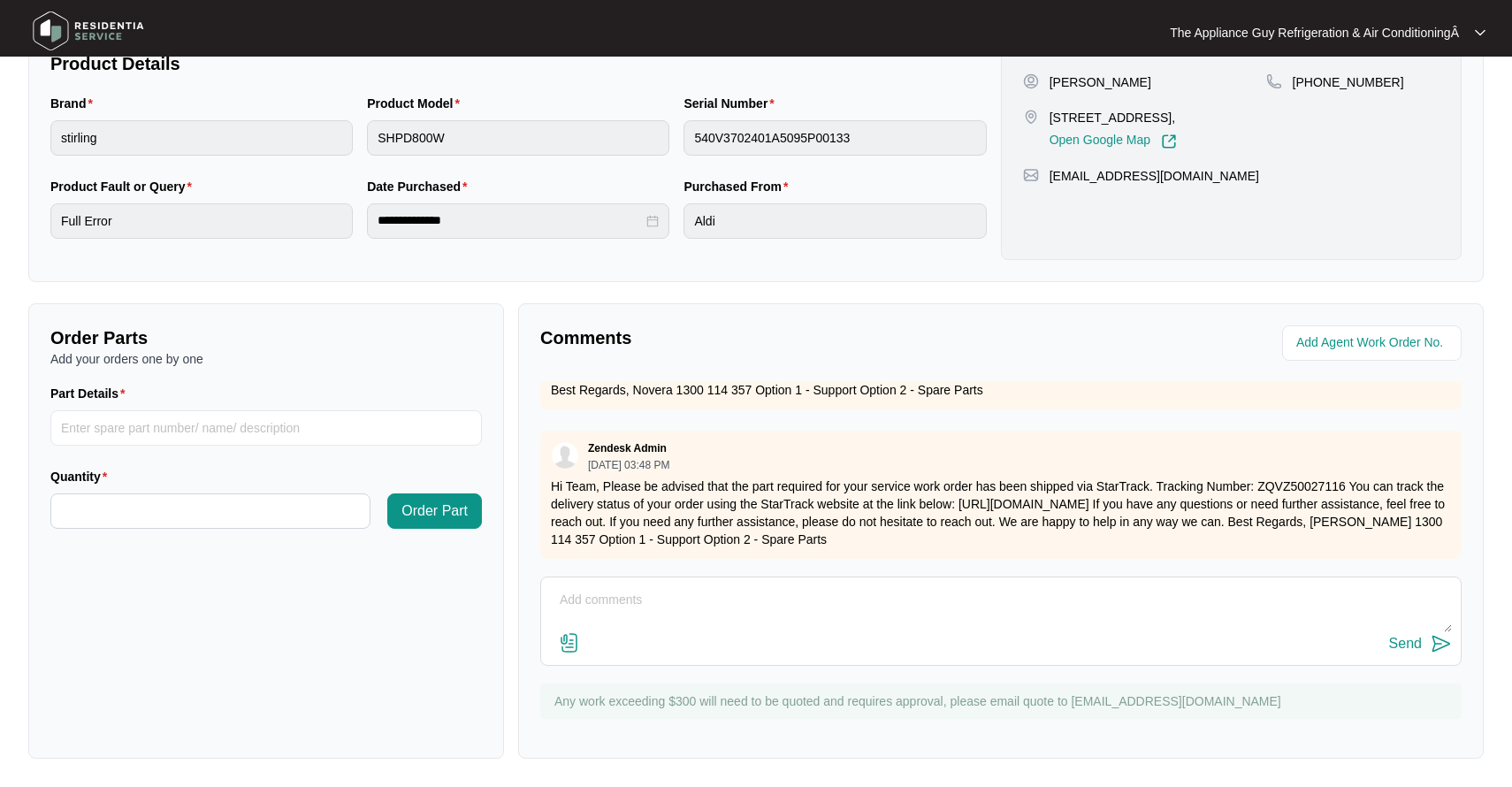
scroll to position [0, 0]
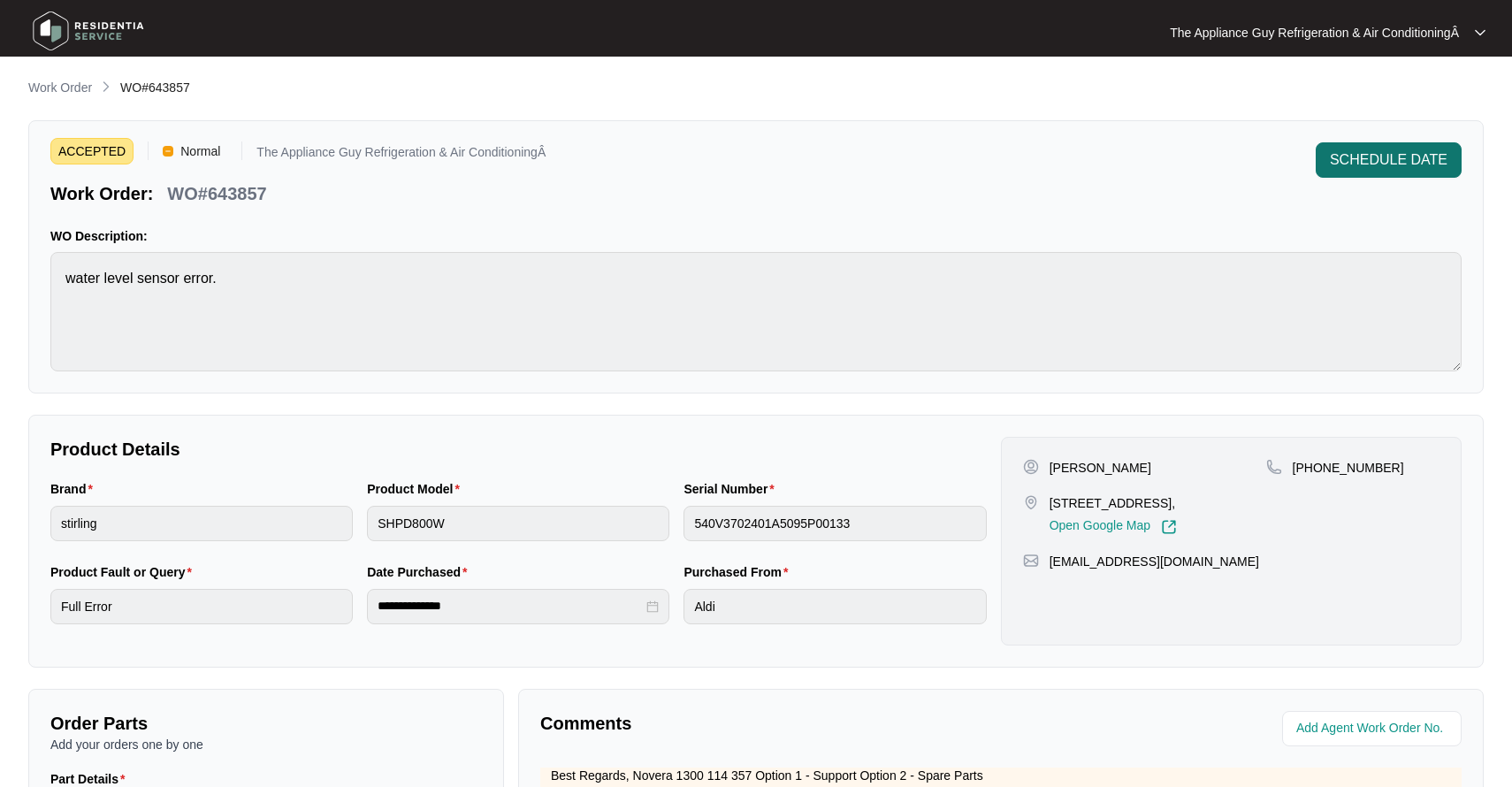
click at [1386, 152] on span "SCHEDULE DATE" at bounding box center [1388, 160] width 118 height 21
click at [1395, 165] on span "SCHEDULE DATE" at bounding box center [1388, 160] width 118 height 21
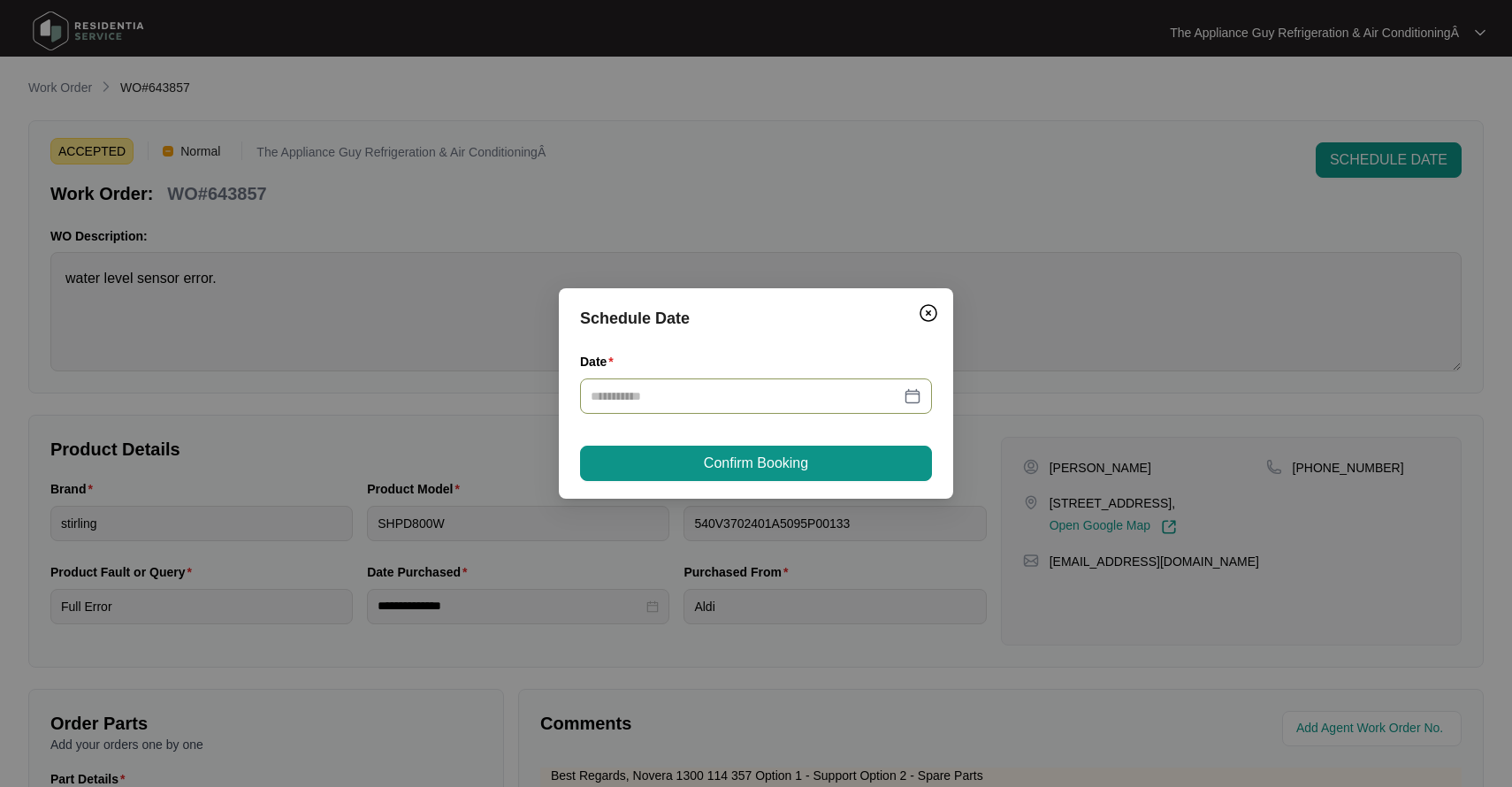
click at [907, 399] on div at bounding box center [756, 396] width 331 height 19
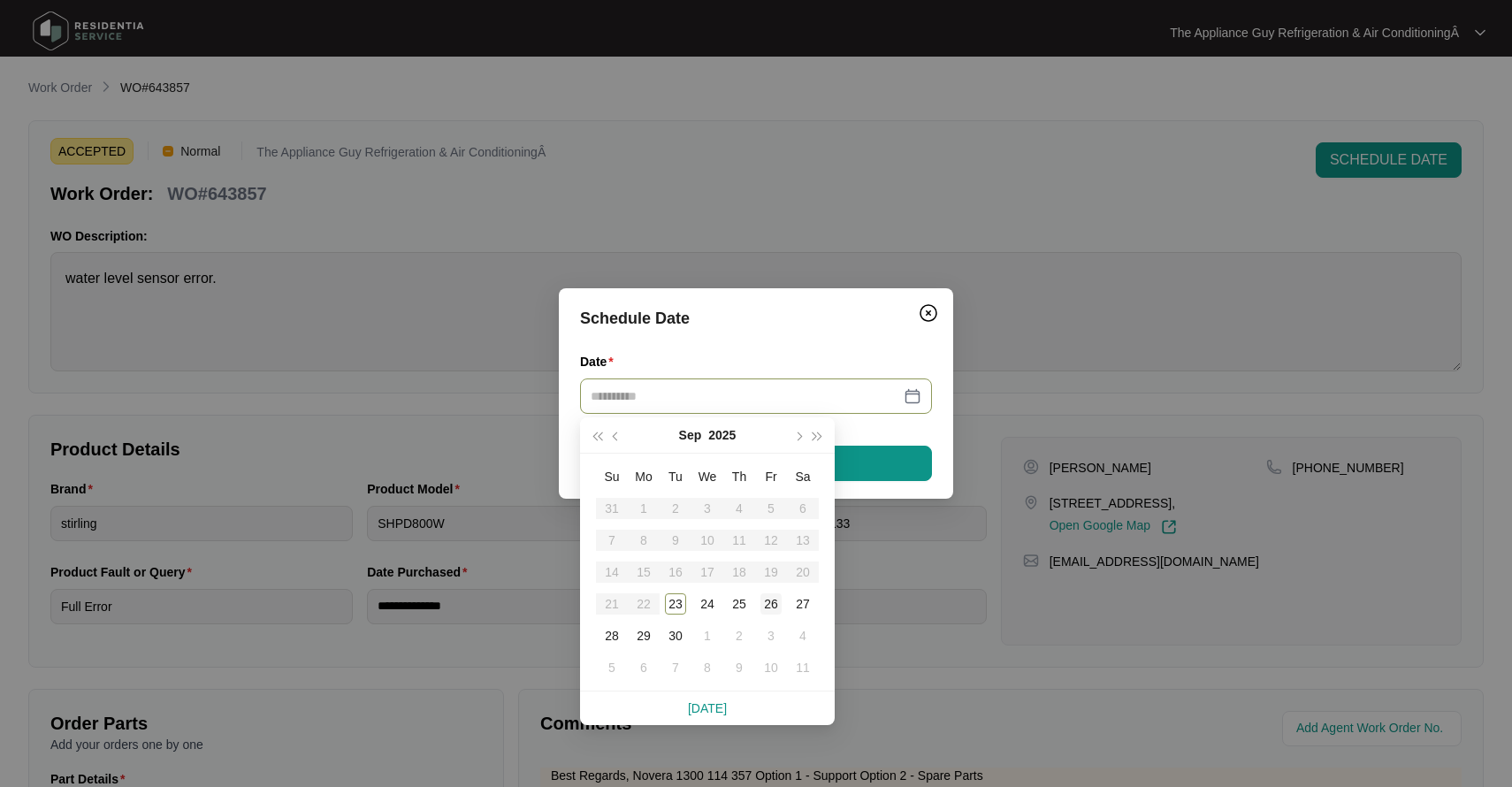
click at [771, 603] on div "26" at bounding box center [771, 604] width 21 height 21
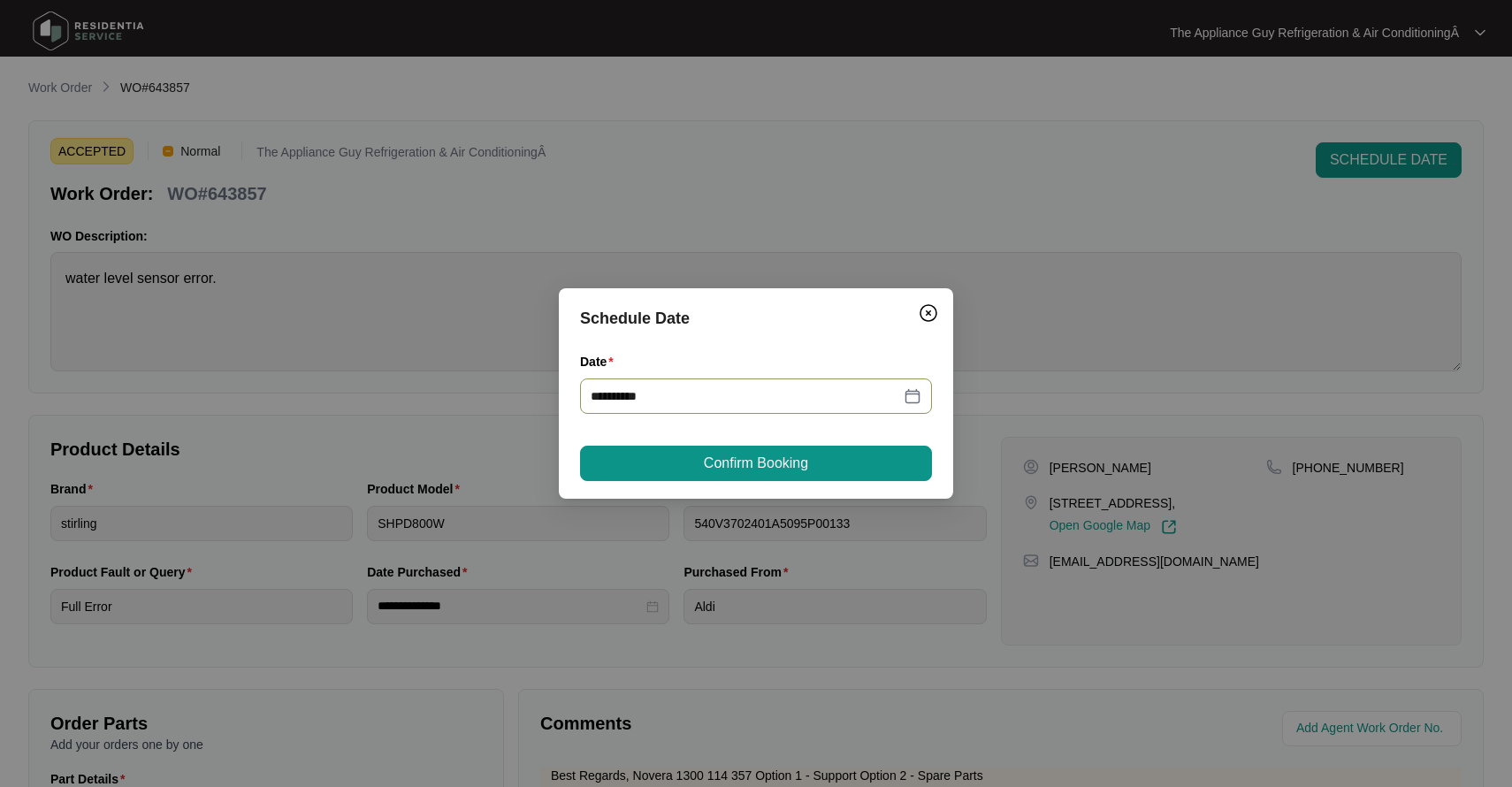
type input "**********"
click at [736, 463] on span "Confirm Booking" at bounding box center [756, 464] width 105 height 21
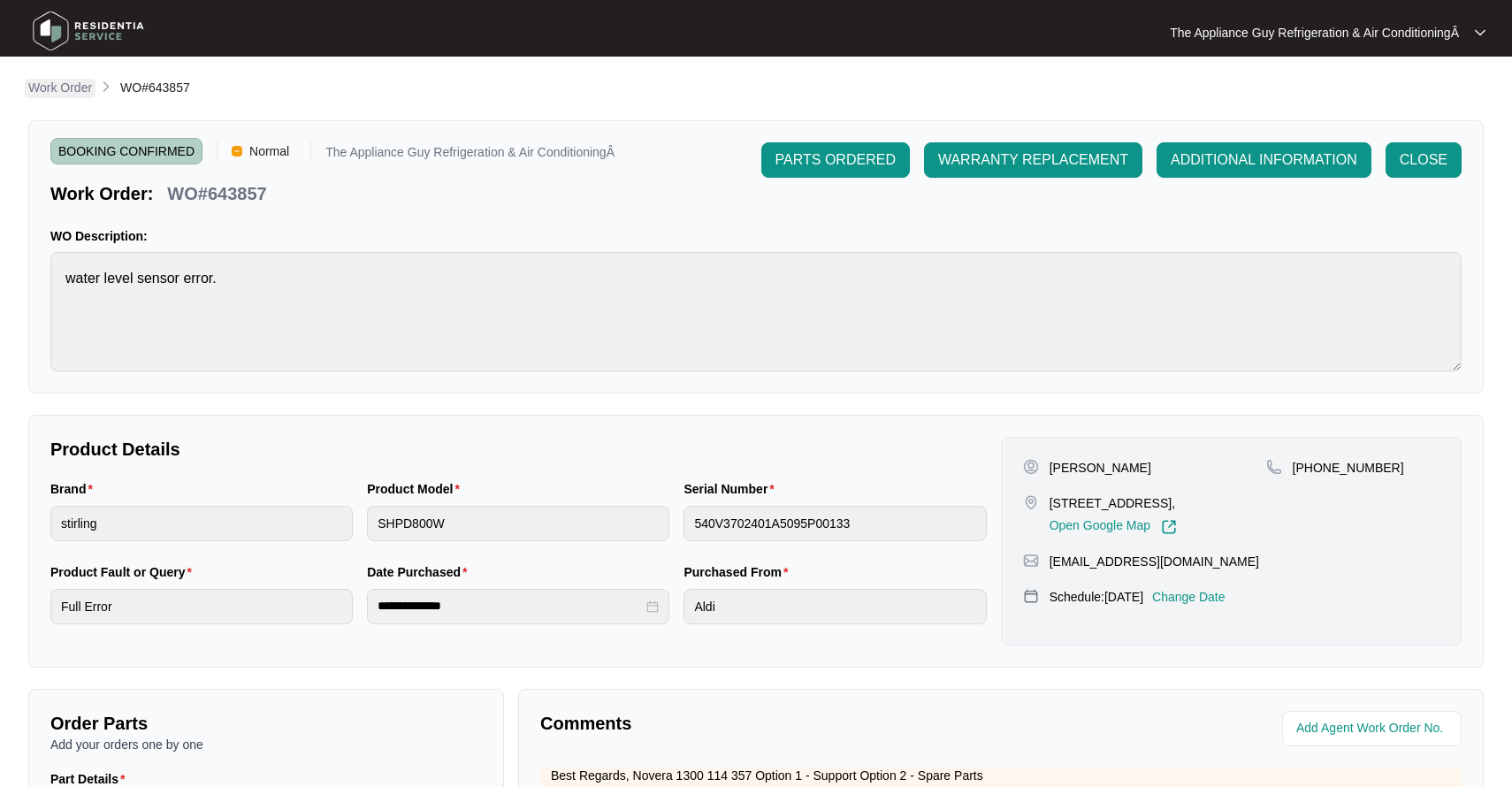
click at [74, 88] on p "Work Order" at bounding box center [59, 87] width 63 height 17
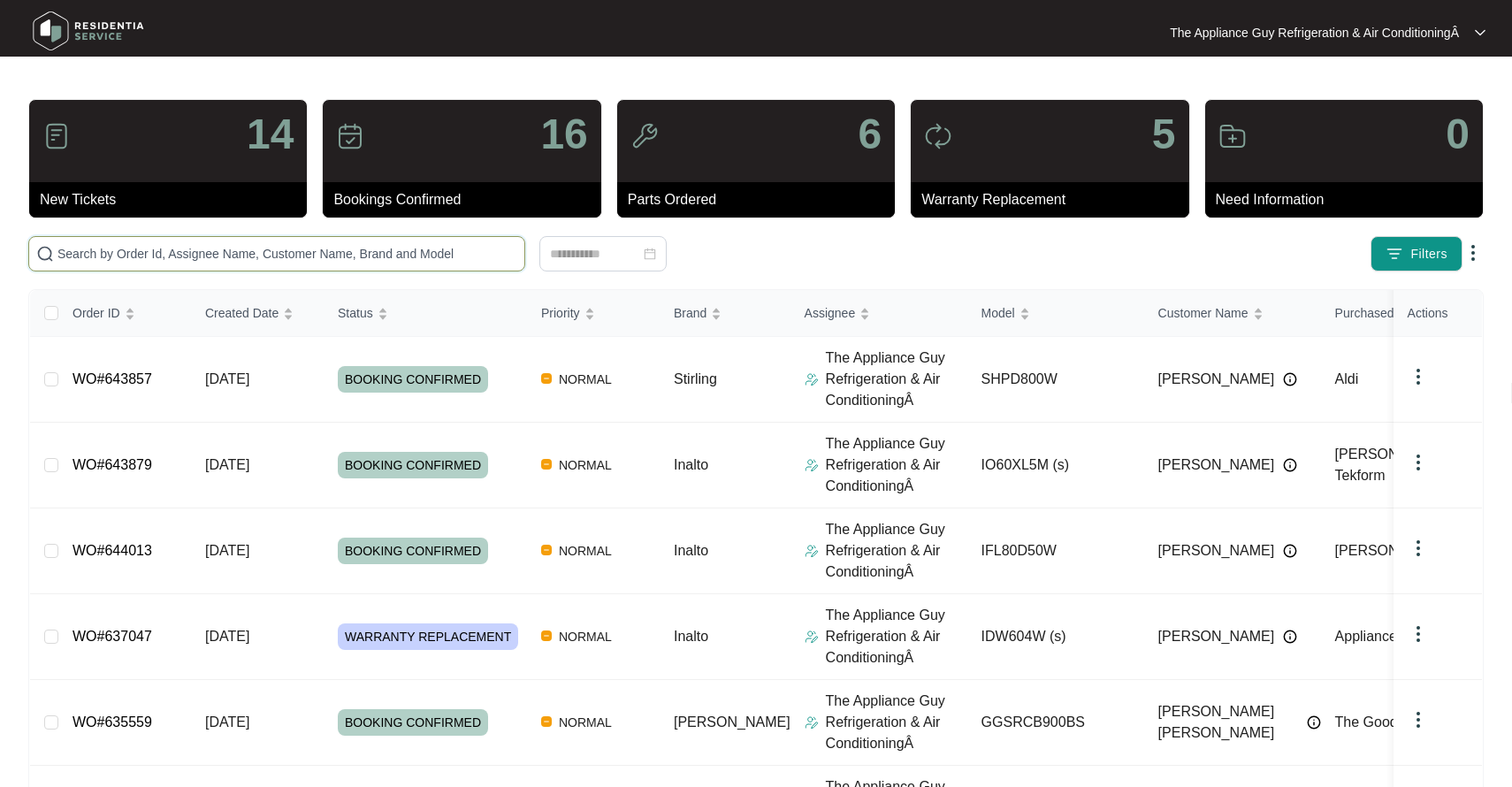
click at [124, 249] on input "text" at bounding box center [287, 253] width 460 height 19
paste input "632686"
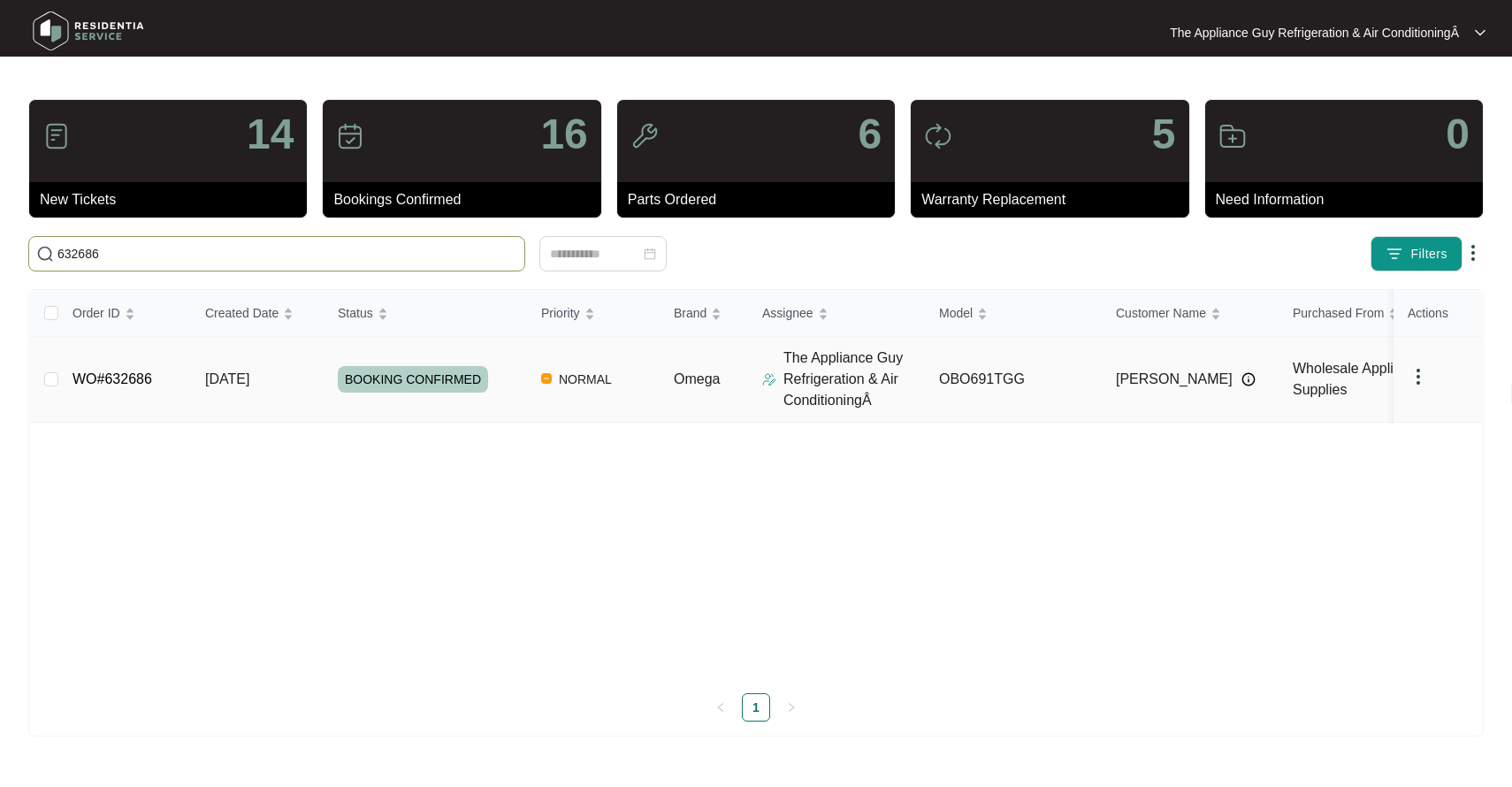
type input "632686"
click at [248, 376] on span "[DATE]" at bounding box center [227, 379] width 44 height 15
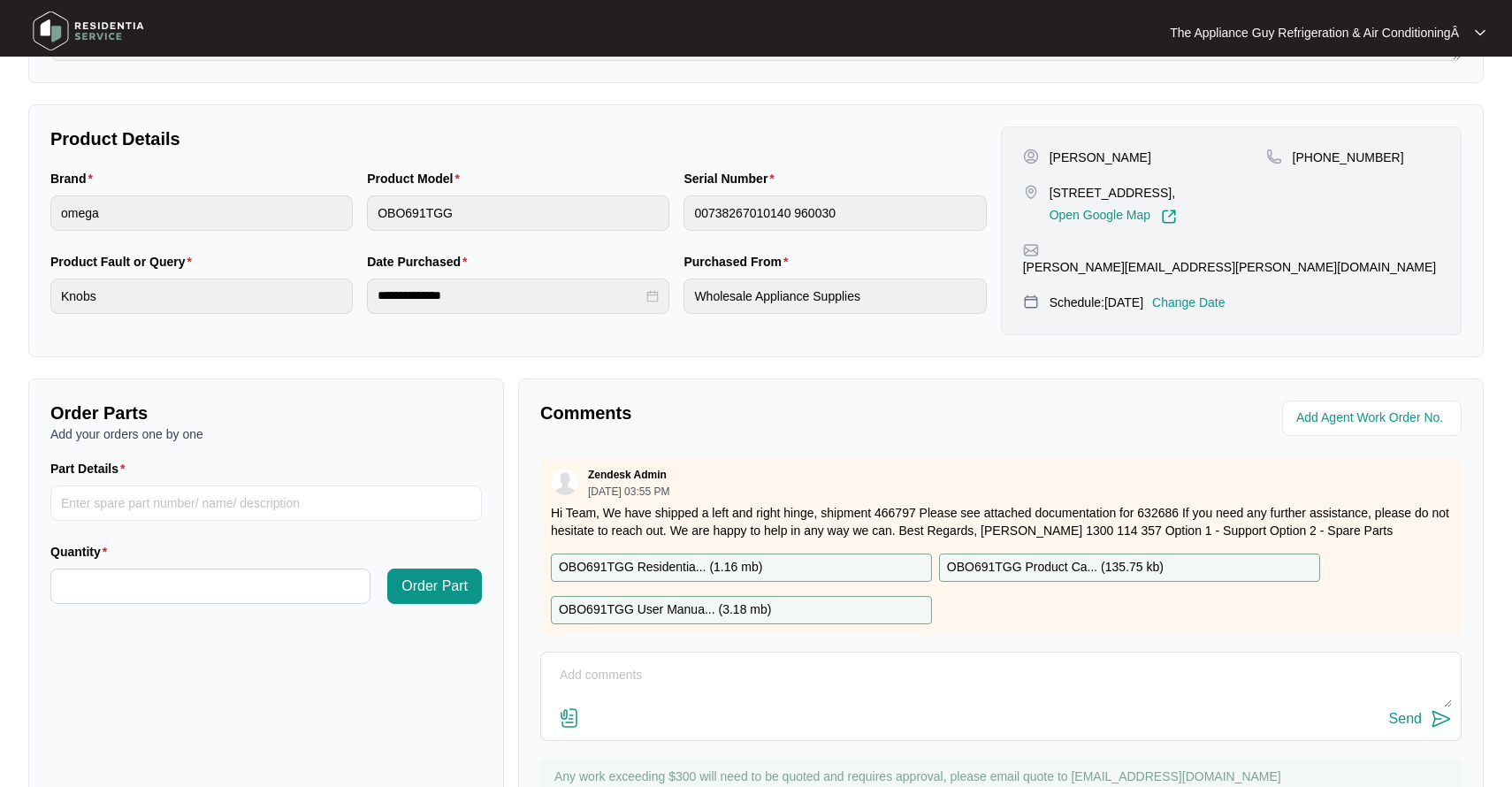
scroll to position [386, 0]
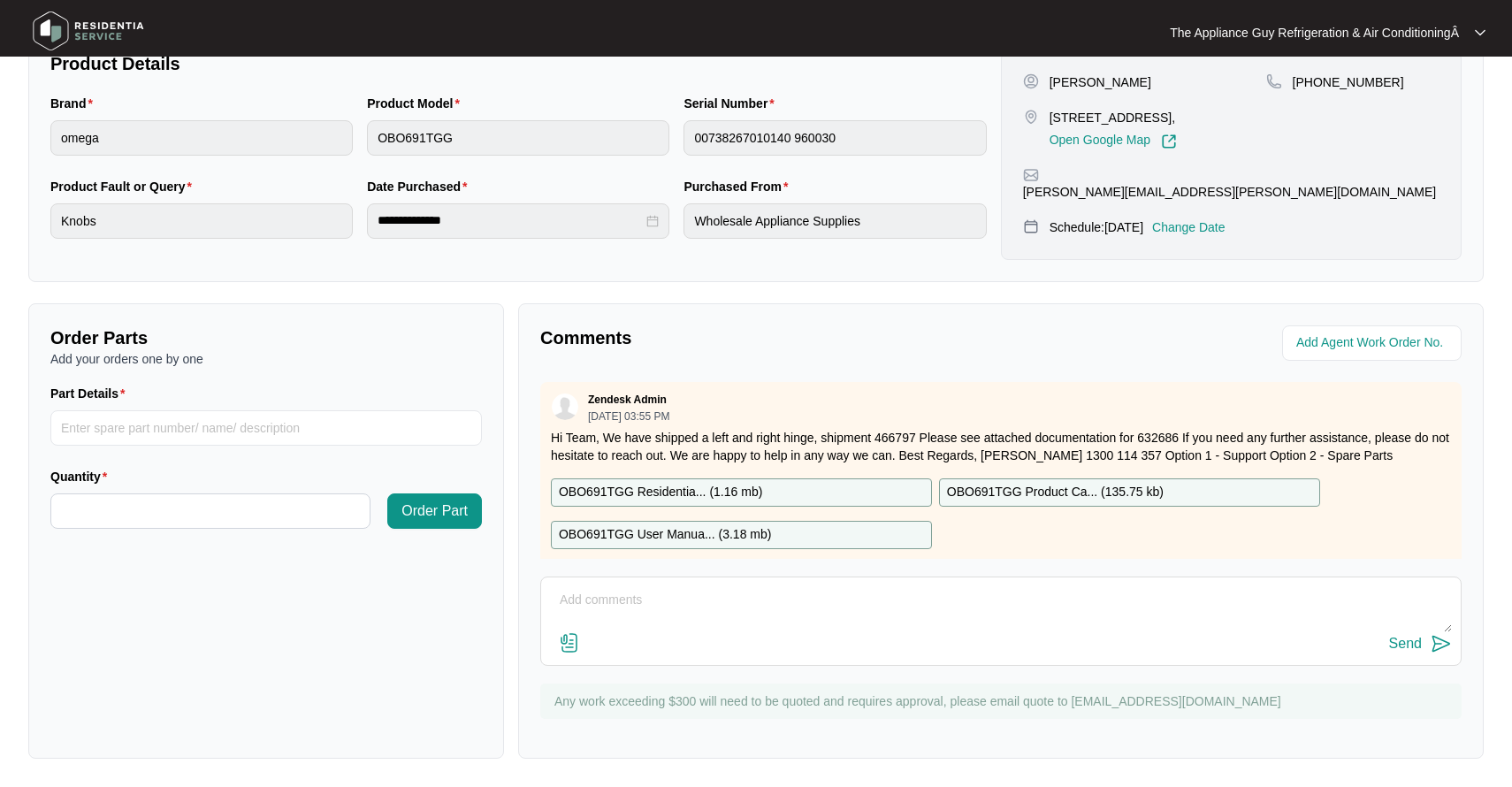
click at [562, 598] on textarea at bounding box center [1001, 609] width 902 height 46
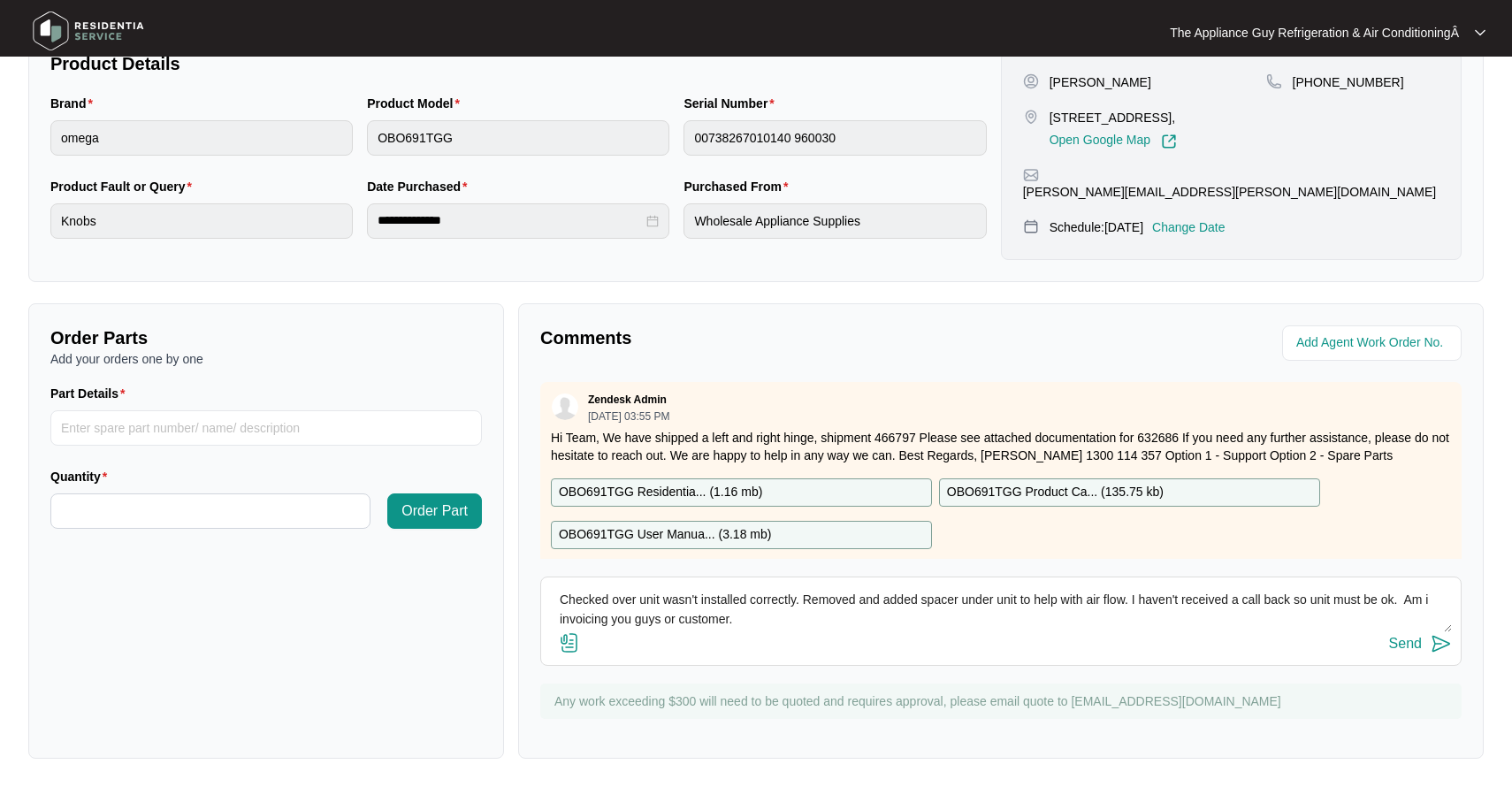
type textarea "Checked over unit wasn't installed correctly. Removed and added spacer under un…"
click at [1389, 641] on div "Send" at bounding box center [1406, 644] width 33 height 16
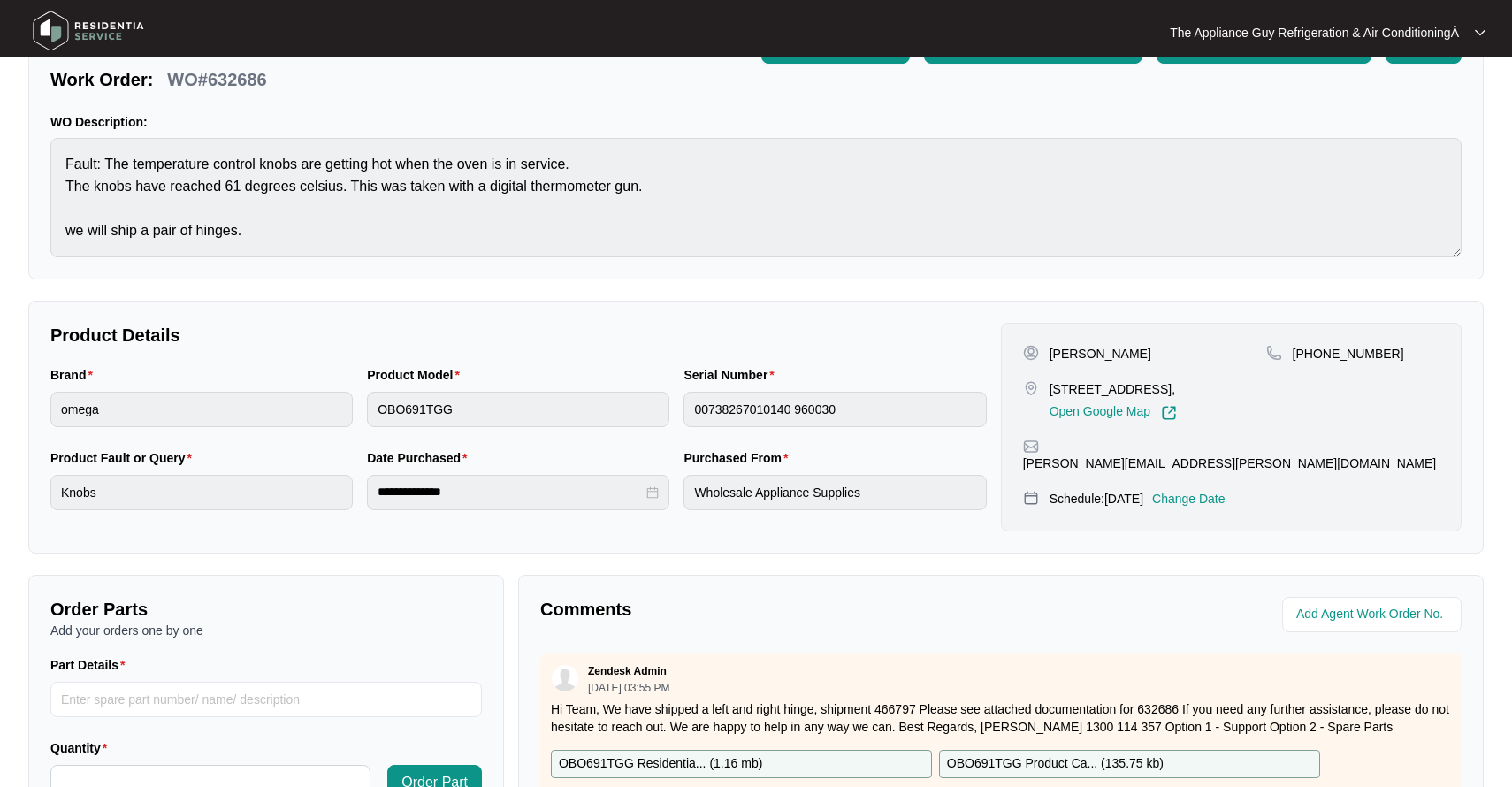
scroll to position [0, 0]
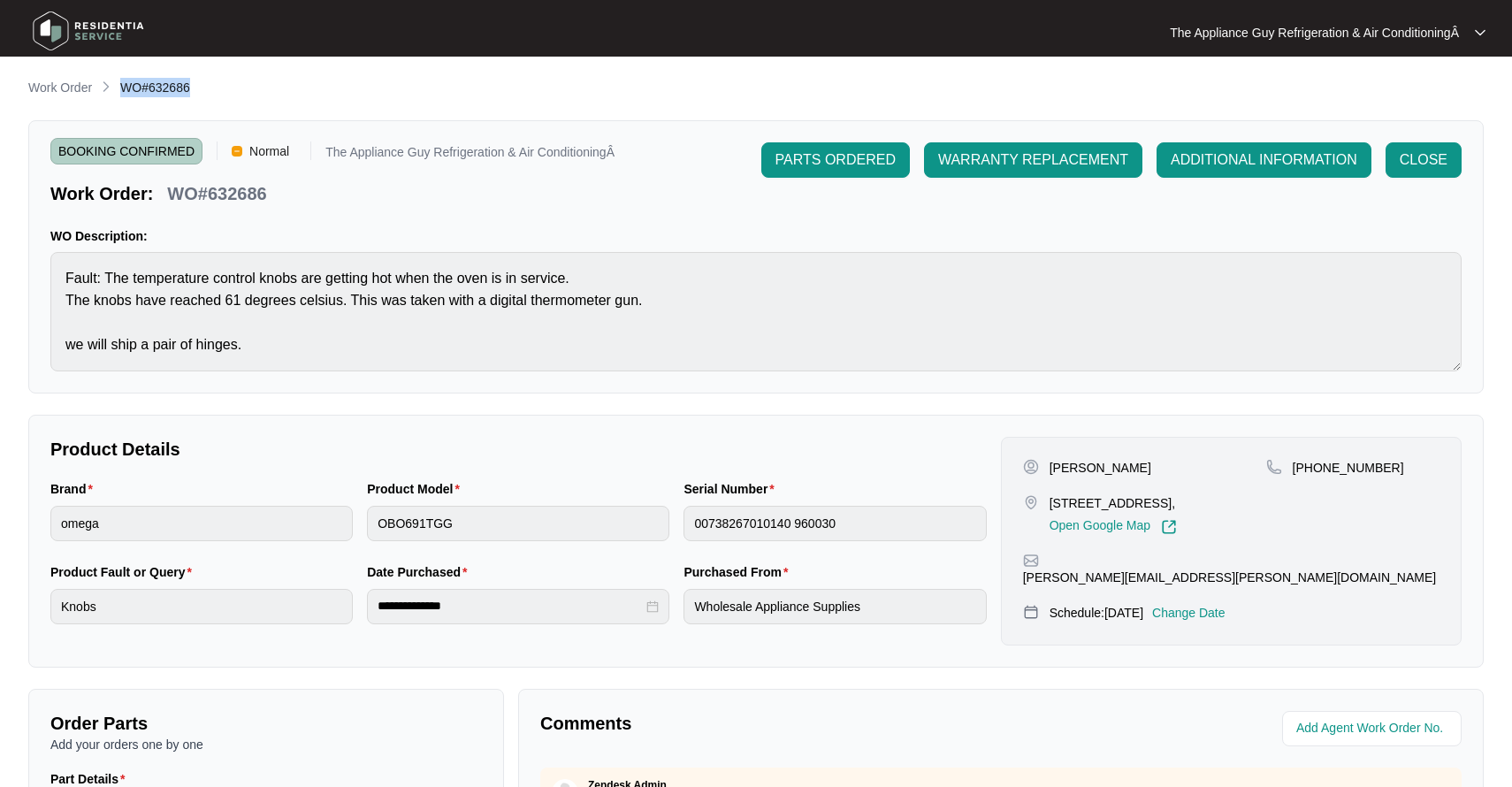
drag, startPoint x: 121, startPoint y: 87, endPoint x: 210, endPoint y: 87, distance: 89.0
click at [210, 87] on div "Work Order WO#632686" at bounding box center [755, 88] width 1455 height 21
copy span "WO#632686"
click at [51, 83] on p "Work Order" at bounding box center [59, 87] width 63 height 17
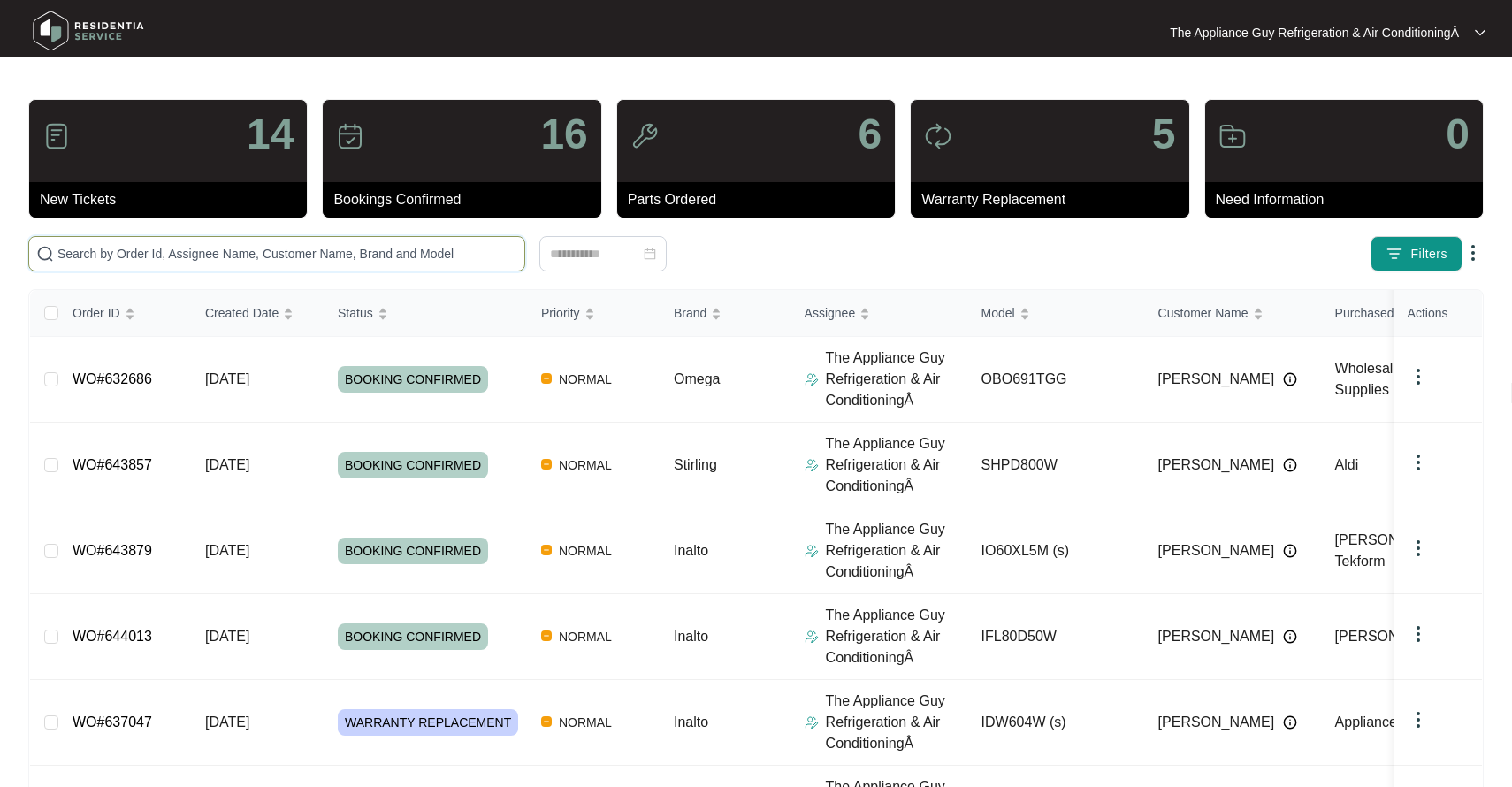
click at [86, 247] on input "text" at bounding box center [287, 253] width 460 height 19
paste input "63594"
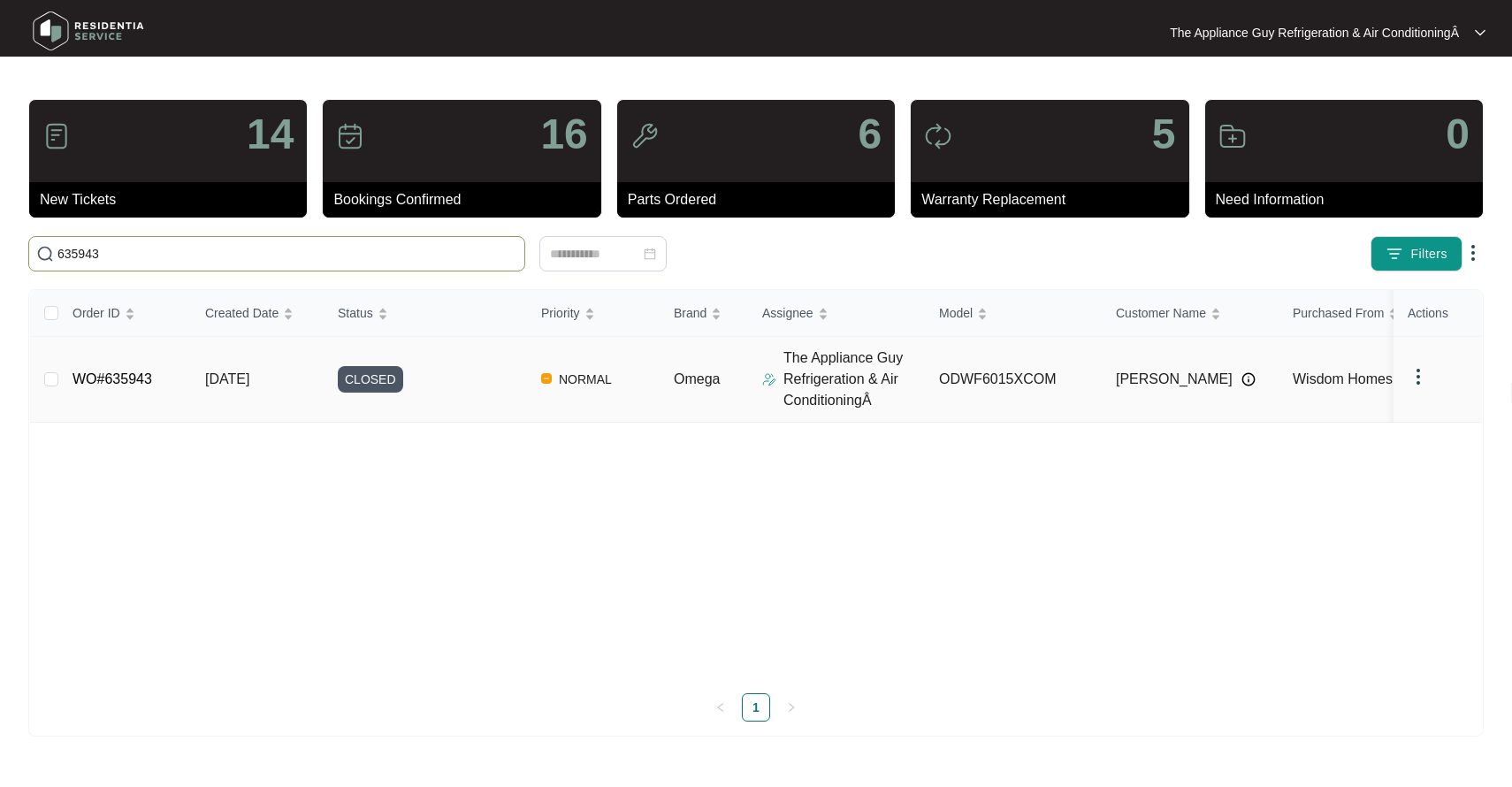
type input "635943"
click at [211, 366] on td "[DATE]" at bounding box center [257, 379] width 132 height 85
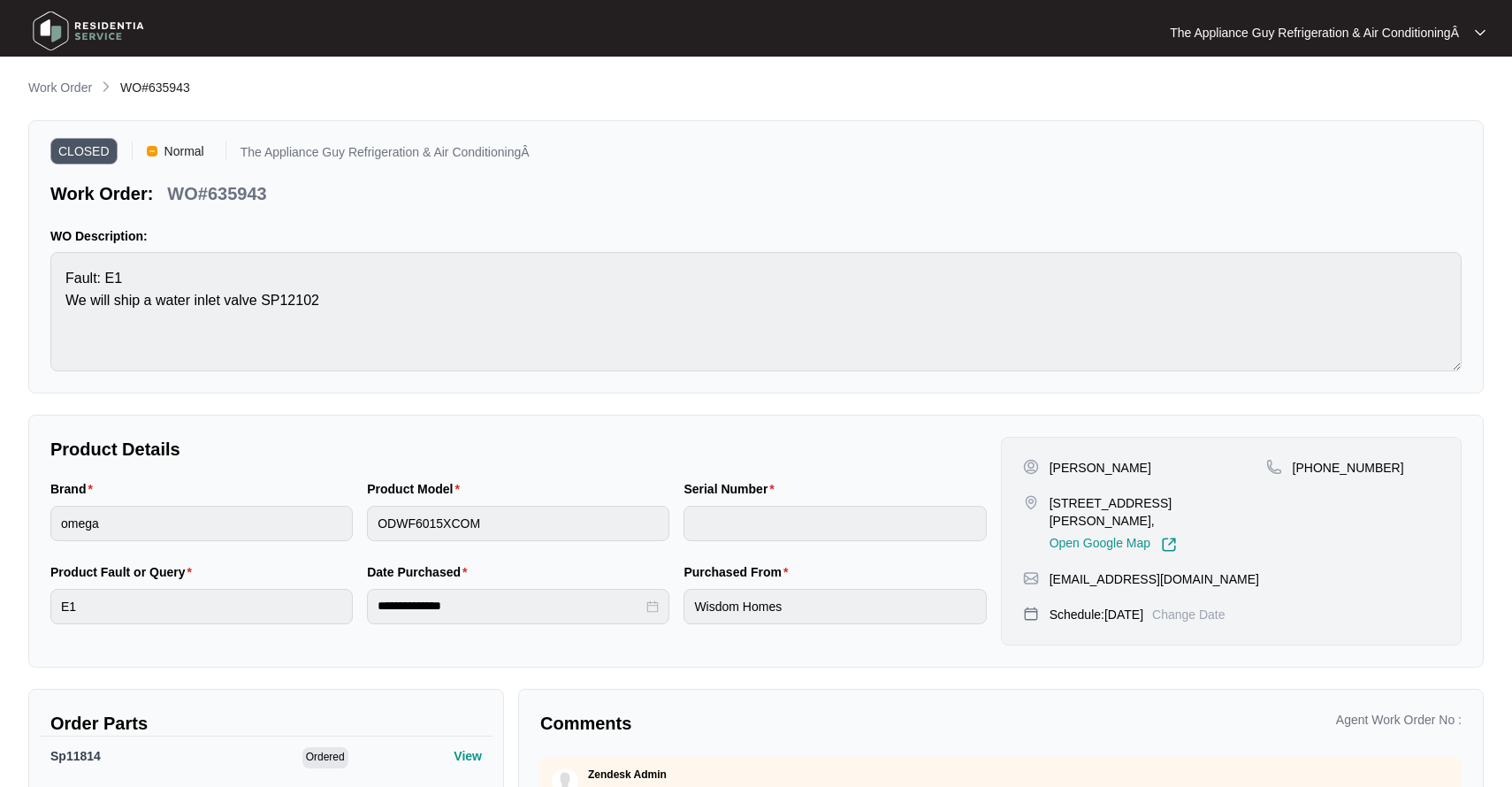
scroll to position [198, 0]
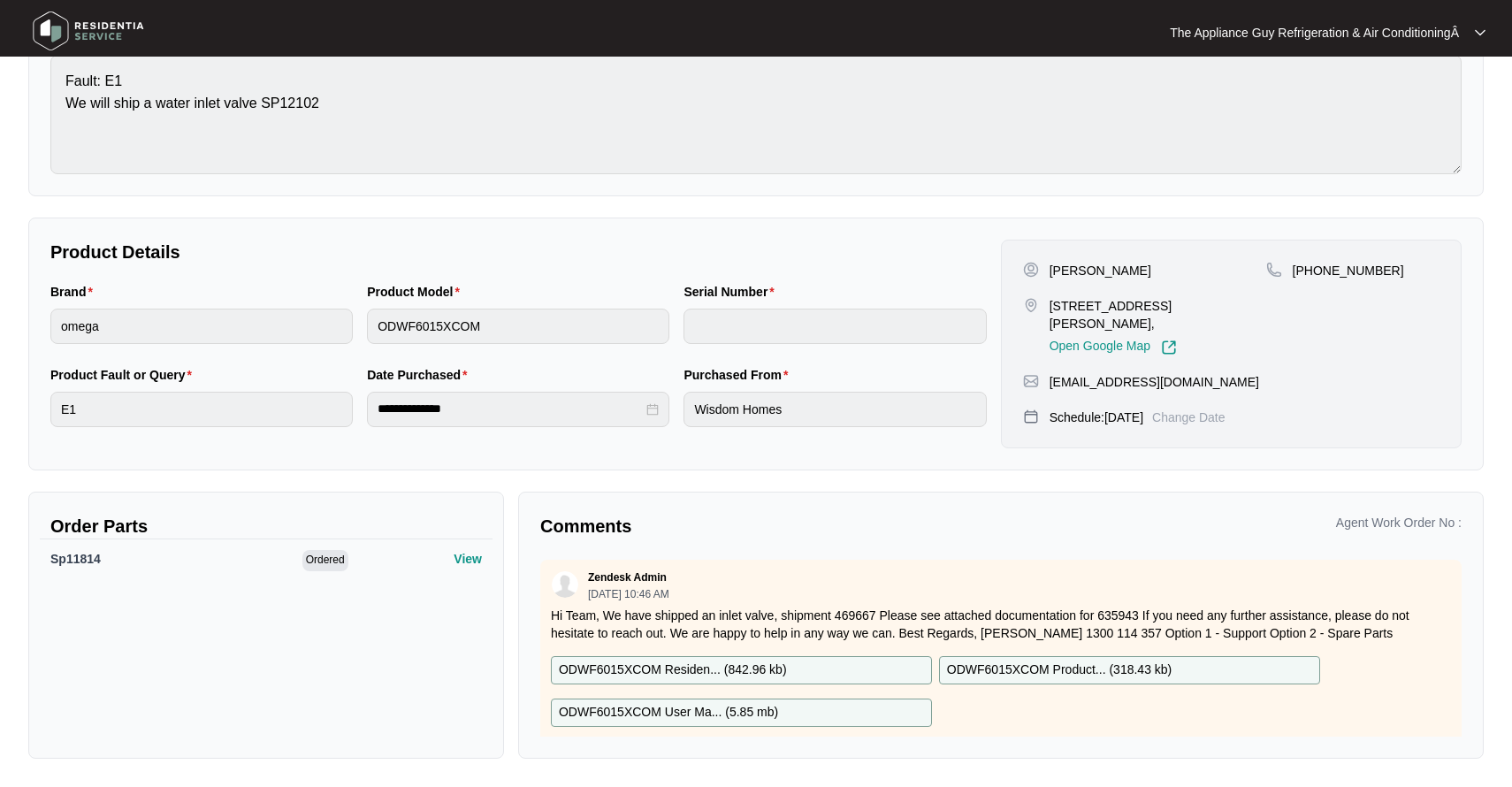
click at [457, 560] on p "View" at bounding box center [467, 559] width 28 height 17
click at [410, 600] on div "Sp11814 Ordered View" at bounding box center [266, 627] width 453 height 177
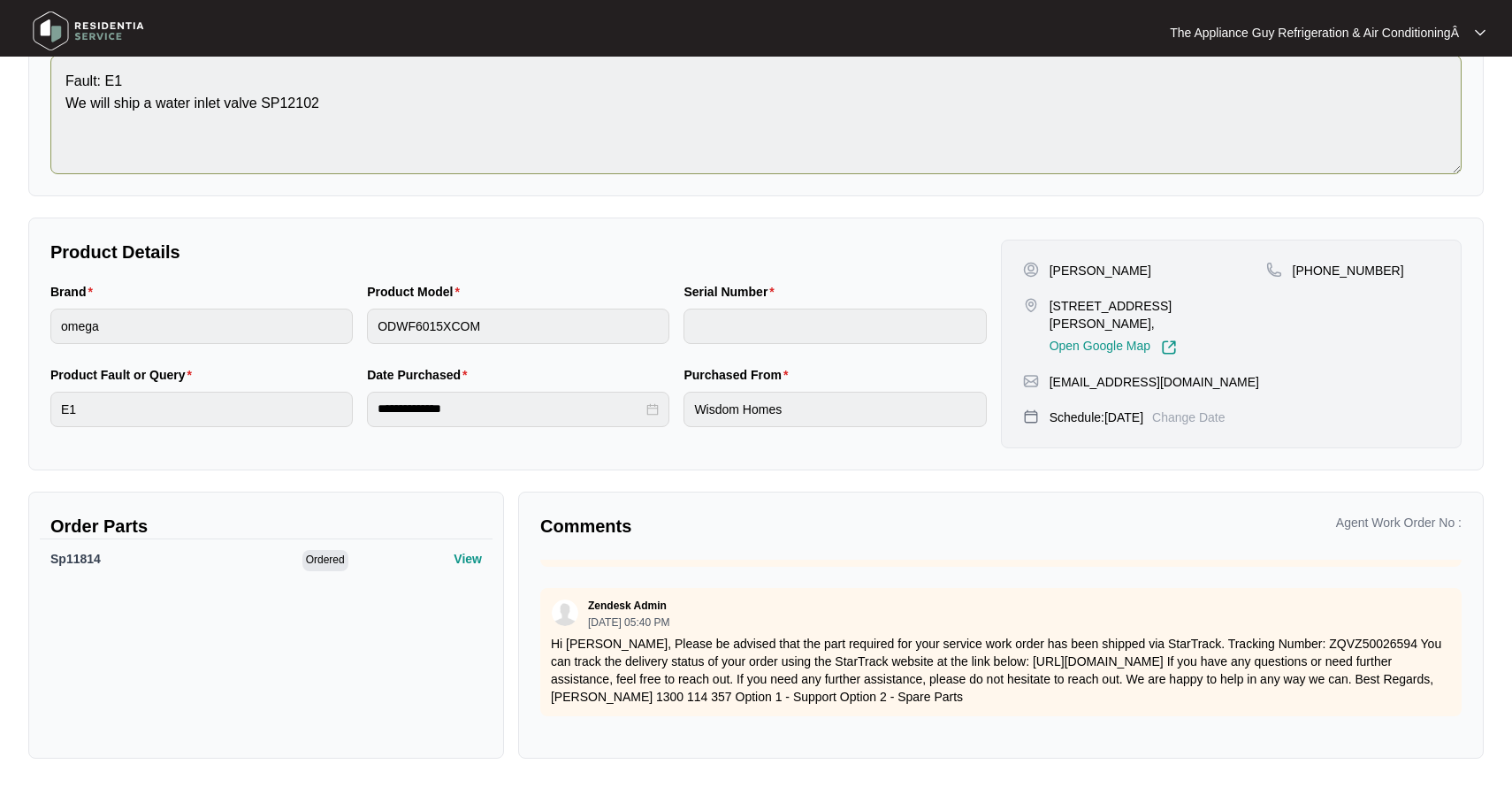
scroll to position [0, 0]
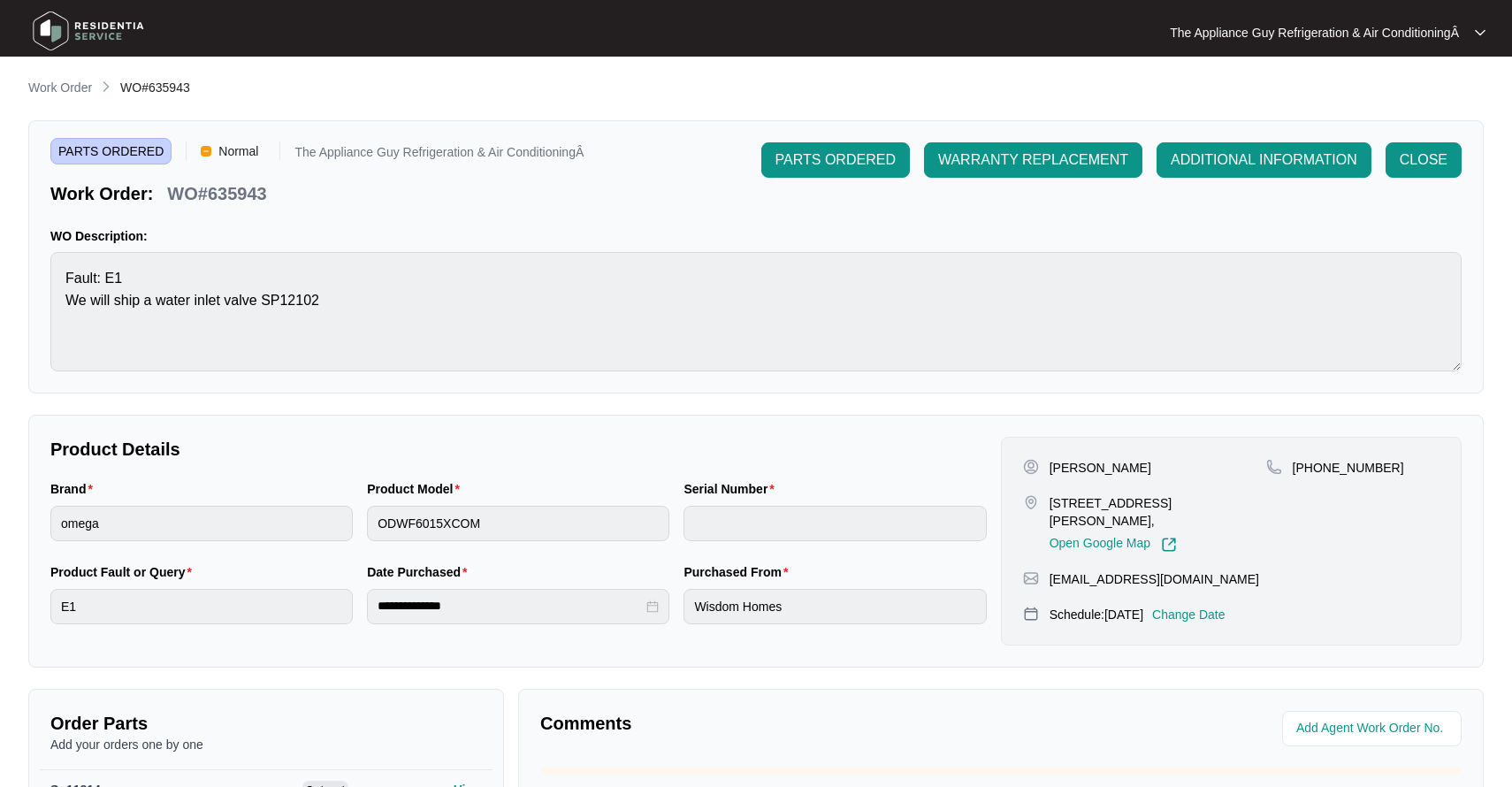
click at [66, 84] on p "Work Order" at bounding box center [59, 87] width 63 height 17
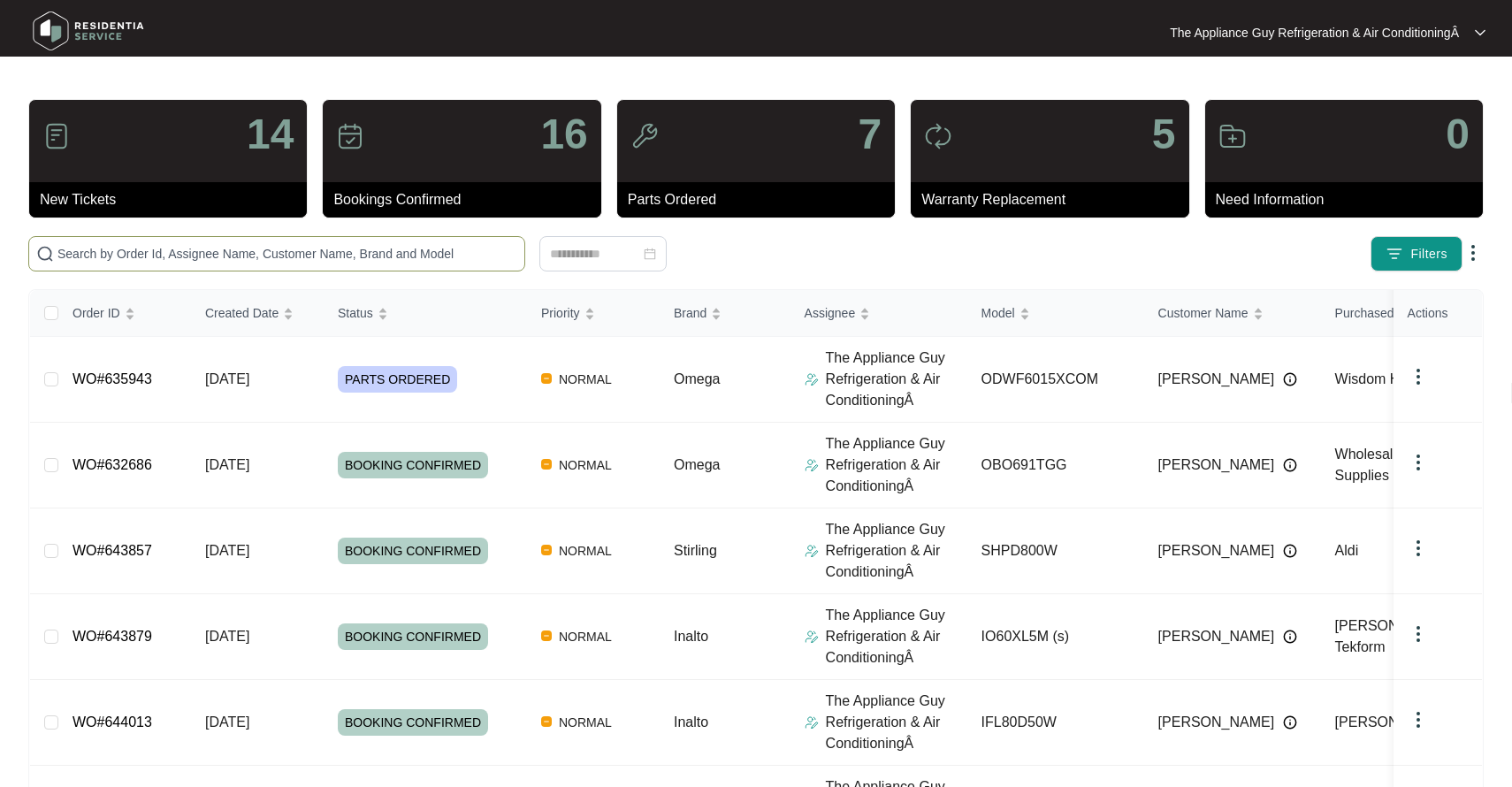
click at [166, 252] on input "text" at bounding box center [287, 253] width 460 height 19
paste input "641499"
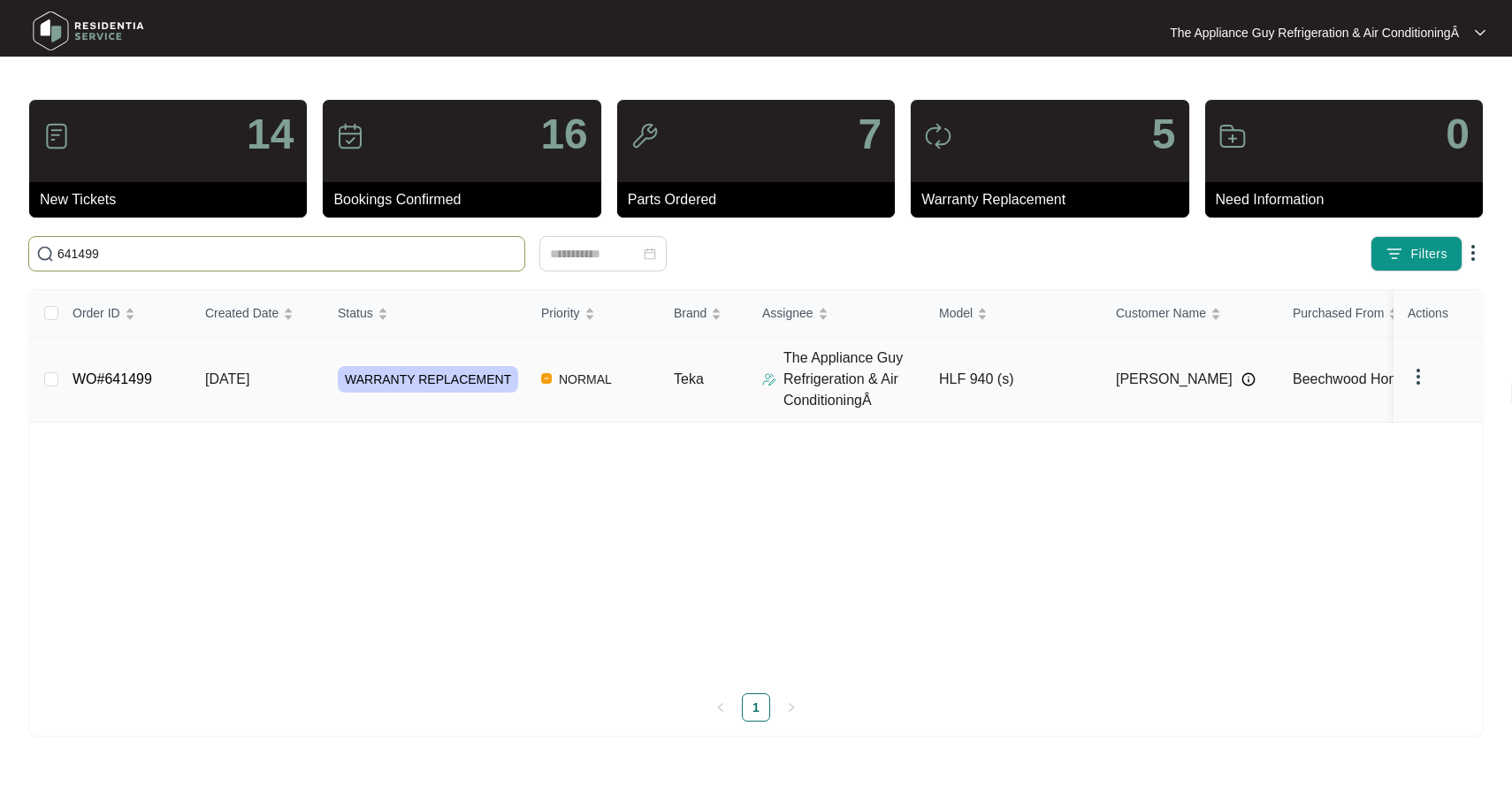
type input "641499"
click at [249, 379] on span "[DATE]" at bounding box center [227, 379] width 44 height 15
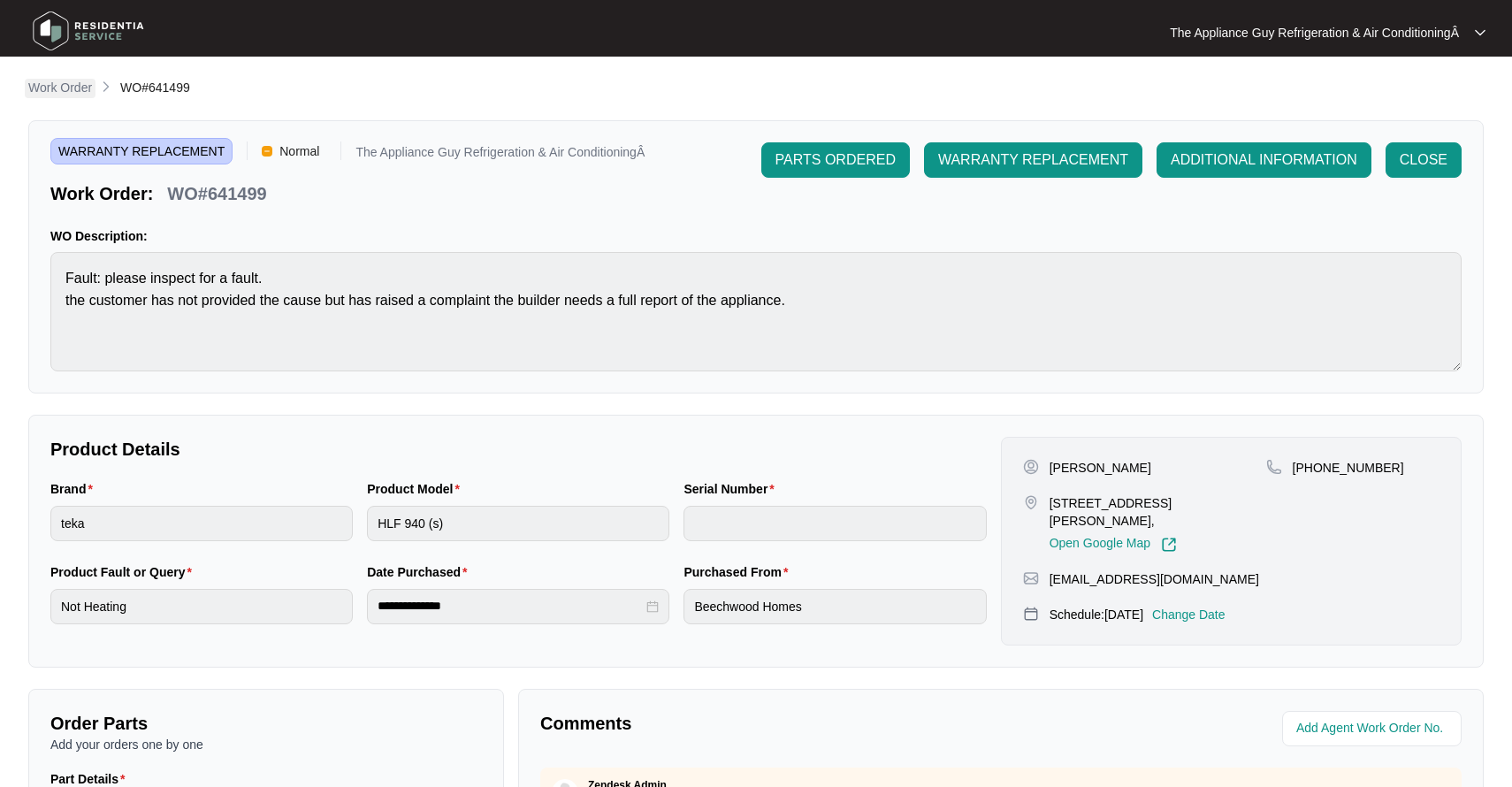
click at [63, 83] on p "Work Order" at bounding box center [59, 87] width 63 height 17
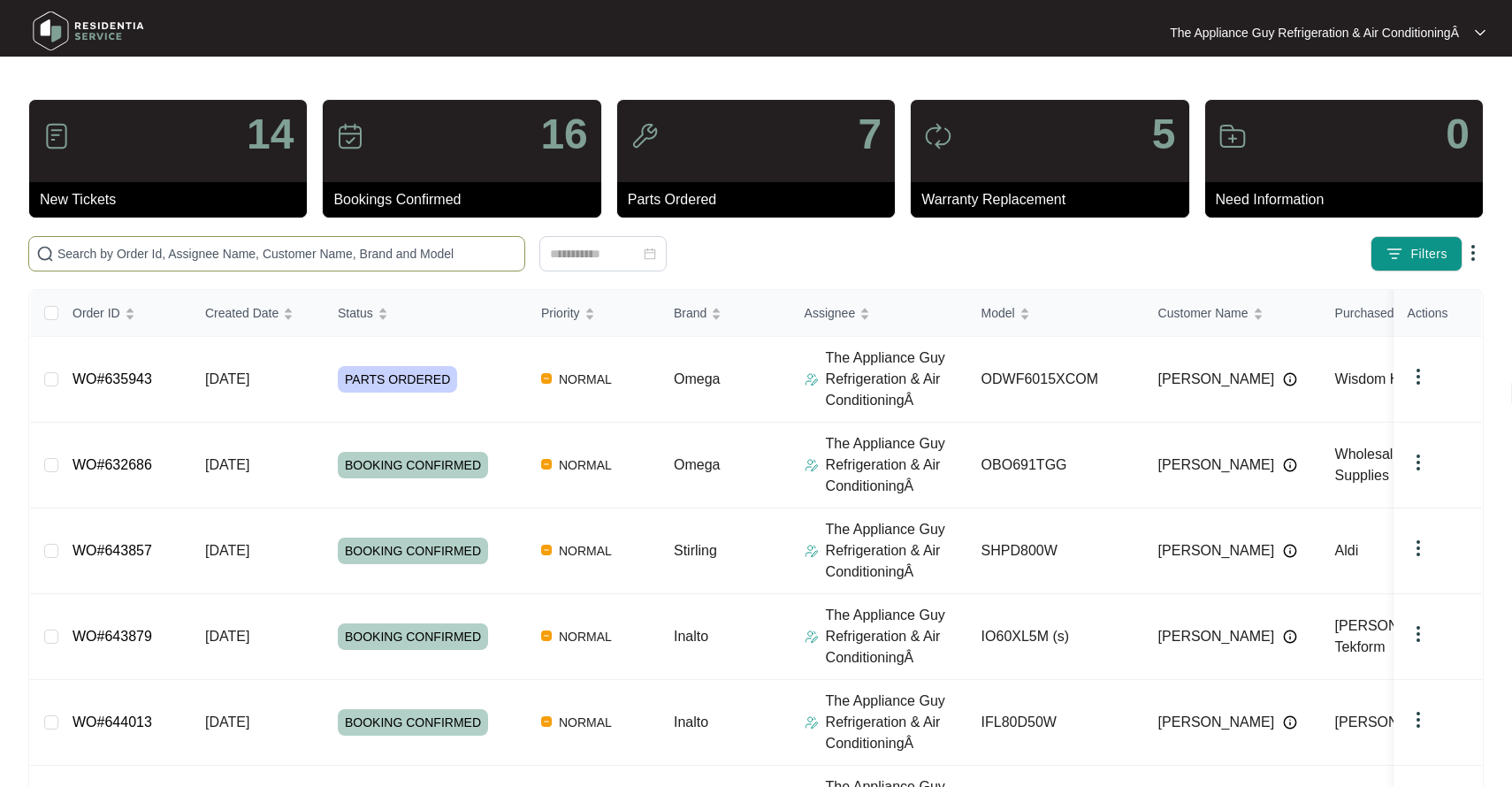
drag, startPoint x: 223, startPoint y: 271, endPoint x: 219, endPoint y: 259, distance: 12.6
click at [223, 271] on span at bounding box center [276, 253] width 497 height 36
click at [219, 256] on input "text" at bounding box center [287, 253] width 460 height 19
paste input "641762"
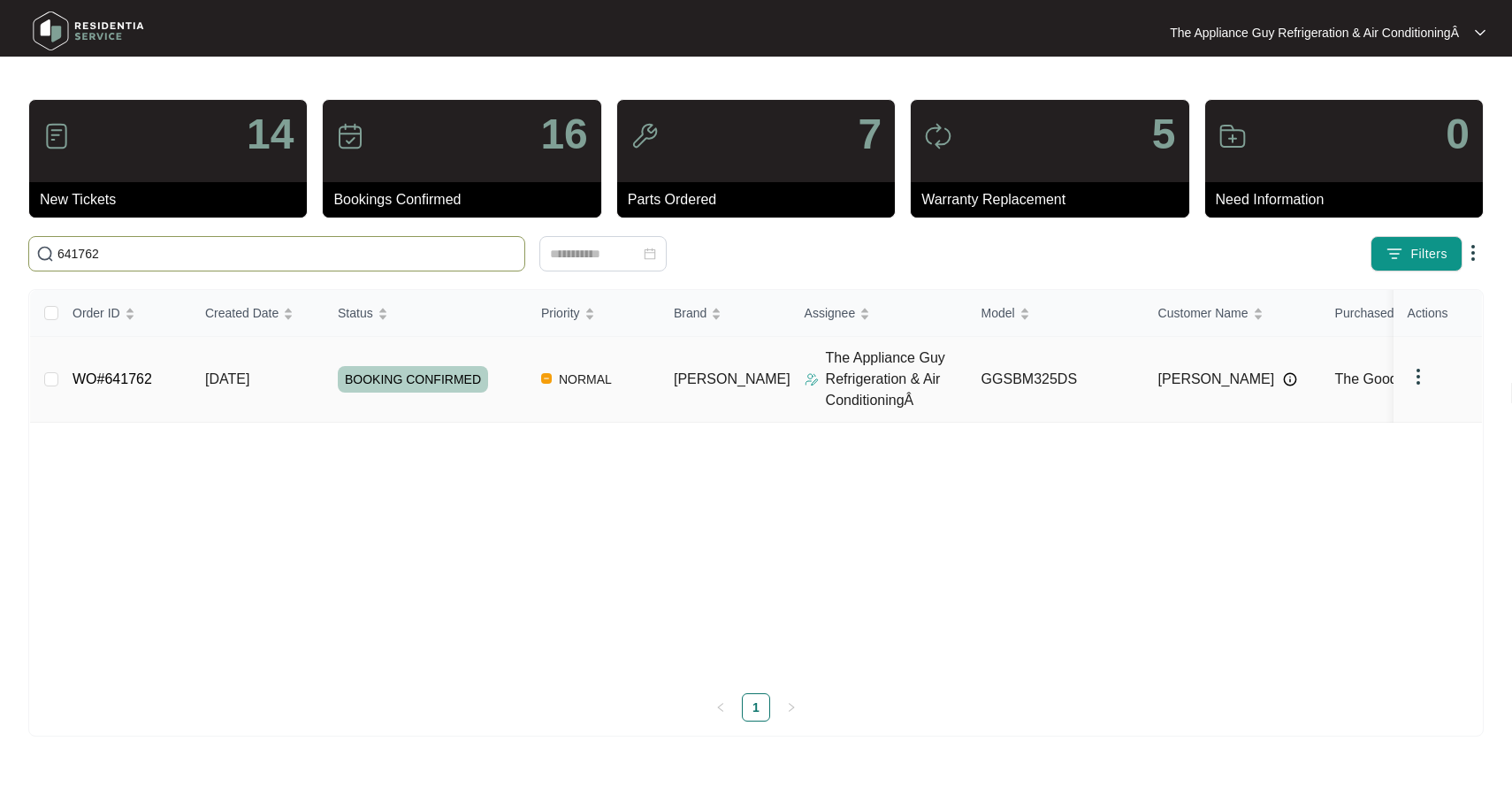
type input "641762"
click at [321, 371] on td "[DATE]" at bounding box center [257, 379] width 132 height 85
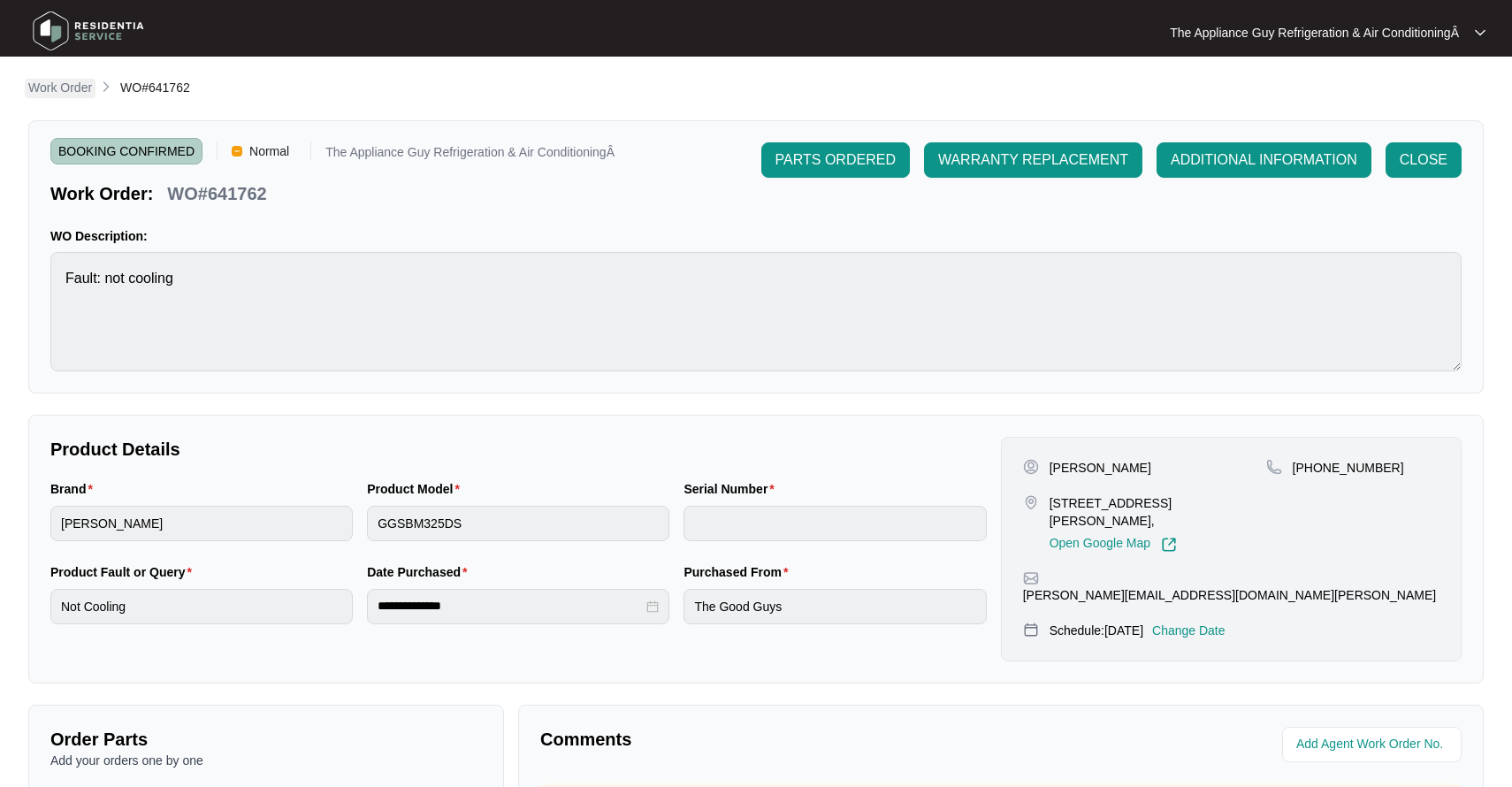
click at [73, 86] on p "Work Order" at bounding box center [59, 87] width 63 height 17
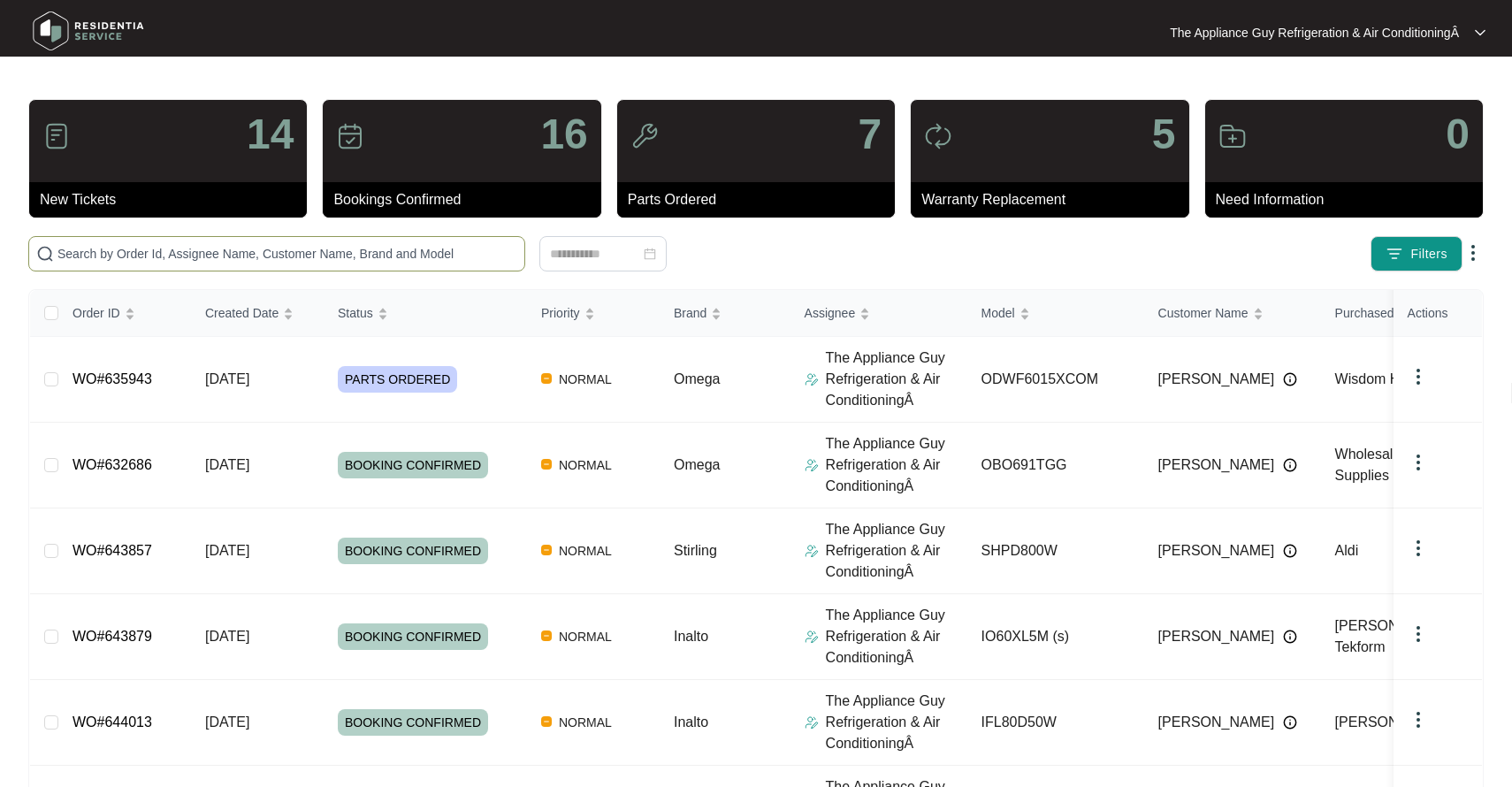
click at [93, 244] on input "text" at bounding box center [287, 253] width 460 height 19
paste input "62673"
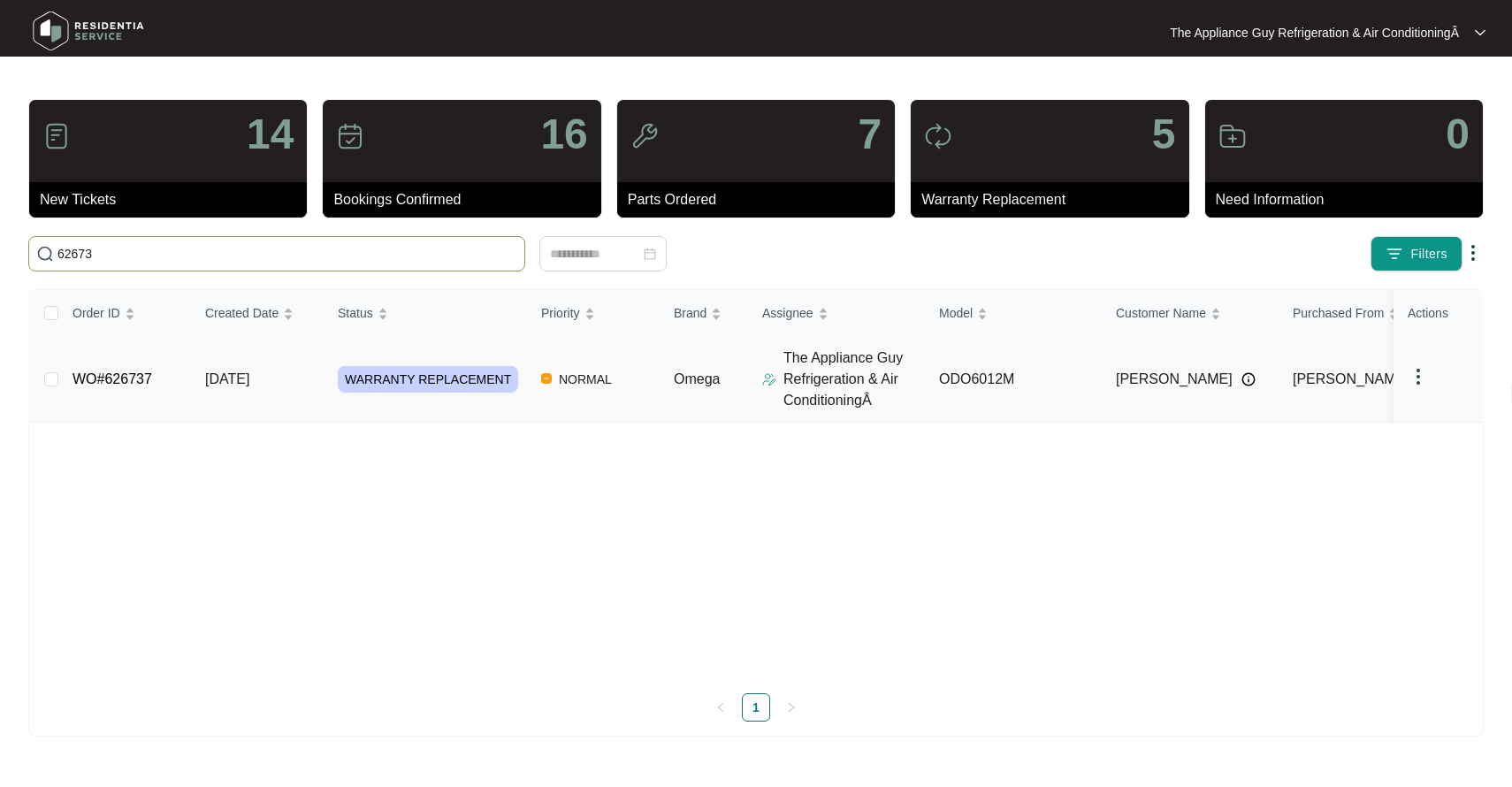
type input "62673"
click at [249, 379] on span "[DATE]" at bounding box center [227, 379] width 44 height 15
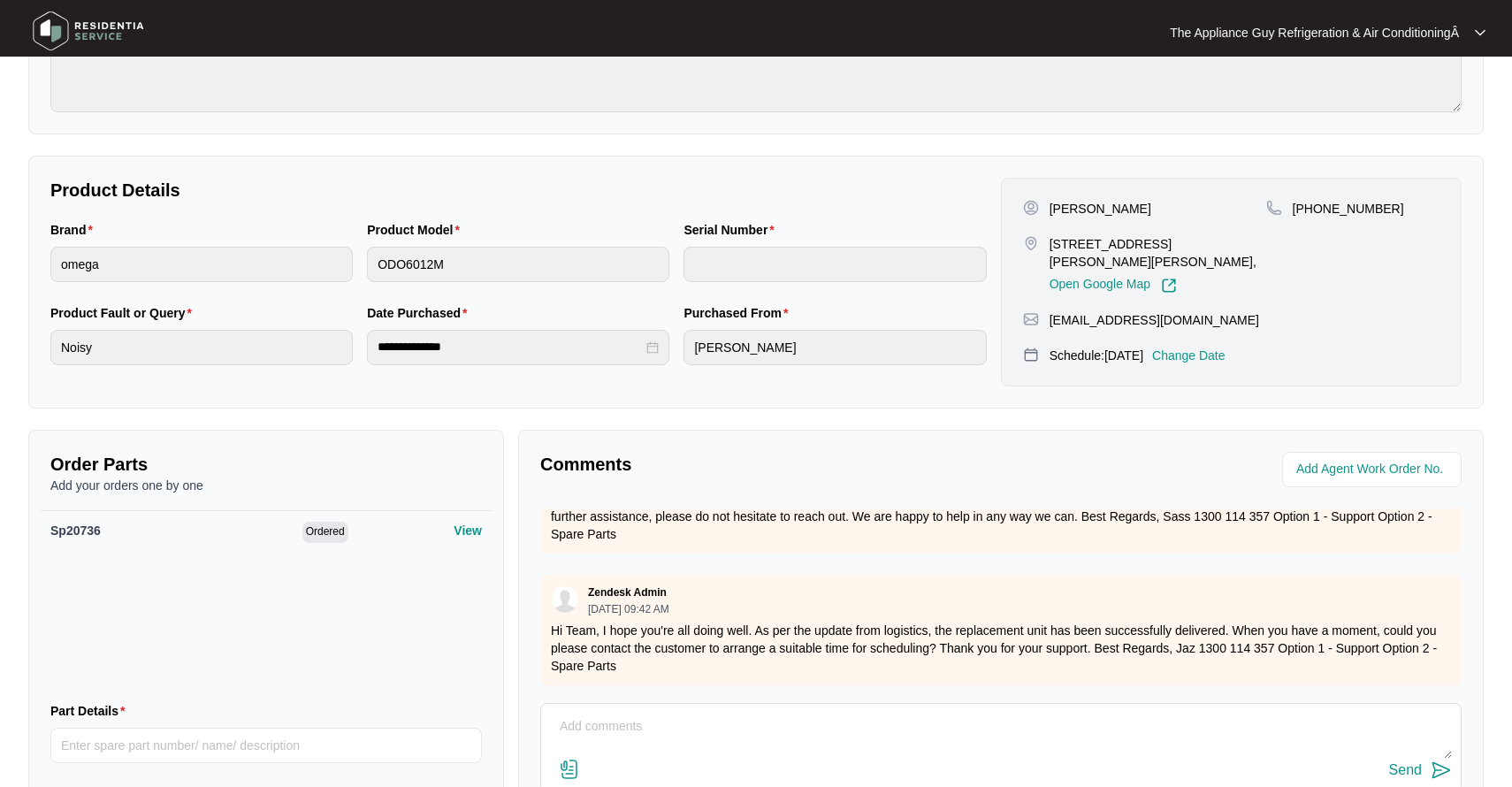
scroll to position [256, 0]
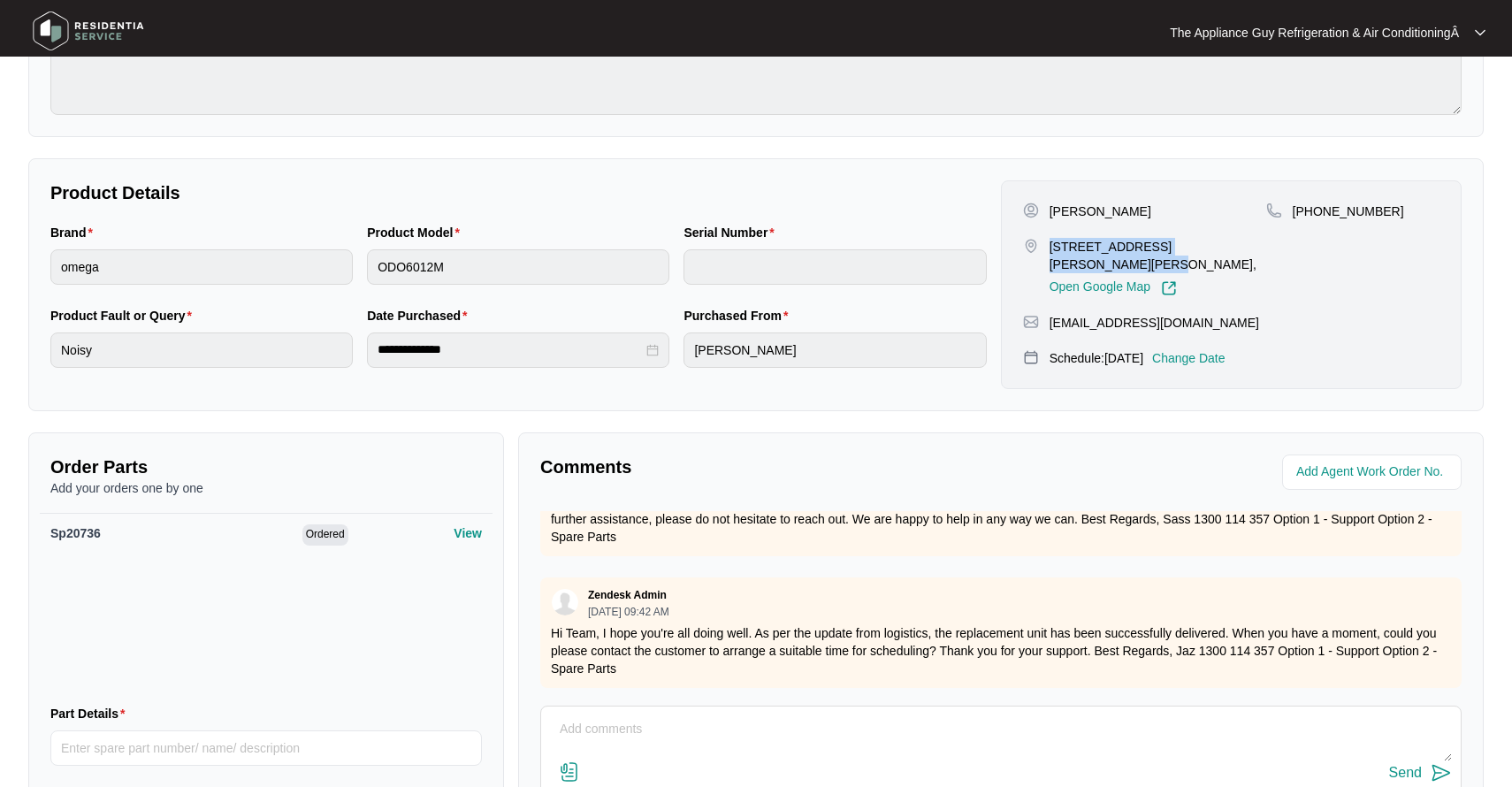
drag, startPoint x: 1047, startPoint y: 245, endPoint x: 1076, endPoint y: 264, distance: 34.7
click at [1075, 261] on div "[STREET_ADDRESS][PERSON_NAME][PERSON_NAME], Open Google Map" at bounding box center [1144, 267] width 243 height 59
copy p "[STREET_ADDRESS][PERSON_NAME][PERSON_NAME]"
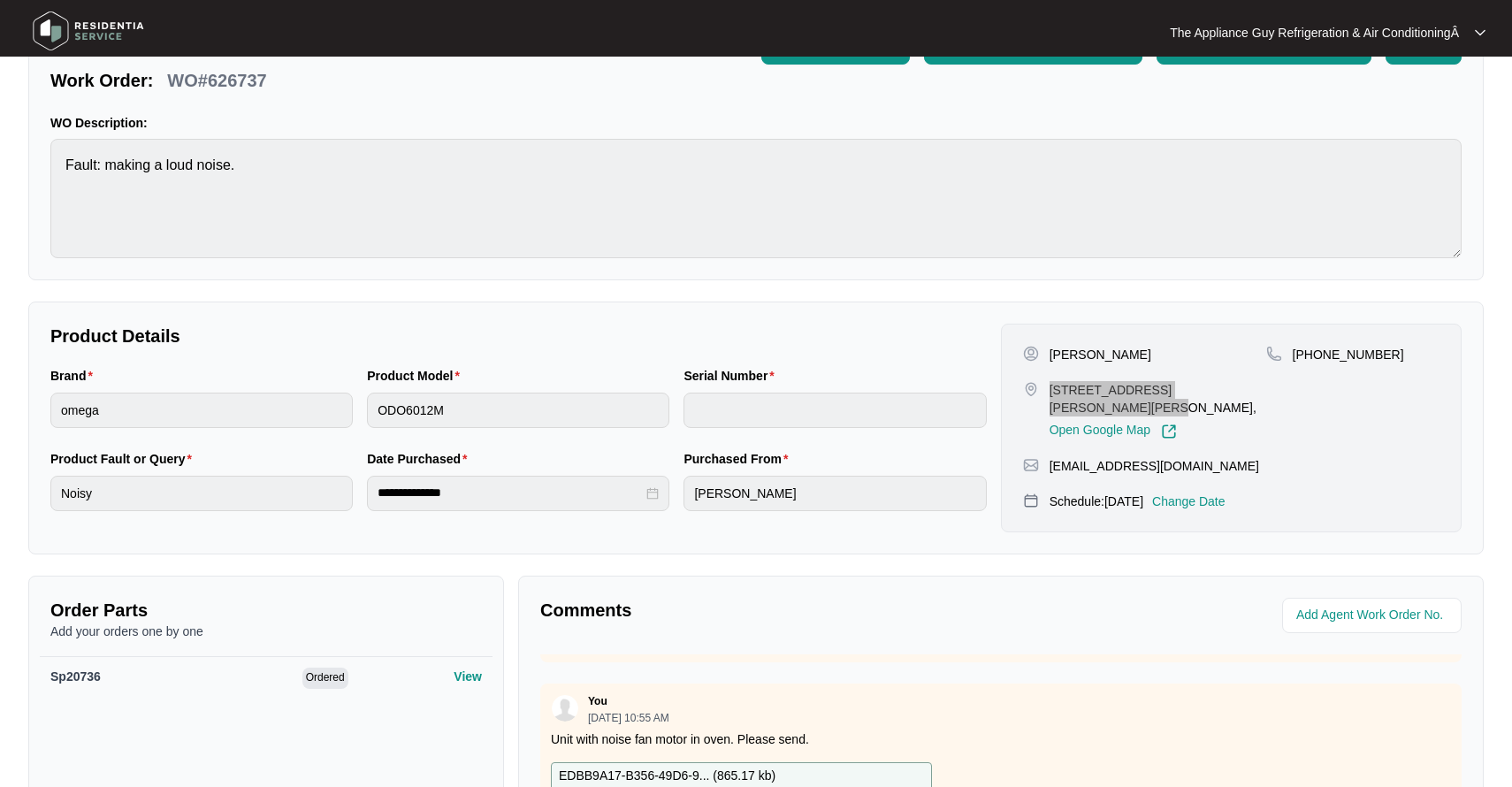
scroll to position [112, 0]
click at [1201, 501] on p "Change Date" at bounding box center [1189, 502] width 73 height 17
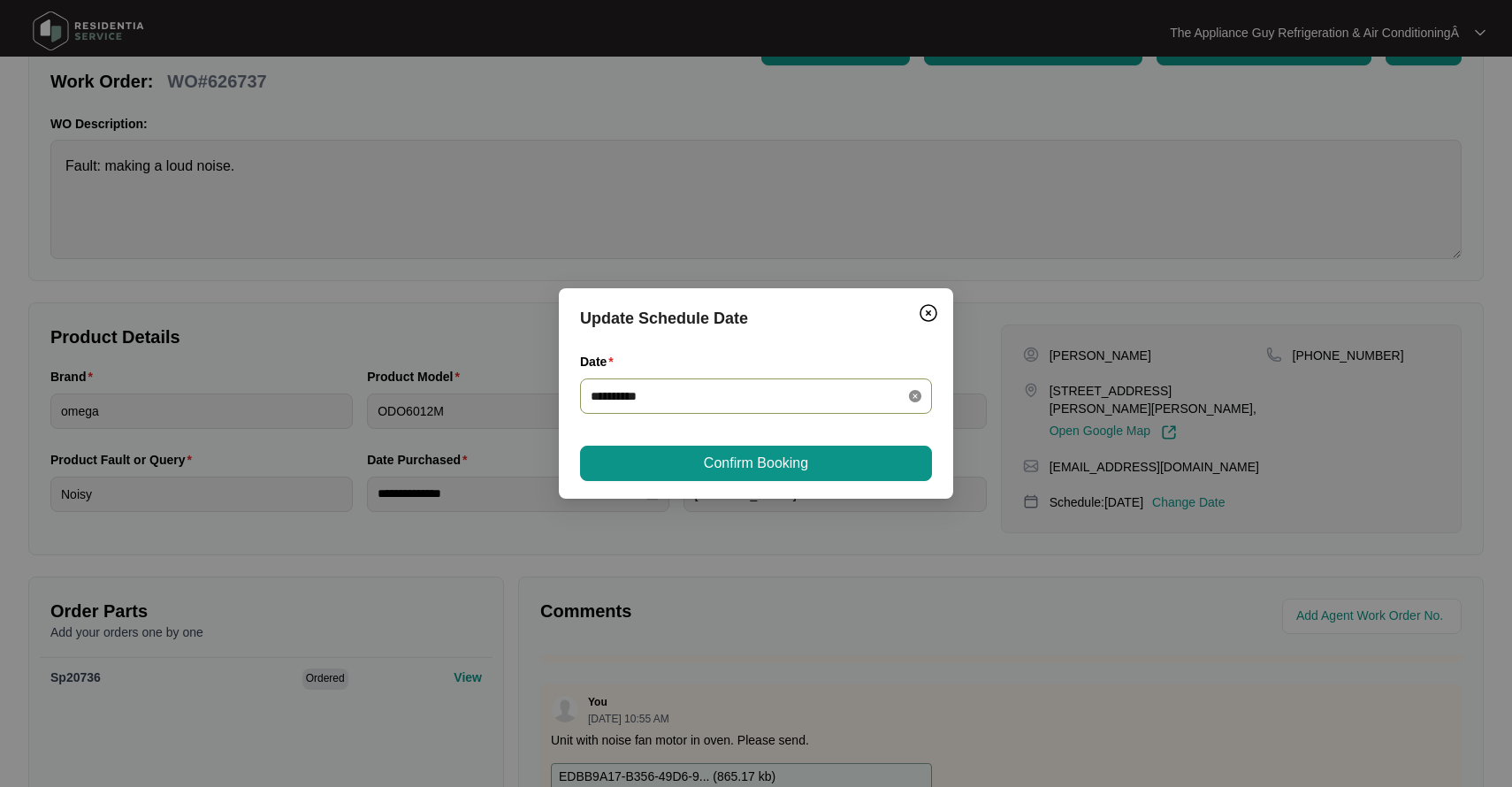
click at [919, 394] on icon "close-circle" at bounding box center [914, 395] width 12 height 12
click at [910, 393] on div at bounding box center [756, 396] width 331 height 19
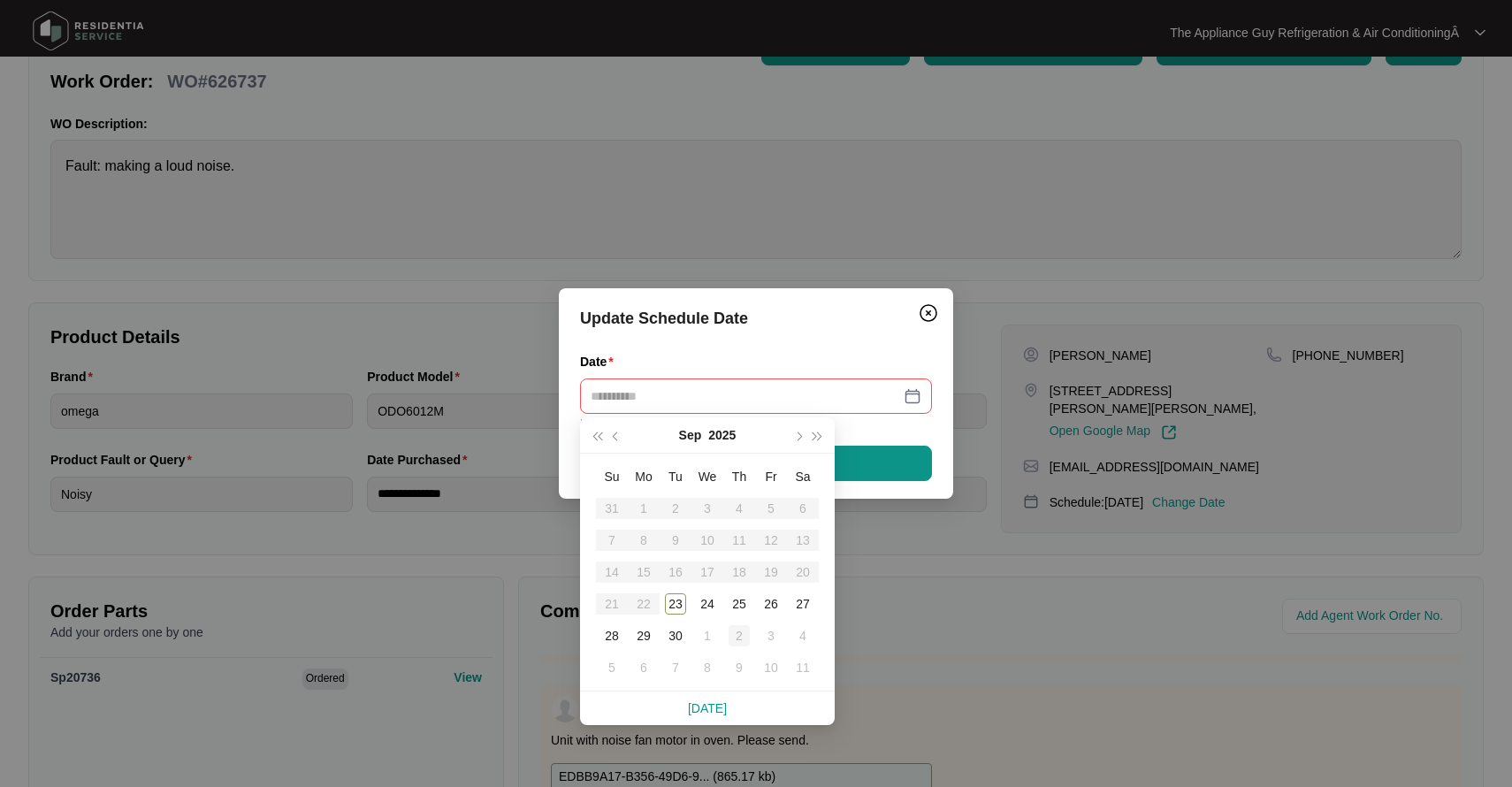
click at [741, 637] on div "2" at bounding box center [739, 636] width 21 height 21
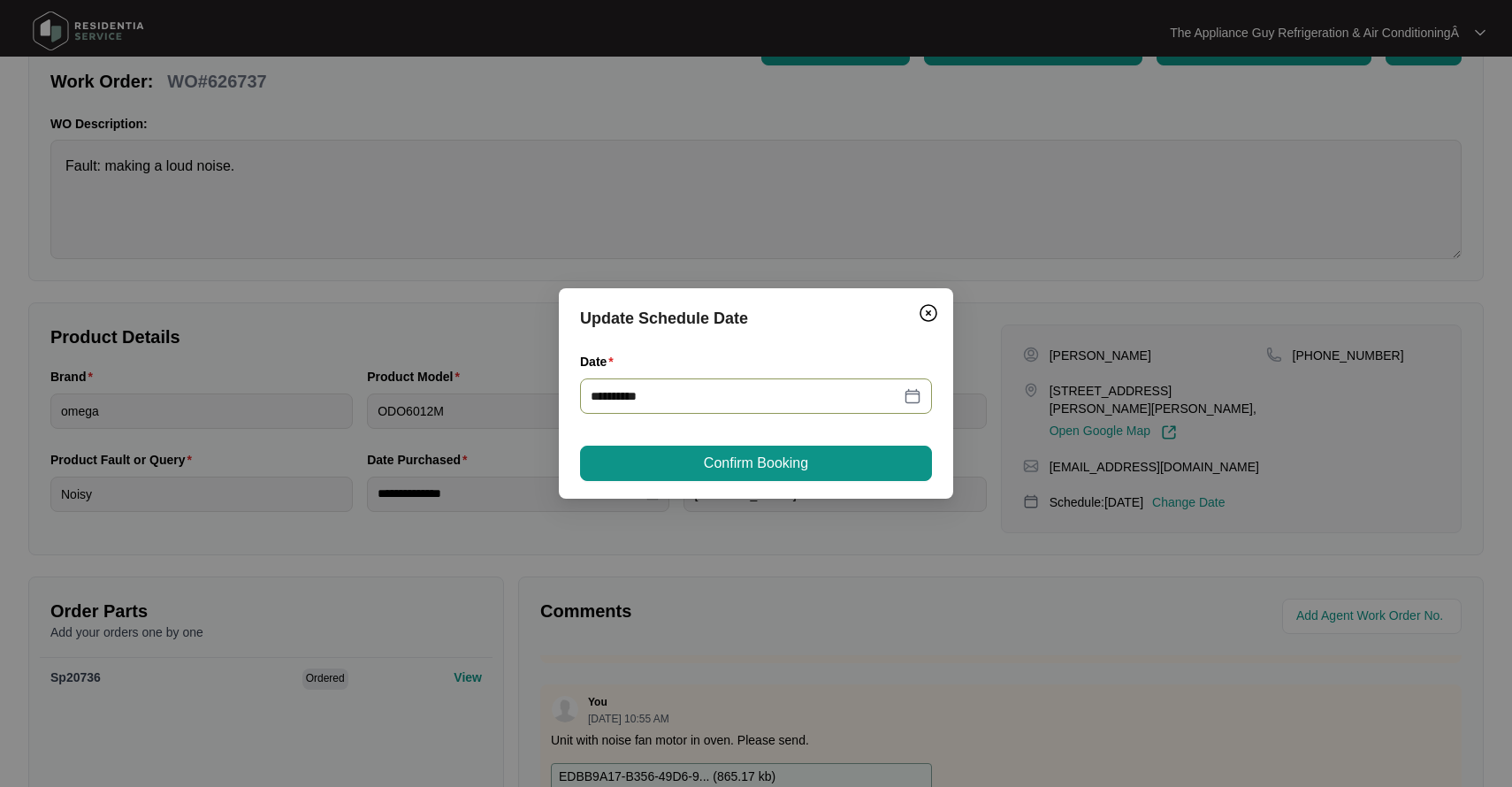
type input "**********"
click at [931, 316] on img "Close" at bounding box center [929, 313] width 21 height 21
